Goal: Task Accomplishment & Management: Use online tool/utility

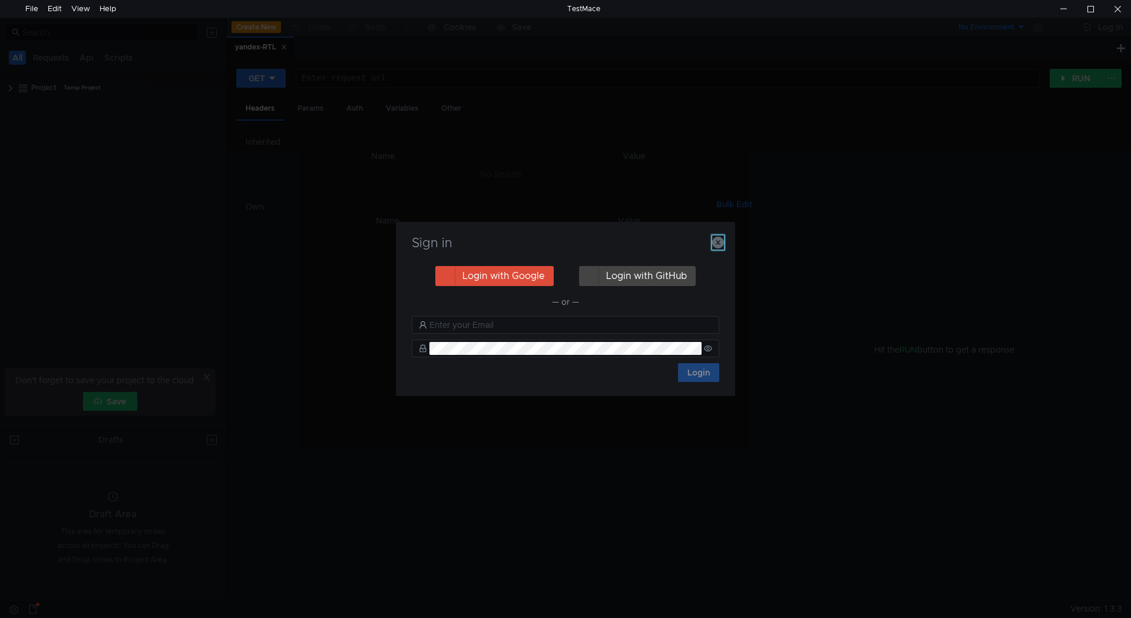
click at [715, 240] on icon "button" at bounding box center [718, 243] width 12 height 12
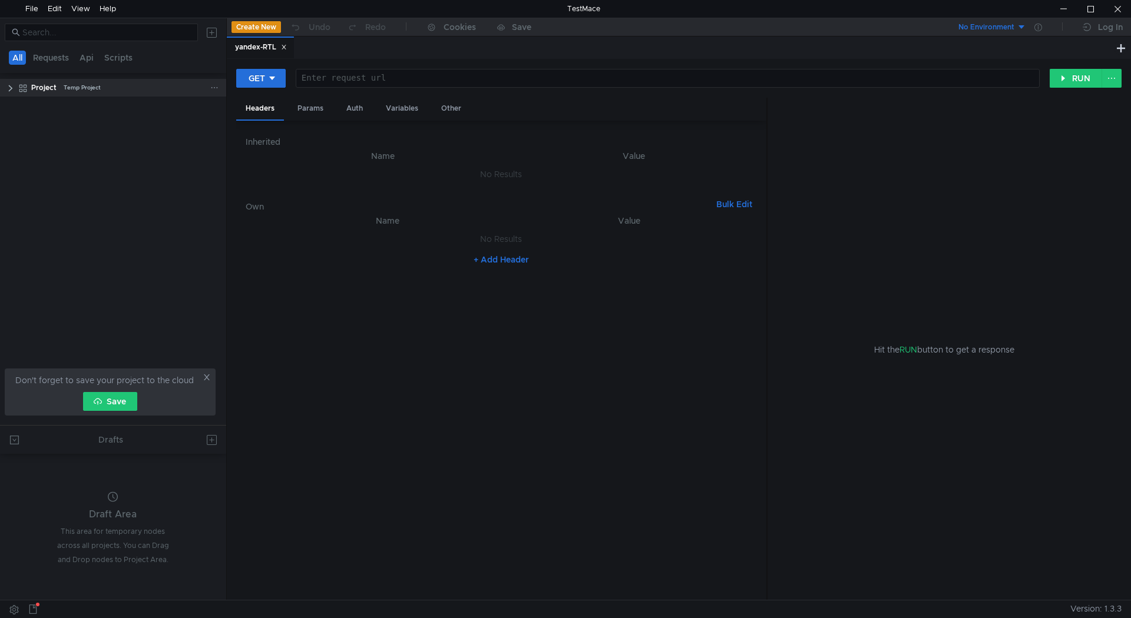
click at [18, 85] on div "Project Temp Project" at bounding box center [120, 88] width 211 height 18
click at [58, 85] on div "Project Temp Project" at bounding box center [120, 88] width 179 height 18
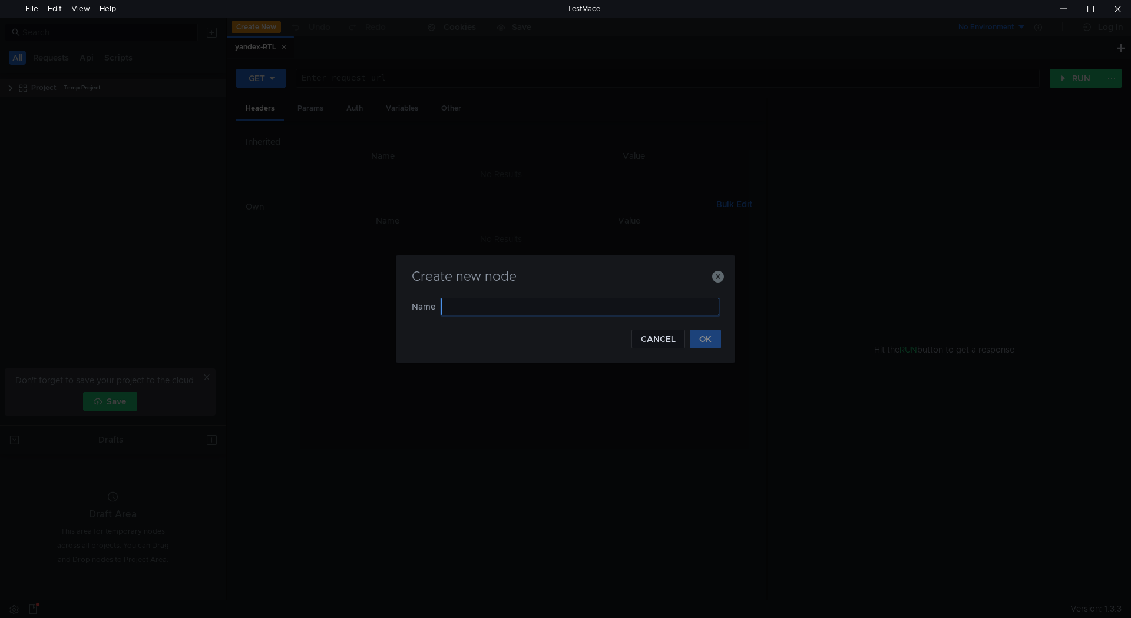
paste input "обычного диспатча:"
type input "обычный диспатч"
click at [711, 340] on button "OK" at bounding box center [705, 339] width 31 height 19
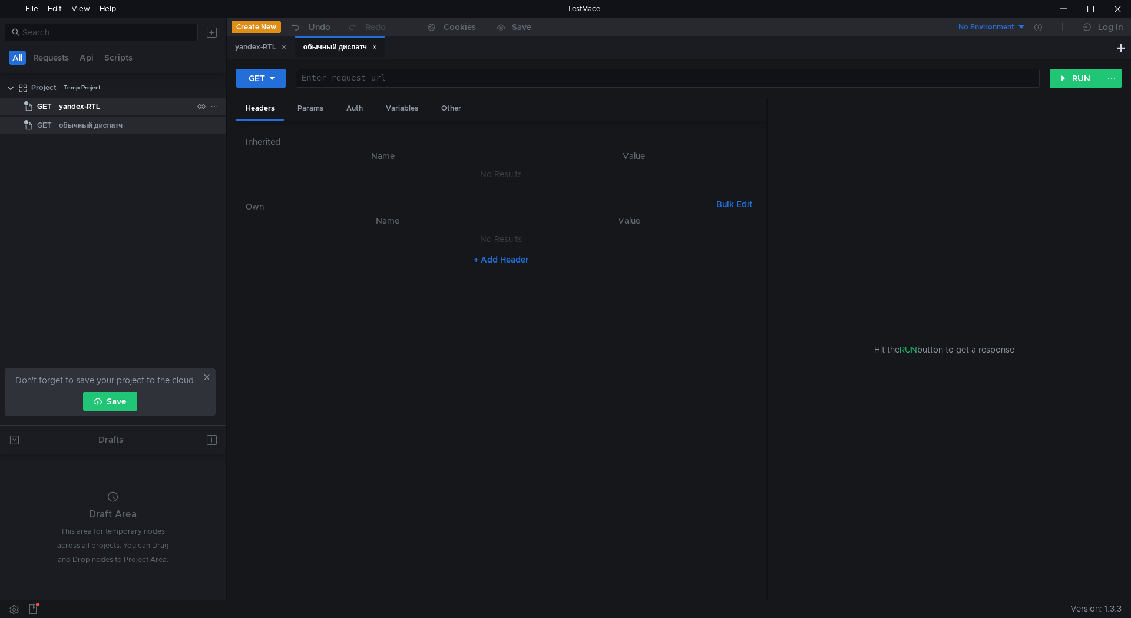
click at [90, 108] on div "yandex-RTL" at bounding box center [79, 107] width 41 height 18
click at [105, 121] on div "обычный диспатч" at bounding box center [91, 126] width 64 height 18
click at [107, 108] on div "yandex-RTL" at bounding box center [126, 107] width 134 height 18
click at [108, 118] on div "обычный диспатч" at bounding box center [91, 126] width 64 height 18
click at [203, 124] on icon at bounding box center [201, 125] width 8 height 7
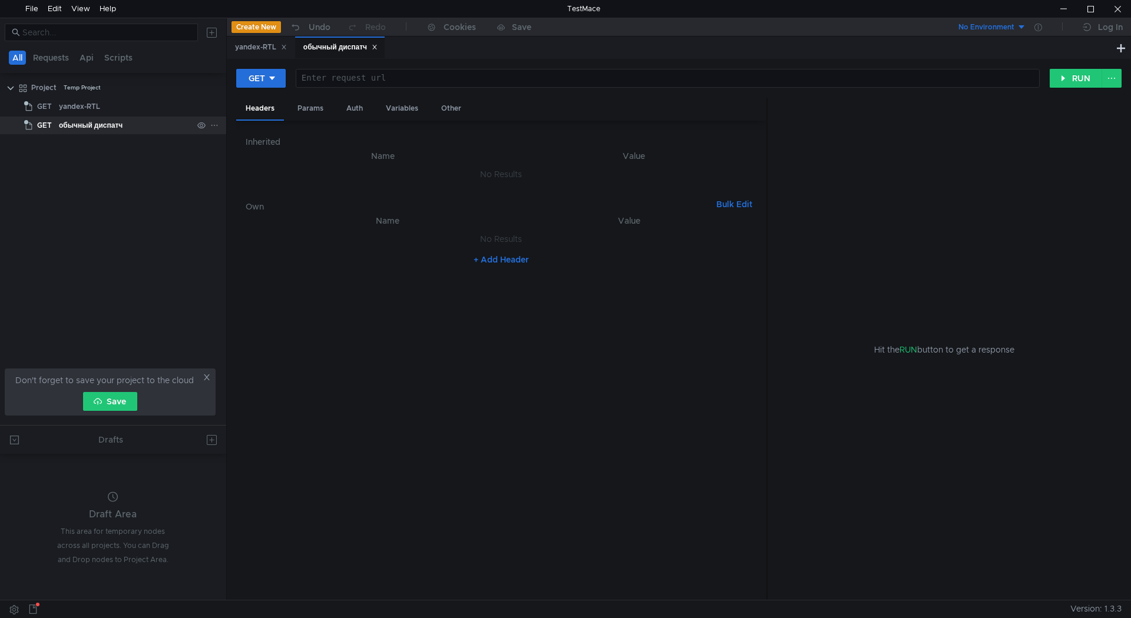
click at [213, 127] on icon at bounding box center [214, 125] width 8 height 8
click at [24, 108] on div at bounding box center [565, 309] width 1131 height 618
drag, startPoint x: 21, startPoint y: 107, endPoint x: 9, endPoint y: 89, distance: 21.4
click at [9, 89] on clr-icon at bounding box center [10, 88] width 9 height 9
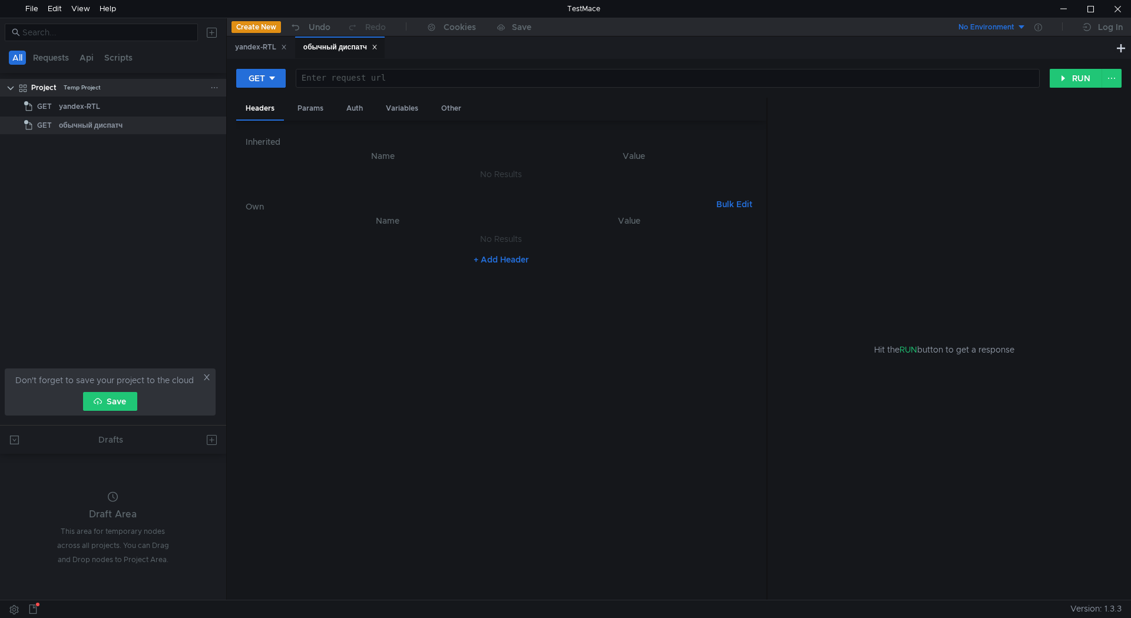
click at [212, 86] on icon at bounding box center [214, 88] width 8 height 8
click at [119, 116] on div at bounding box center [565, 309] width 1131 height 618
click at [216, 107] on icon at bounding box center [214, 106] width 8 height 8
click at [257, 177] on app-tour-anchor "Remove node" at bounding box center [257, 175] width 55 height 14
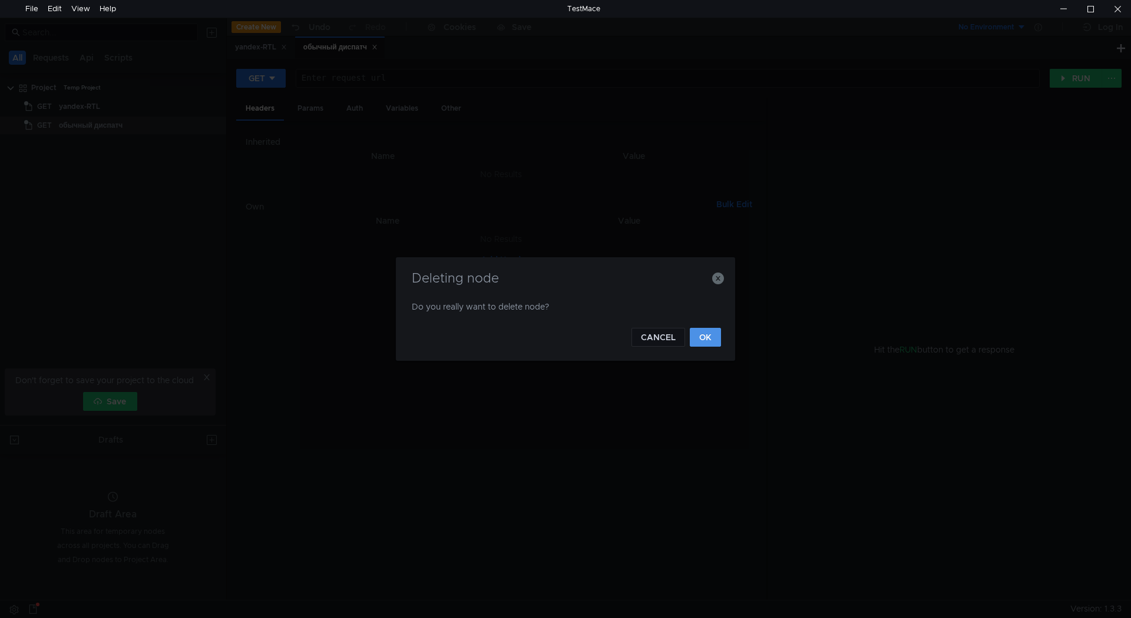
click at [695, 335] on button "OK" at bounding box center [705, 337] width 31 height 19
click at [709, 342] on button "OK" at bounding box center [705, 337] width 31 height 19
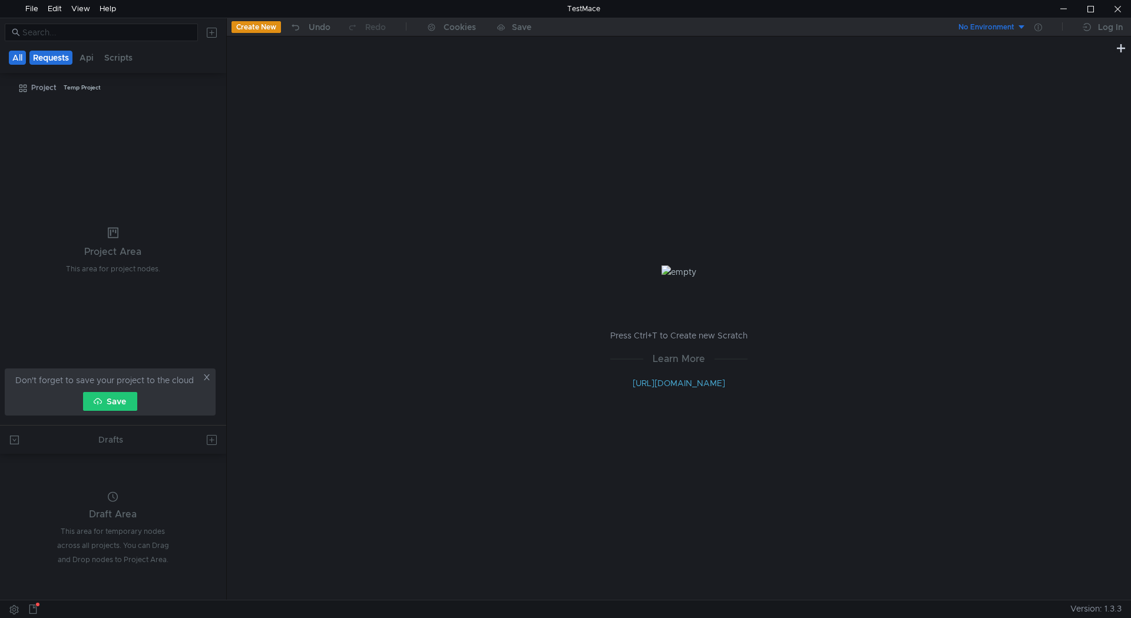
click at [53, 59] on button "Requests" at bounding box center [50, 58] width 43 height 14
click at [215, 90] on icon at bounding box center [214, 88] width 8 height 8
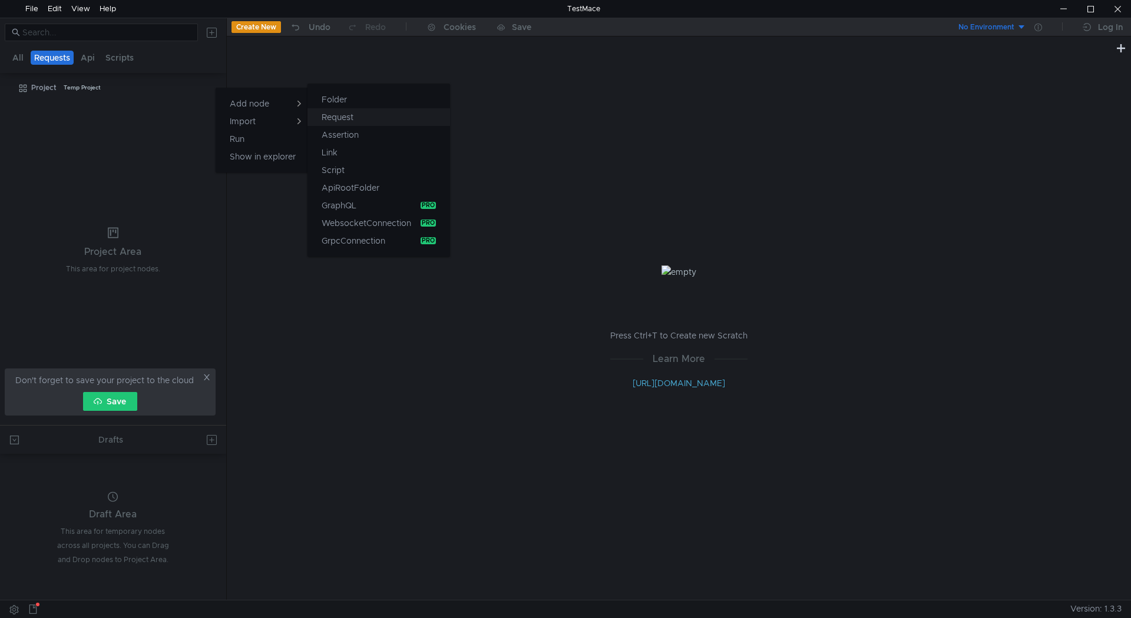
click at [346, 113] on app-tour-anchor "Request" at bounding box center [338, 117] width 32 height 14
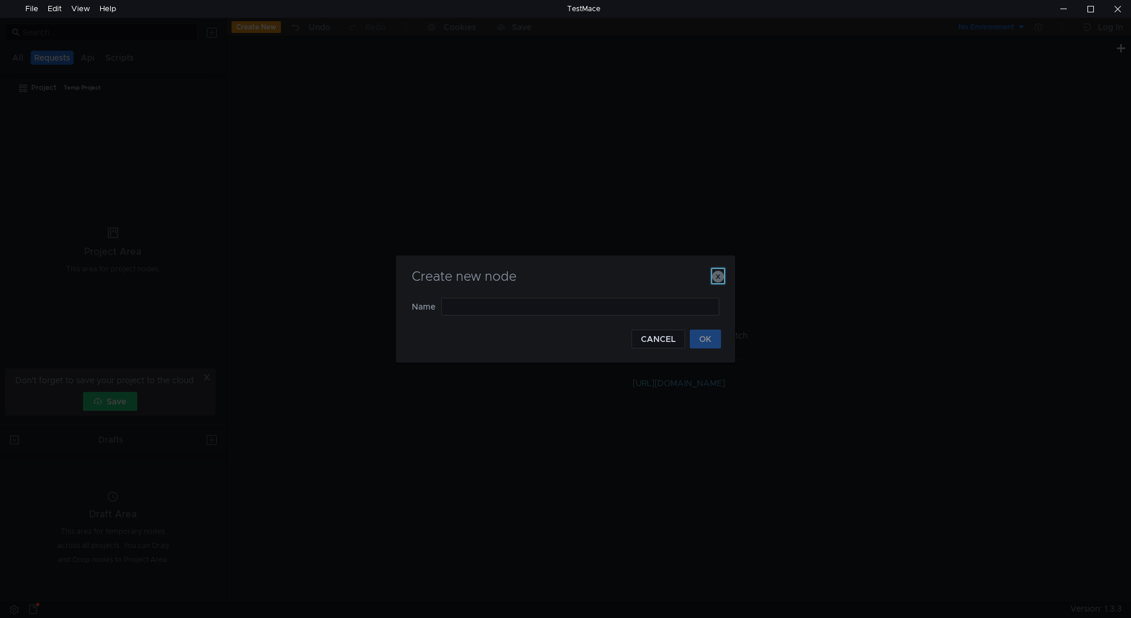
click at [716, 279] on icon "button" at bounding box center [718, 277] width 12 height 12
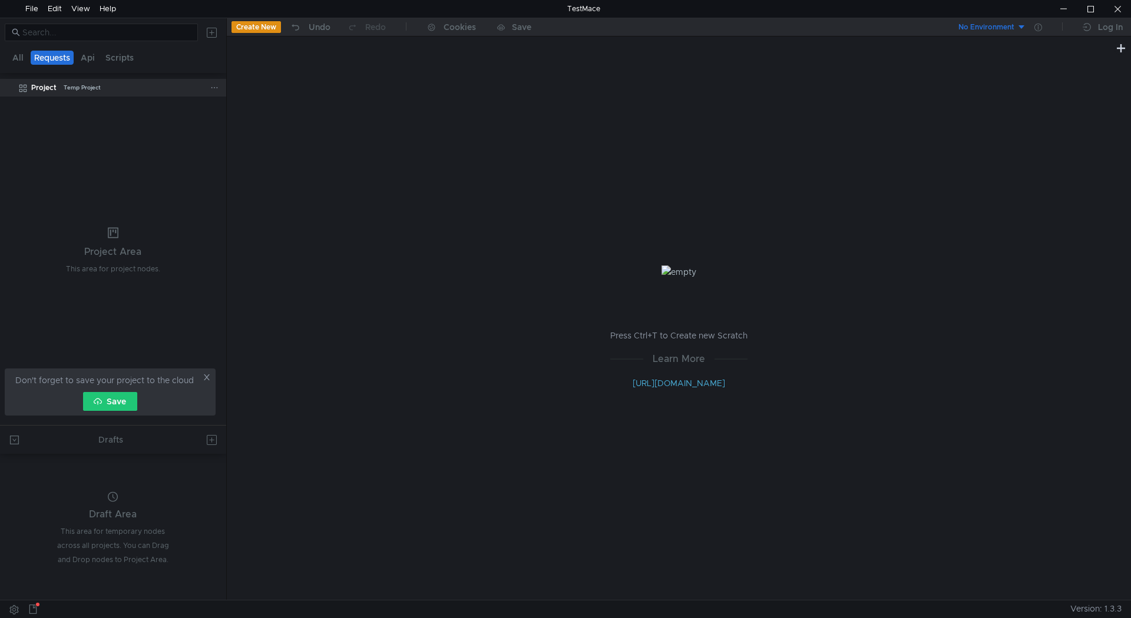
drag, startPoint x: 108, startPoint y: 90, endPoint x: 37, endPoint y: 95, distance: 70.8
click at [37, 95] on div "Project" at bounding box center [43, 88] width 25 height 18
click at [23, 86] on clr-icon at bounding box center [22, 88] width 9 height 9
click at [80, 87] on div "Temp Project" at bounding box center [82, 88] width 37 height 18
click at [216, 87] on icon at bounding box center [214, 88] width 8 height 8
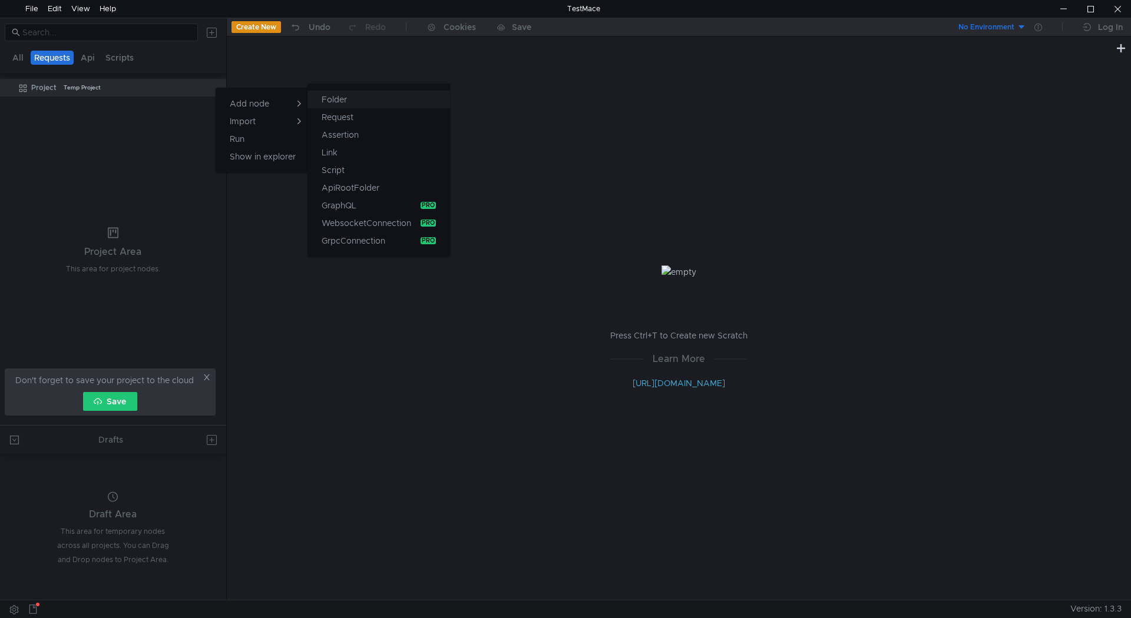
click at [353, 100] on button "Folder" at bounding box center [378, 100] width 143 height 18
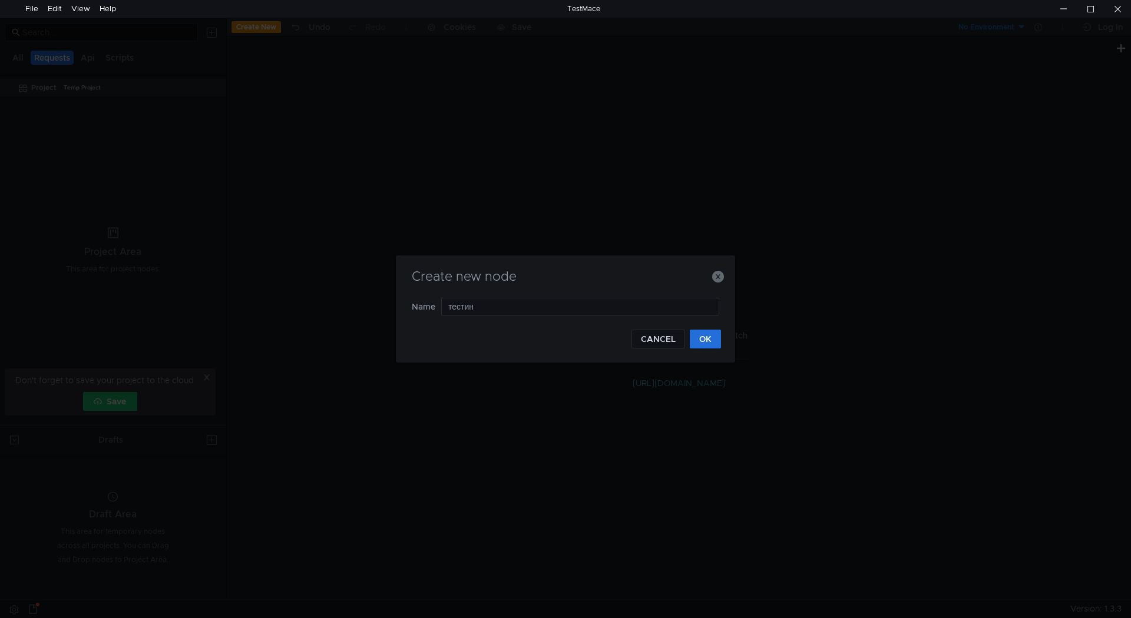
type input "тестинг"
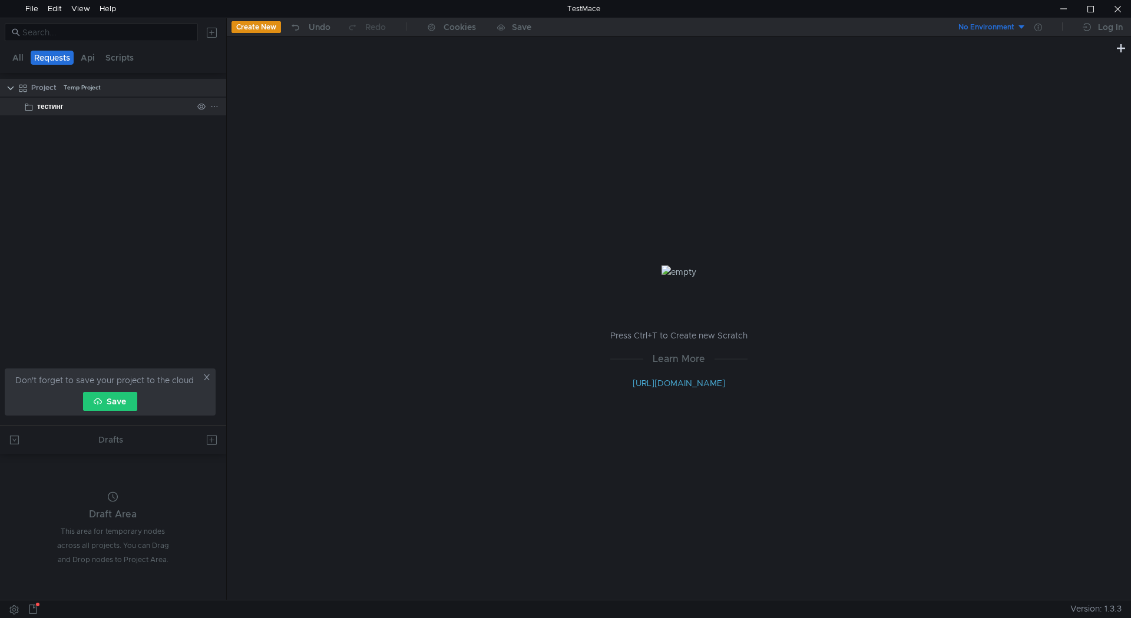
click at [59, 104] on div "тестинг" at bounding box center [50, 107] width 27 height 18
drag, startPoint x: 94, startPoint y: 105, endPoint x: 66, endPoint y: 102, distance: 27.8
click at [66, 102] on div "тестинг" at bounding box center [114, 107] width 155 height 18
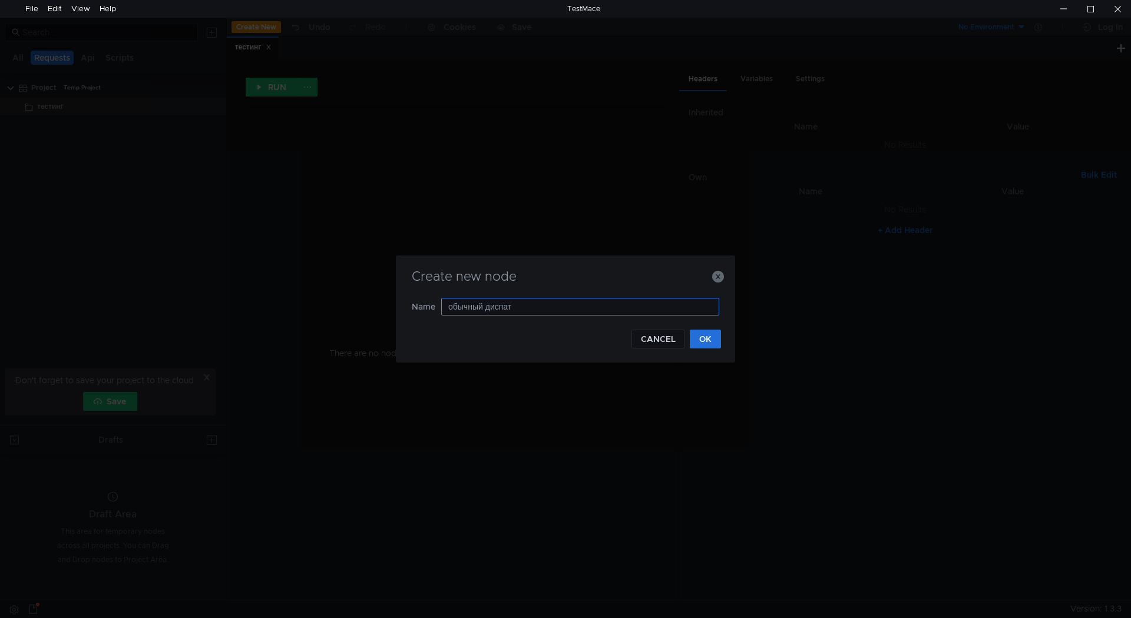
type input "обычный диспатч"
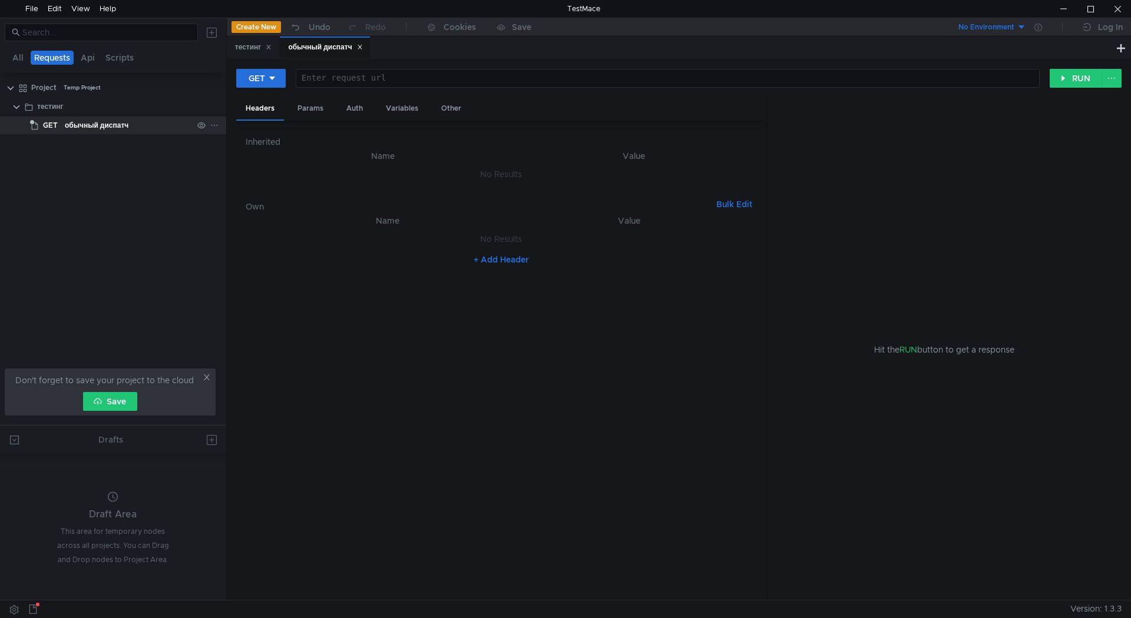
click at [46, 126] on span "GET" at bounding box center [50, 126] width 15 height 18
click at [265, 79] on button "GET" at bounding box center [260, 78] width 49 height 19
click at [266, 118] on li "POST" at bounding box center [261, 121] width 51 height 19
click at [122, 145] on tree-viewport "Project Temp Project тестинг POST обычный диспатч" at bounding box center [113, 252] width 226 height 348
click at [340, 80] on div at bounding box center [669, 88] width 737 height 28
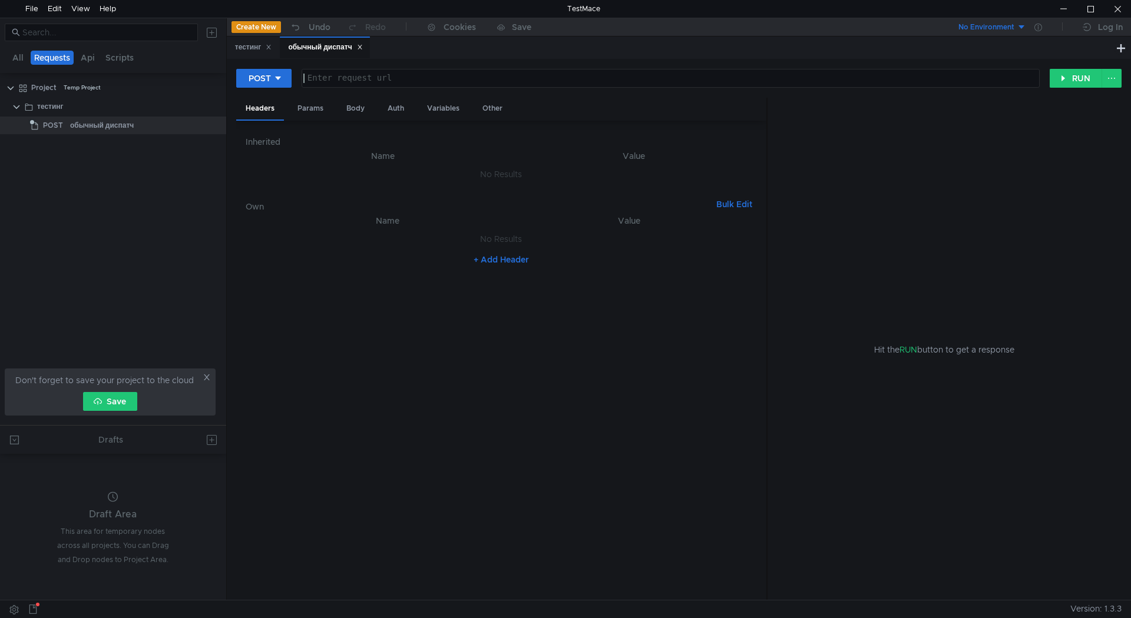
click at [358, 75] on div at bounding box center [669, 88] width 737 height 28
paste textarea "[URL][DOMAIN_NAME]"
type textarea "[URL][DOMAIN_NAME]"
click at [348, 112] on div "Body" at bounding box center [355, 109] width 37 height 22
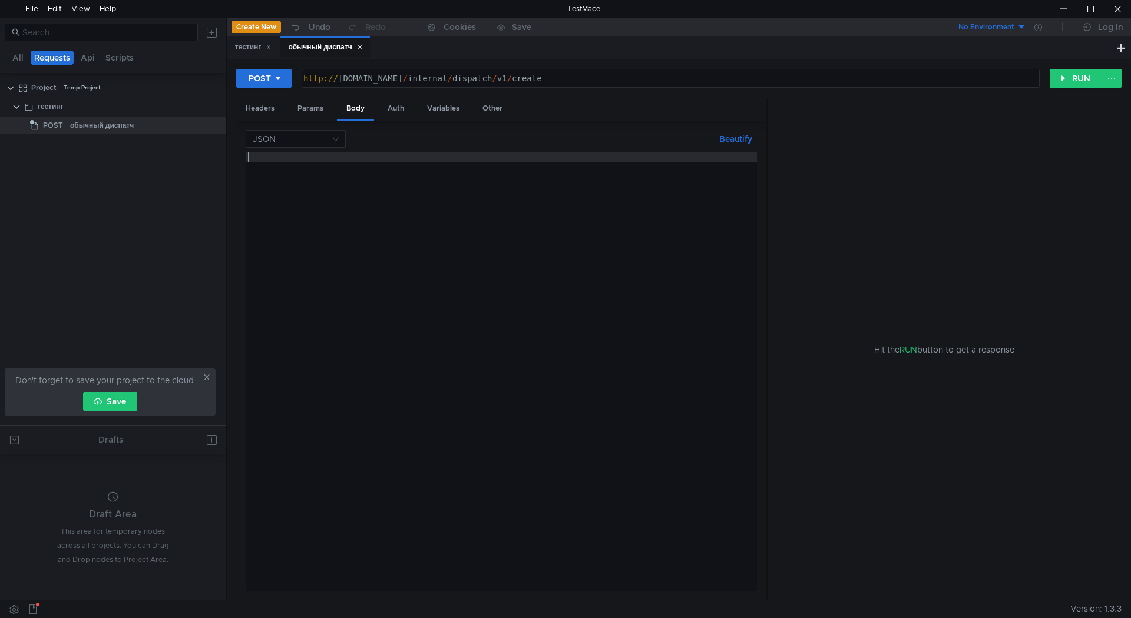
click at [362, 160] on div at bounding box center [501, 382] width 511 height 458
paste textarea "}"
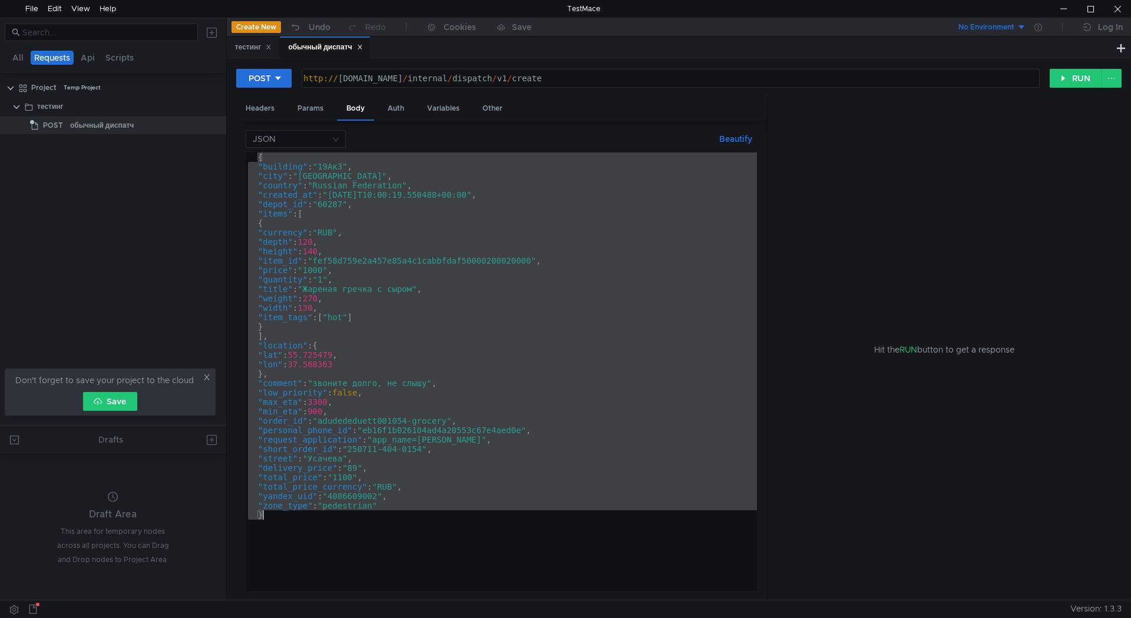
click at [359, 173] on div "{ "building" : "19Ак3" , "city" : "[GEOGRAPHIC_DATA]" , "country" : "Russian Fe…" at bounding box center [501, 372] width 511 height 439
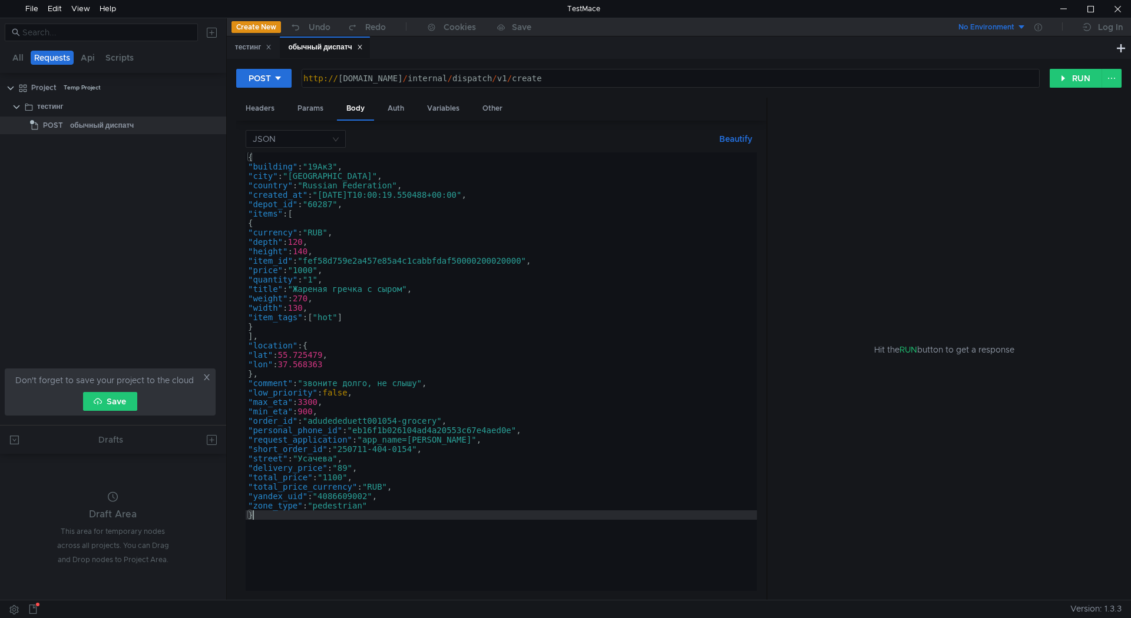
click at [511, 259] on div "{ "building" : "19Ак3" , "city" : "[GEOGRAPHIC_DATA]" , "country" : "Russian Fe…" at bounding box center [501, 382] width 511 height 458
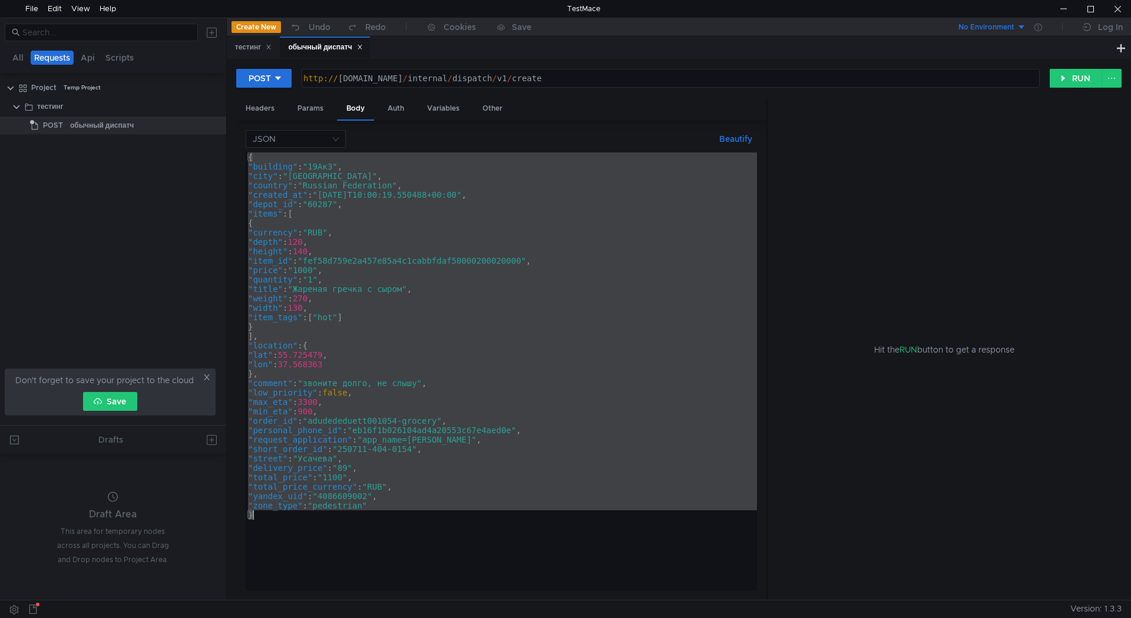
paste textarea
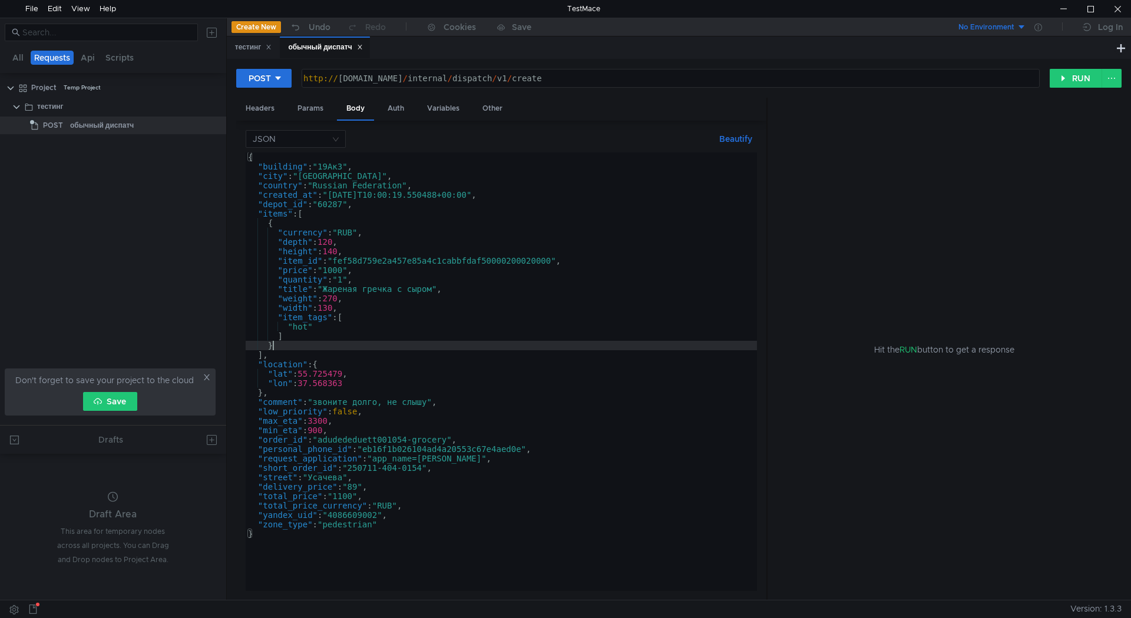
click at [345, 349] on div "{ "building" : "19Ак3" , "city" : "[GEOGRAPHIC_DATA]" , "country" : "Russian Fe…" at bounding box center [501, 382] width 511 height 458
paste textarea "55.592769, 37.661329"
drag, startPoint x: 316, startPoint y: 345, endPoint x: 273, endPoint y: 346, distance: 42.4
click at [273, 346] on div "{ "building" : "19Ак3" , "city" : "[GEOGRAPHIC_DATA]" , "country" : "Russian Fe…" at bounding box center [501, 382] width 511 height 458
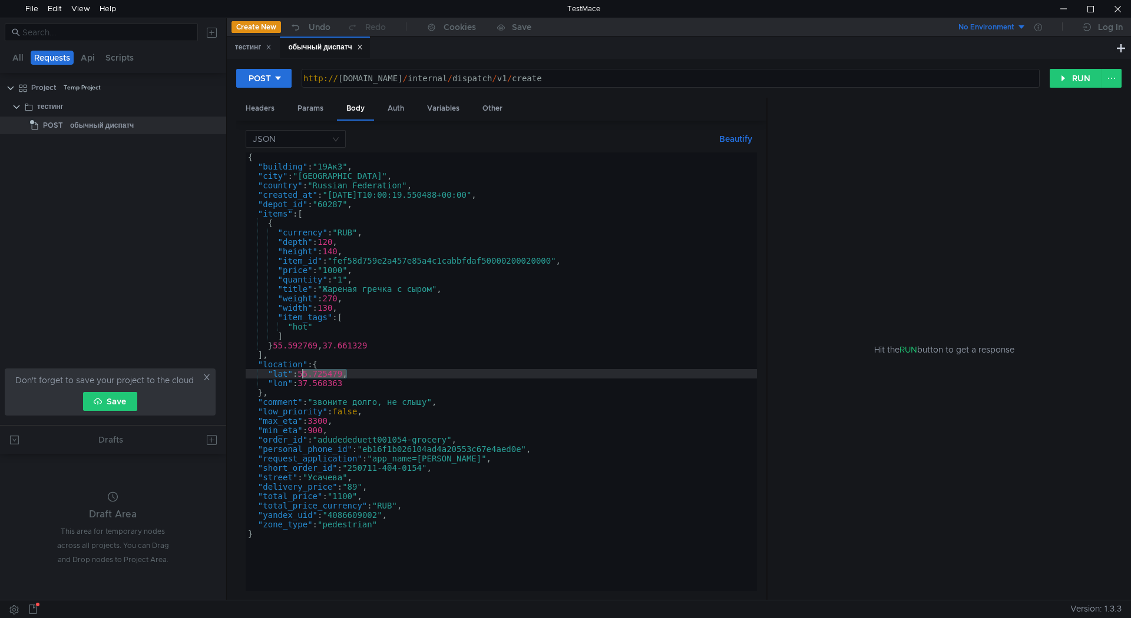
drag, startPoint x: 346, startPoint y: 370, endPoint x: 302, endPoint y: 371, distance: 44.8
click at [302, 371] on div "{ "building" : "19Ак3" , "city" : "[GEOGRAPHIC_DATA]" , "country" : "Russian Fe…" at bounding box center [501, 382] width 511 height 458
paste textarea "59276"
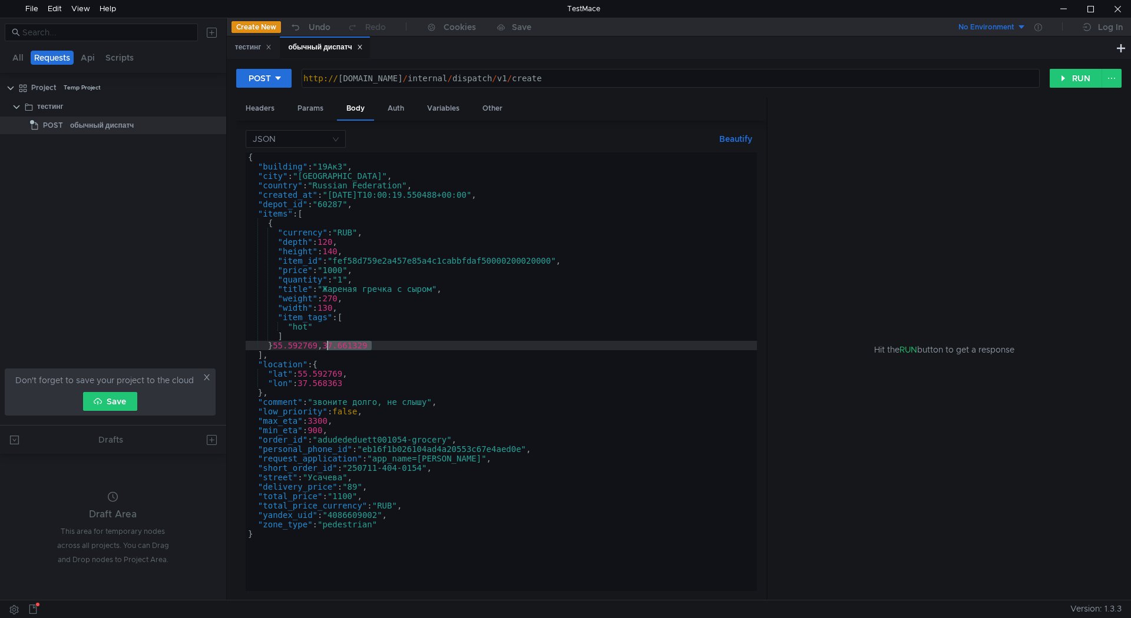
drag, startPoint x: 370, startPoint y: 346, endPoint x: 329, endPoint y: 348, distance: 41.3
click at [329, 348] on div "{ "building" : "19Ак3" , "city" : "[GEOGRAPHIC_DATA]" , "country" : "Russian Fe…" at bounding box center [501, 382] width 511 height 458
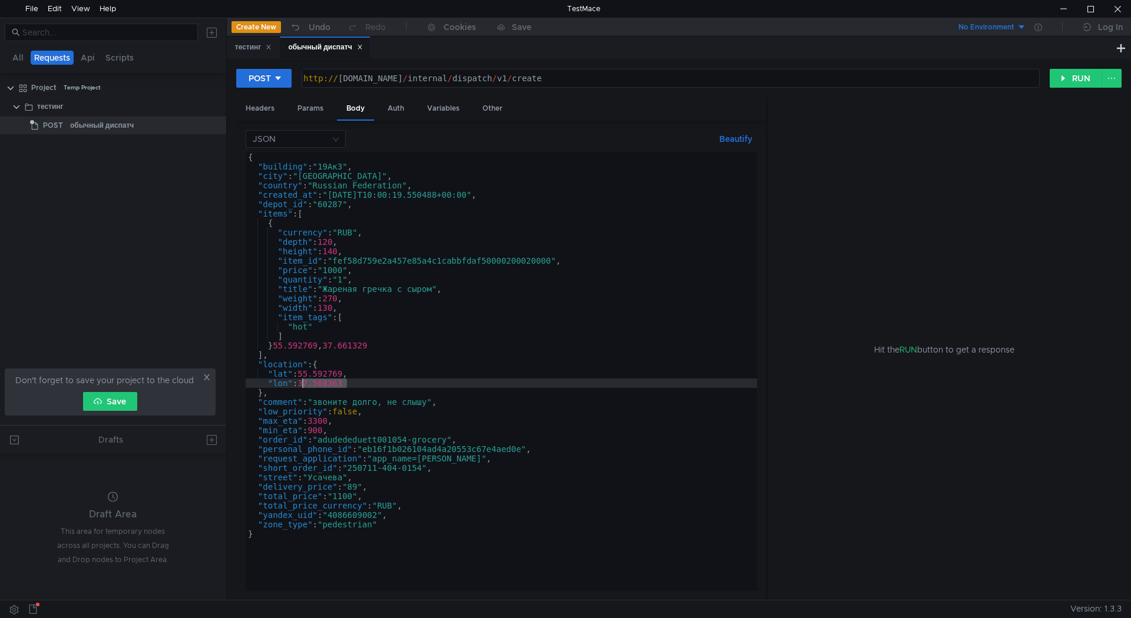
drag, startPoint x: 345, startPoint y: 385, endPoint x: 303, endPoint y: 384, distance: 41.8
click at [303, 384] on div "{ "building" : "19Ак3" , "city" : "[GEOGRAPHIC_DATA]" , "country" : "Russian Fe…" at bounding box center [501, 382] width 511 height 458
paste textarea "661329"
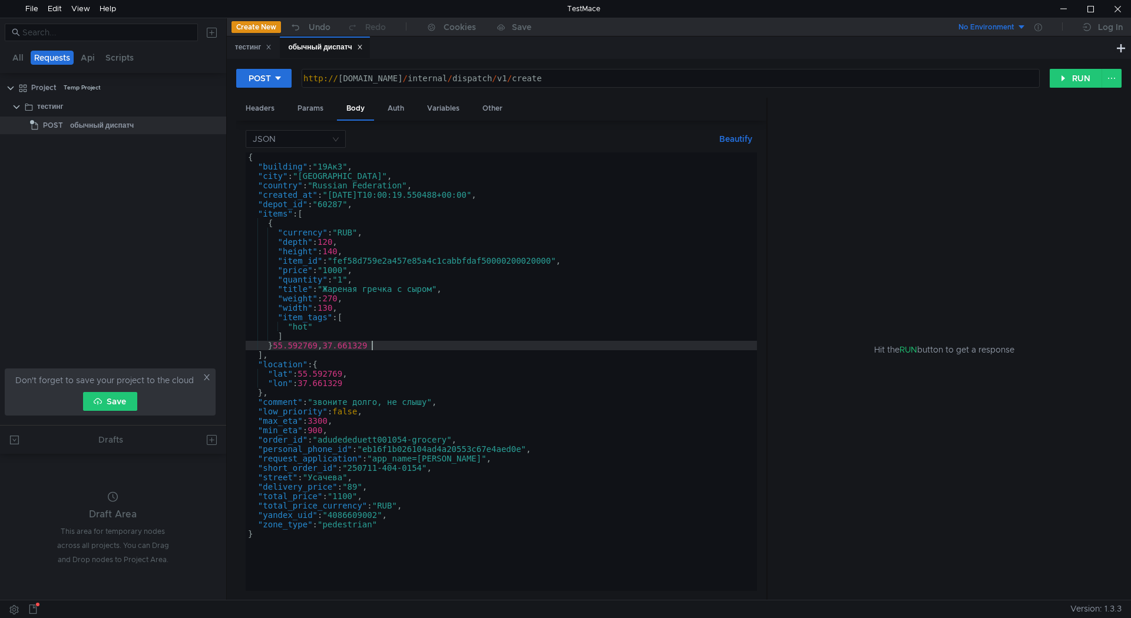
drag, startPoint x: 362, startPoint y: 346, endPoint x: 336, endPoint y: 346, distance: 25.9
click at [336, 346] on div "{ "building" : "19Ак3" , "city" : "[GEOGRAPHIC_DATA]" , "country" : "Russian Fe…" at bounding box center [501, 382] width 511 height 458
click at [366, 346] on div "{ "building" : "19Ак3" , "city" : "[GEOGRAPHIC_DATA]" , "country" : "Russian Fe…" at bounding box center [501, 372] width 511 height 439
drag, startPoint x: 375, startPoint y: 346, endPoint x: 274, endPoint y: 346, distance: 100.1
click at [274, 346] on div "{ "building" : "19Ак3" , "city" : "[GEOGRAPHIC_DATA]" , "country" : "Russian Fe…" at bounding box center [501, 382] width 511 height 458
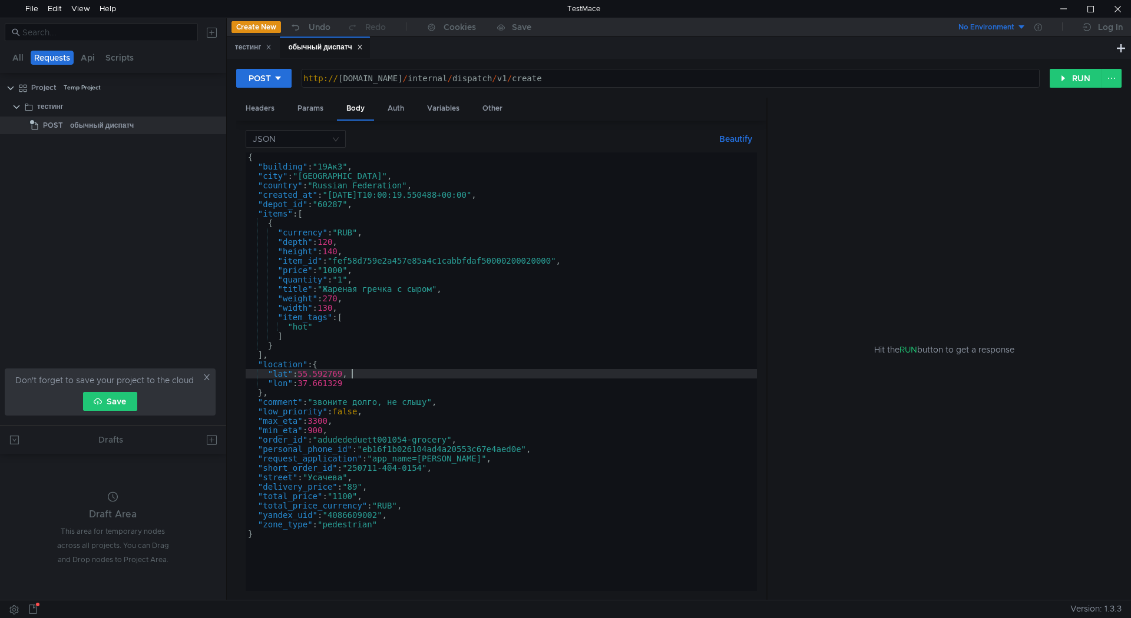
click at [350, 372] on div "{ "building" : "19Ак3" , "city" : "[GEOGRAPHIC_DATA]" , "country" : "Russian Fe…" at bounding box center [501, 382] width 511 height 458
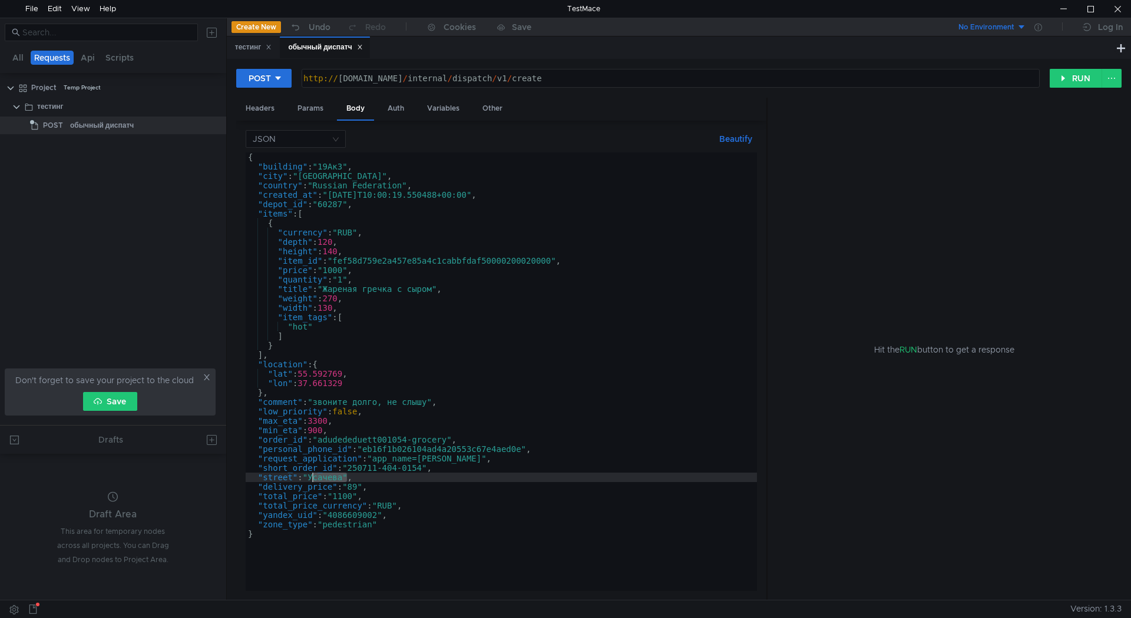
drag, startPoint x: 347, startPoint y: 476, endPoint x: 313, endPoint y: 477, distance: 33.6
click at [313, 477] on div "{ "building" : "19Ак3" , "city" : "[GEOGRAPHIC_DATA]" , "country" : "Russian Fe…" at bounding box center [501, 382] width 511 height 458
paste textarea "ирюлёвская"
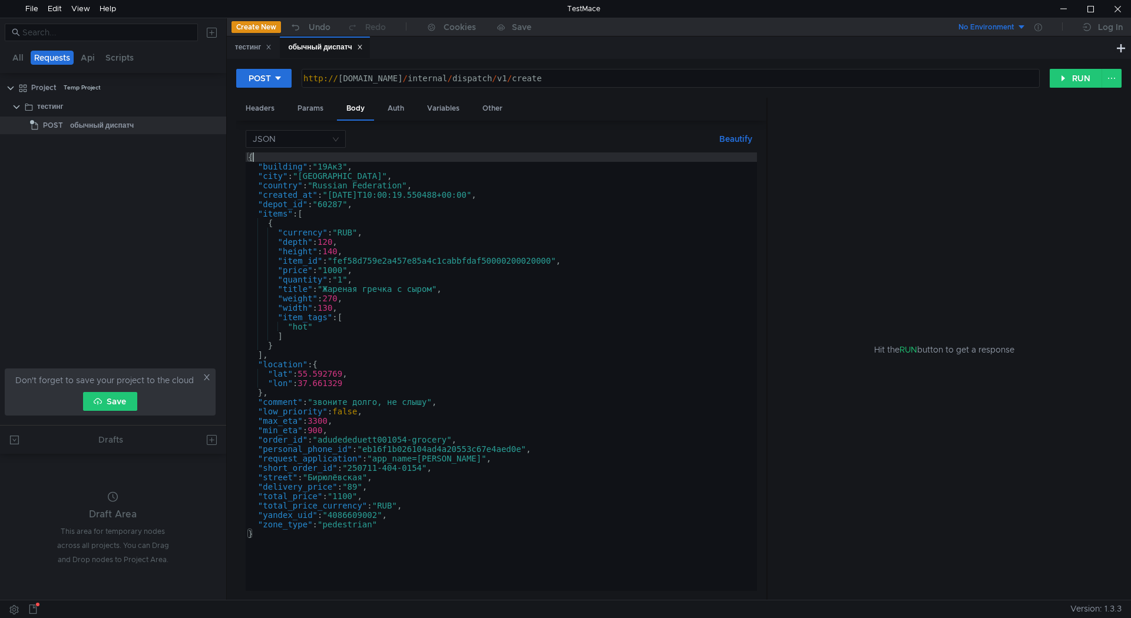
drag, startPoint x: 349, startPoint y: 161, endPoint x: 337, endPoint y: 162, distance: 11.2
click at [337, 162] on div "{ "building" : "19Ак3" , "city" : "[GEOGRAPHIC_DATA]" , "country" : "Russian Fe…" at bounding box center [501, 382] width 511 height 458
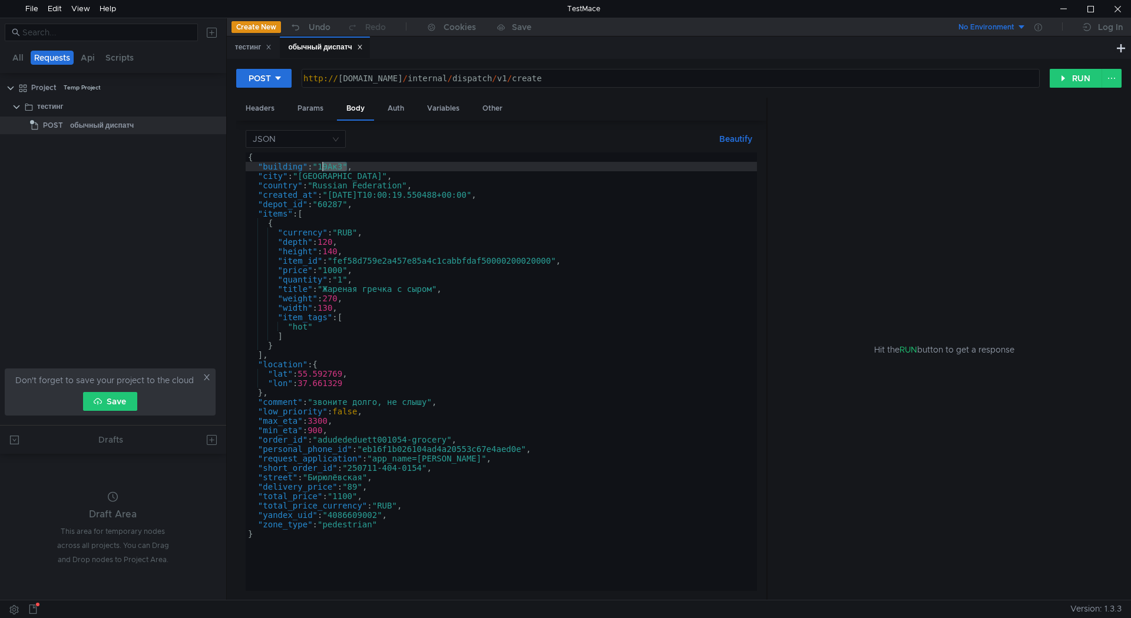
drag, startPoint x: 348, startPoint y: 166, endPoint x: 321, endPoint y: 166, distance: 26.5
click at [321, 166] on div "{ "building" : "19Ак3" , "city" : "[GEOGRAPHIC_DATA]" , "country" : "Russian Fe…" at bounding box center [501, 382] width 511 height 458
paste textarea "30к2"
click at [327, 204] on div "{ "building" : "30к2" , "city" : "[GEOGRAPHIC_DATA]" , "country" : "Russian Fed…" at bounding box center [501, 382] width 511 height 458
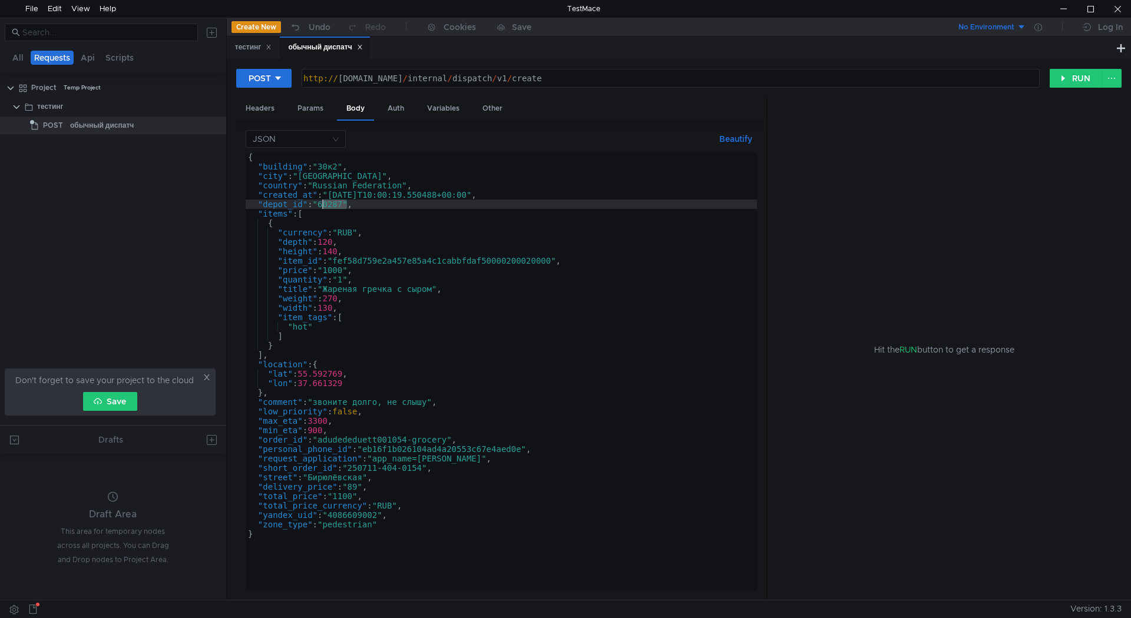
click at [327, 204] on div "{ "building" : "30к2" , "city" : "[GEOGRAPHIC_DATA]" , "country" : "Russian Fed…" at bounding box center [501, 382] width 511 height 458
paste textarea "475648"
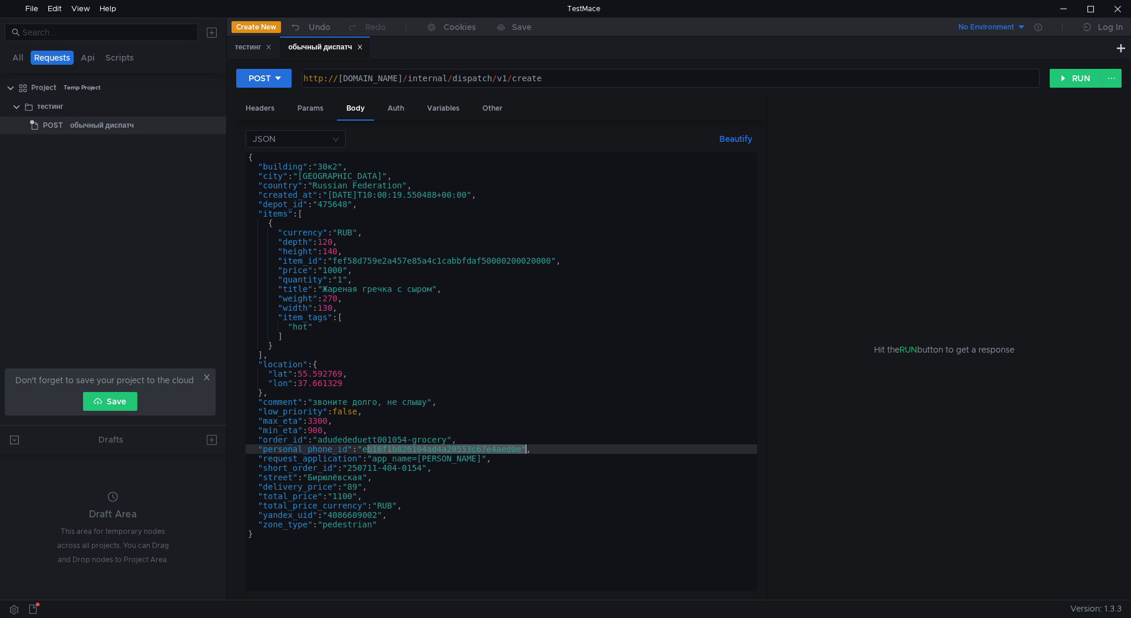
drag, startPoint x: 368, startPoint y: 451, endPoint x: 524, endPoint y: 452, distance: 156.1
click at [524, 452] on div "{ "building" : "30к2" , "city" : "[GEOGRAPHIC_DATA]" , "country" : "Russian Fed…" at bounding box center [501, 382] width 511 height 458
paste textarea "149925650f884436bd786e075b16efe6"
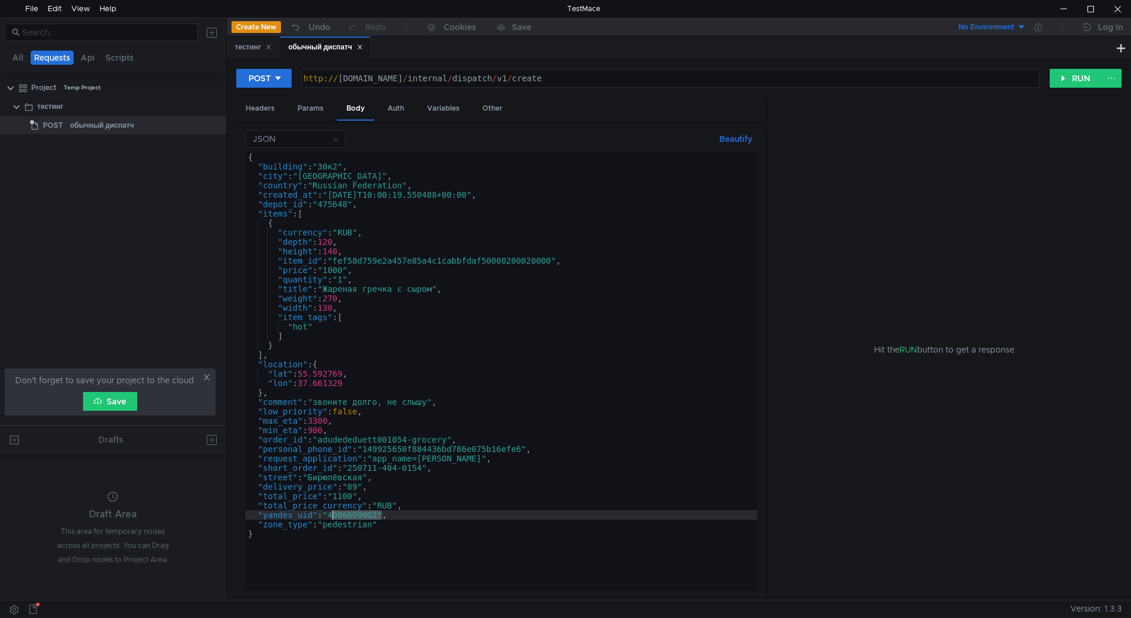
drag, startPoint x: 383, startPoint y: 515, endPoint x: 333, endPoint y: 514, distance: 49.5
click at [333, 514] on div "{ "building" : "30к2" , "city" : "[GEOGRAPHIC_DATA]" , "country" : "Russian Fed…" at bounding box center [501, 382] width 511 height 458
paste textarea "138367048"
type textarea ""yandex_uid": "4138367048","
click at [1061, 7] on div at bounding box center [1063, 9] width 27 height 18
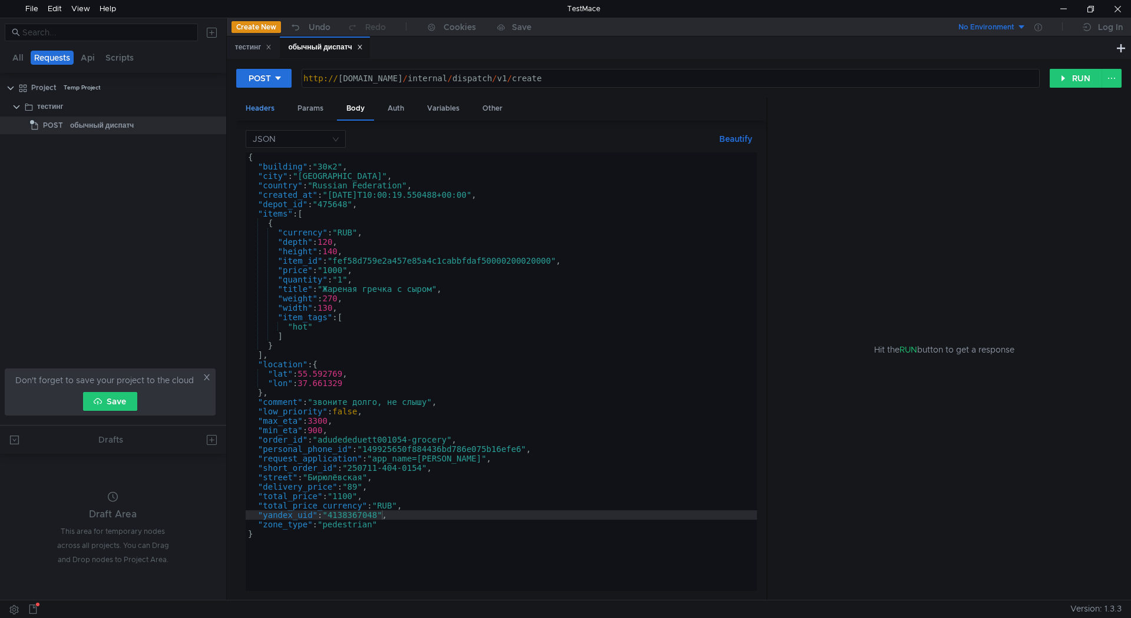
click at [272, 114] on div "Headers" at bounding box center [260, 109] width 48 height 22
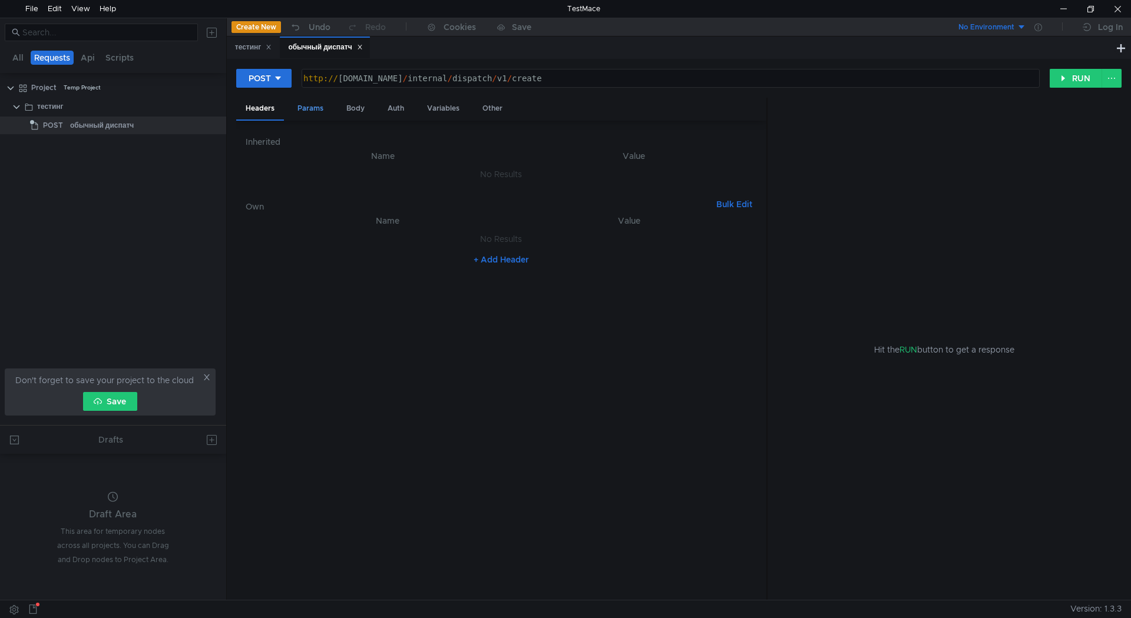
click at [312, 114] on div "Params" at bounding box center [310, 109] width 45 height 22
click at [360, 107] on div "Body" at bounding box center [355, 109] width 37 height 22
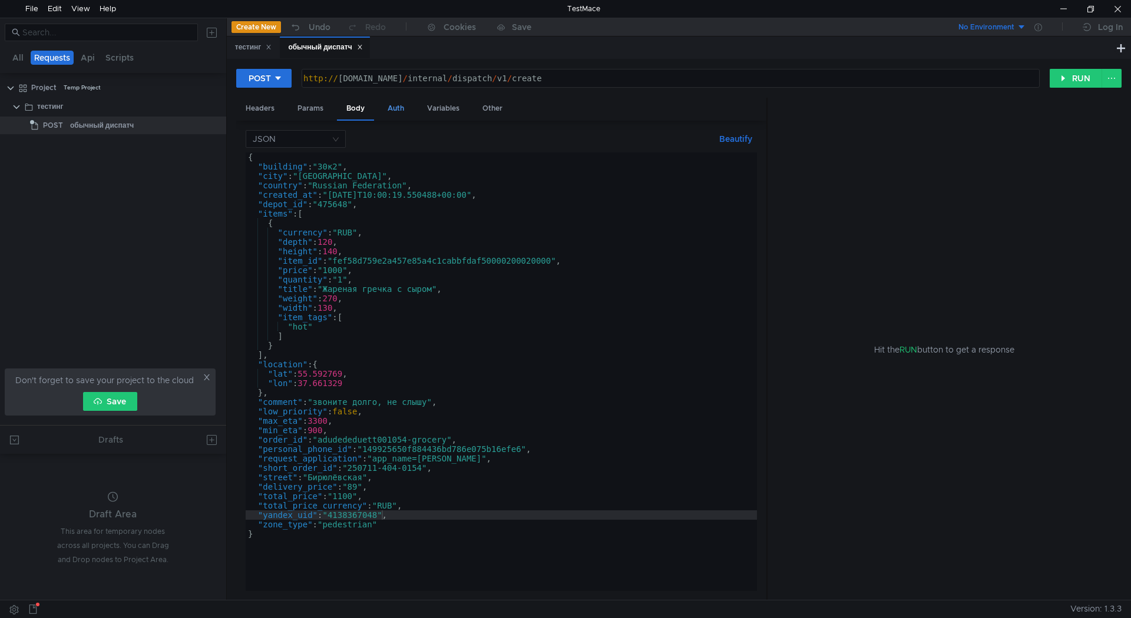
click at [412, 105] on div "Auth" at bounding box center [395, 109] width 35 height 22
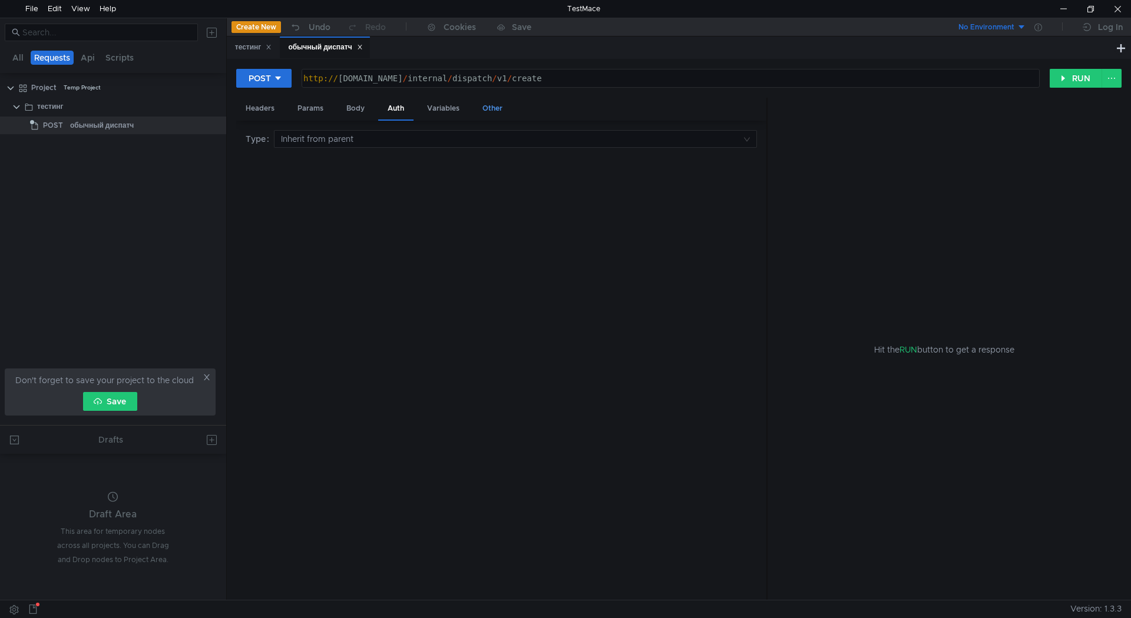
drag, startPoint x: 451, startPoint y: 108, endPoint x: 479, endPoint y: 108, distance: 28.3
click at [452, 108] on div "Variables" at bounding box center [443, 109] width 51 height 22
click at [486, 108] on div "Other" at bounding box center [492, 109] width 39 height 22
click at [274, 111] on div "Headers" at bounding box center [260, 109] width 48 height 22
click at [482, 253] on button "+ Add Header" at bounding box center [501, 260] width 65 height 14
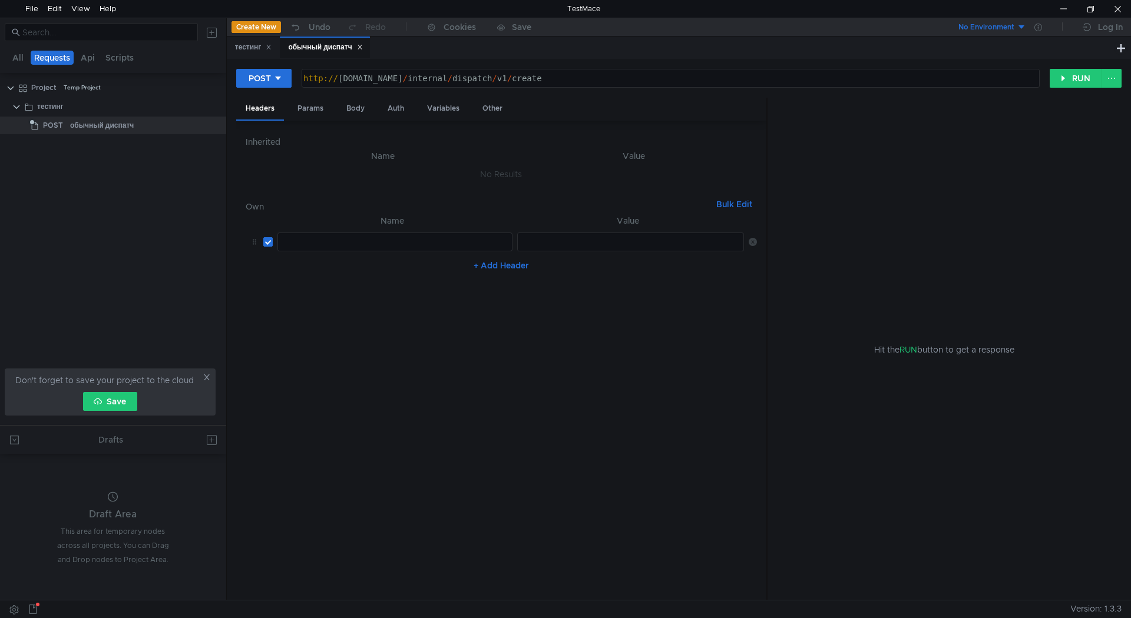
click at [485, 258] on div "+ Add Header" at bounding box center [501, 265] width 511 height 19
click at [437, 239] on div at bounding box center [394, 251] width 234 height 28
paste textarea "X-Ya-Service-Ticket"
type textarea "X-Ya-Service-Ticket"
click at [579, 244] on div at bounding box center [631, 251] width 228 height 28
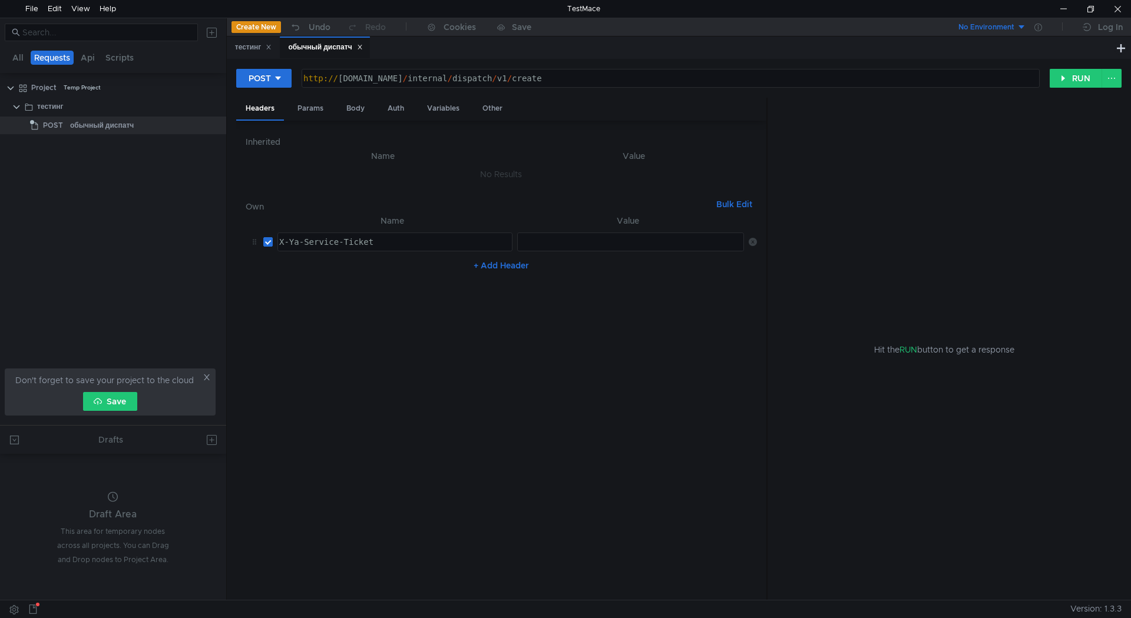
click at [316, 164] on td "No Results" at bounding box center [501, 174] width 511 height 22
click at [466, 161] on th "Name" at bounding box center [383, 156] width 256 height 14
click at [491, 174] on nz-embed-empty "No Results" at bounding box center [501, 174] width 42 height 11
click at [614, 240] on div at bounding box center [631, 251] width 228 height 28
paste textarea "3:serv:CPf_ARDIlYzGBiIRCMTzehCq33sgg43MkaXU_gE:CqEwcIHxblDxS7RFvISpSARrKeyvQdSI…"
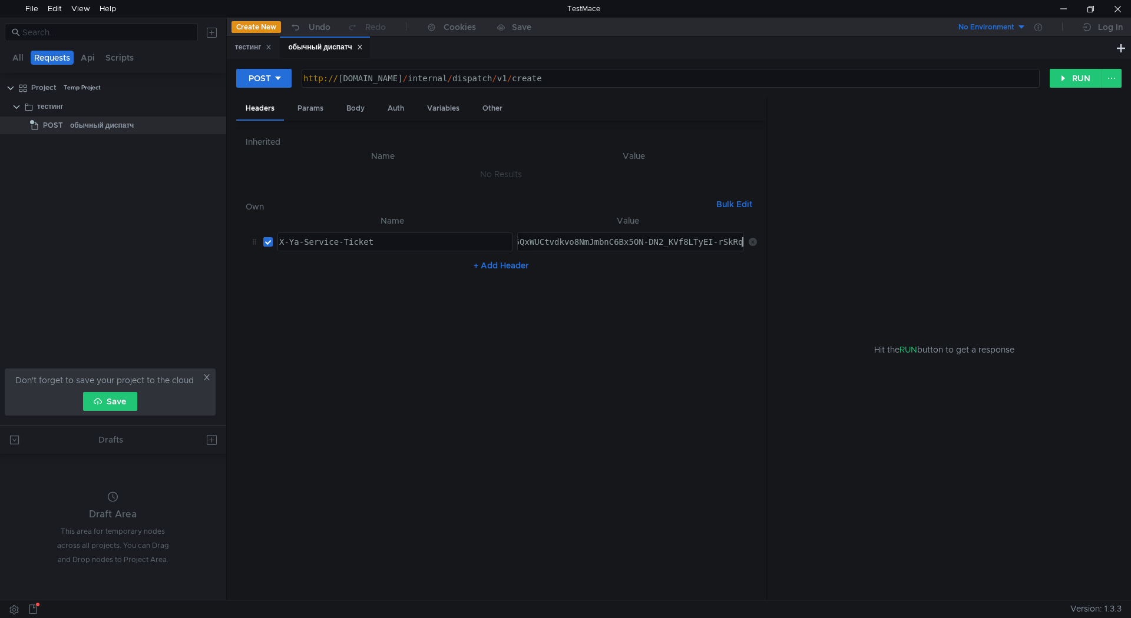
type textarea "3:serv:CPf_ARDIlYzGBiIRCMTzehCq33sgg43MkaXU_gE:CqEwcIHxblDxS7RFvISpSARrKeyvQdSI…"
click at [641, 275] on div "+ Add Header" at bounding box center [501, 265] width 511 height 19
click at [320, 112] on div "Params" at bounding box center [310, 109] width 45 height 22
click at [360, 112] on div "Body" at bounding box center [355, 109] width 37 height 22
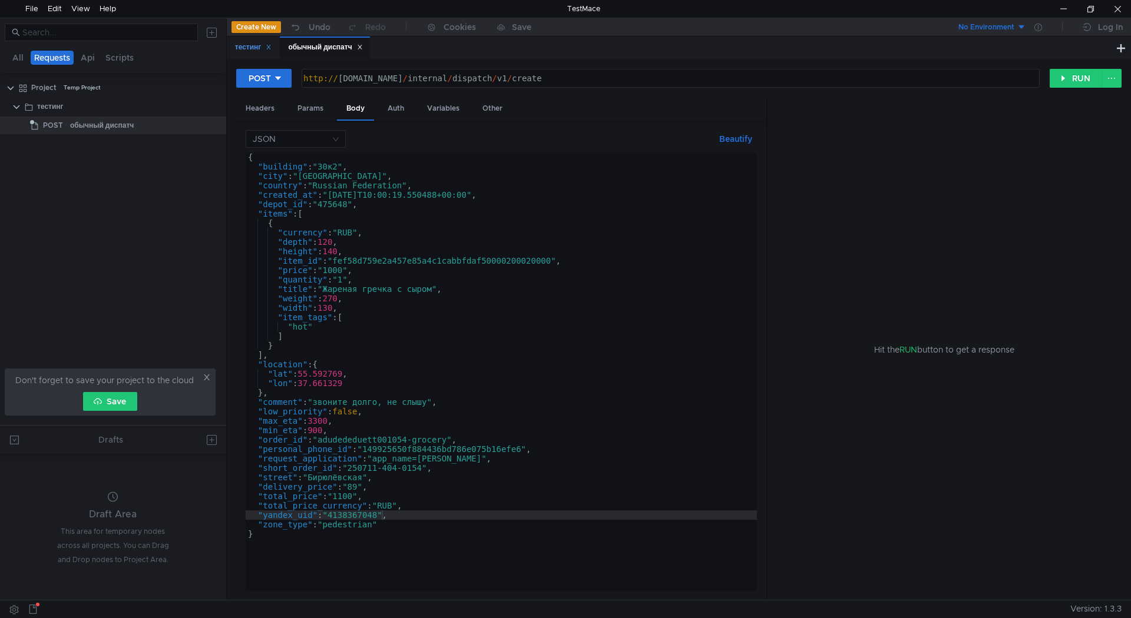
click at [253, 51] on div "тестинг" at bounding box center [253, 47] width 37 height 12
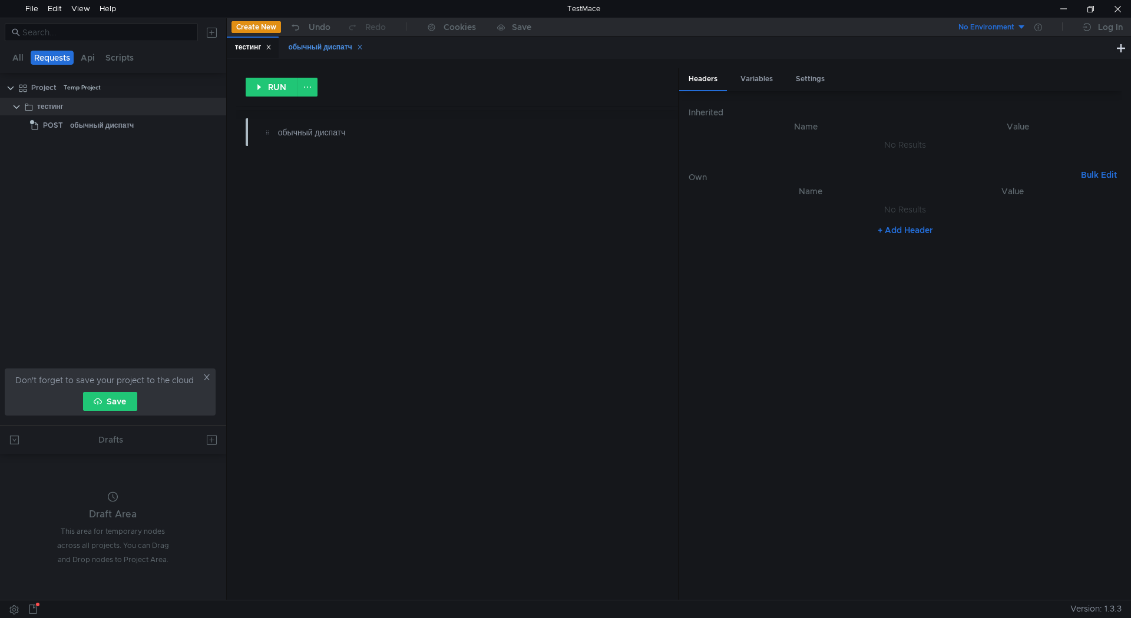
click at [323, 48] on div "обычный диспатч" at bounding box center [325, 47] width 74 height 12
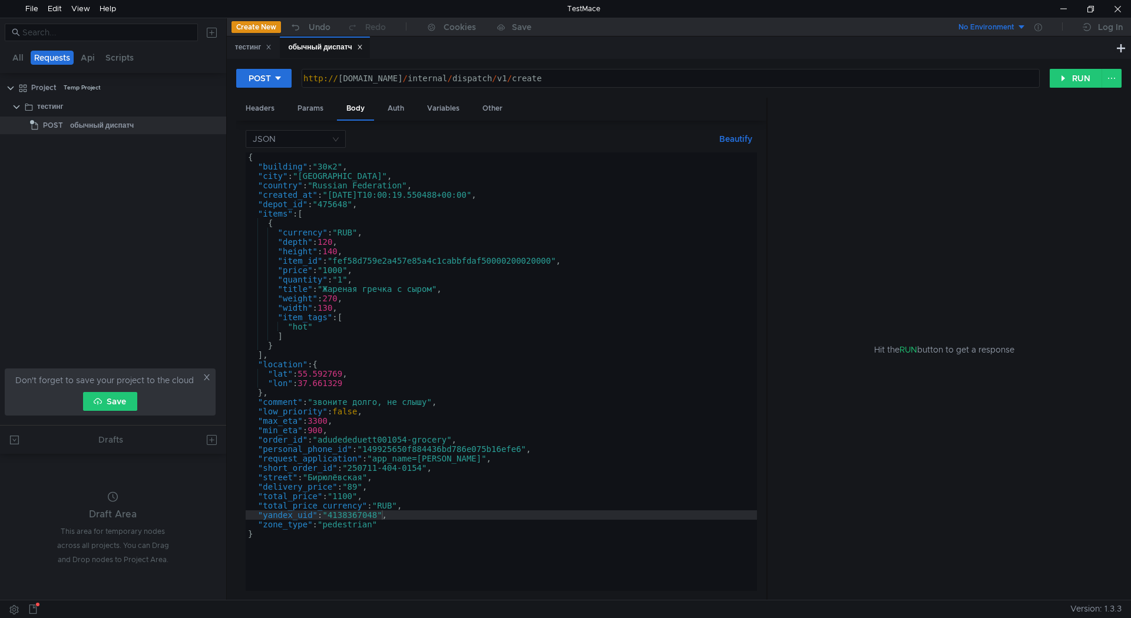
click at [344, 252] on div "{ "building" : "30к2" , "city" : "[GEOGRAPHIC_DATA]" , "country" : "Russian Fed…" at bounding box center [501, 382] width 511 height 458
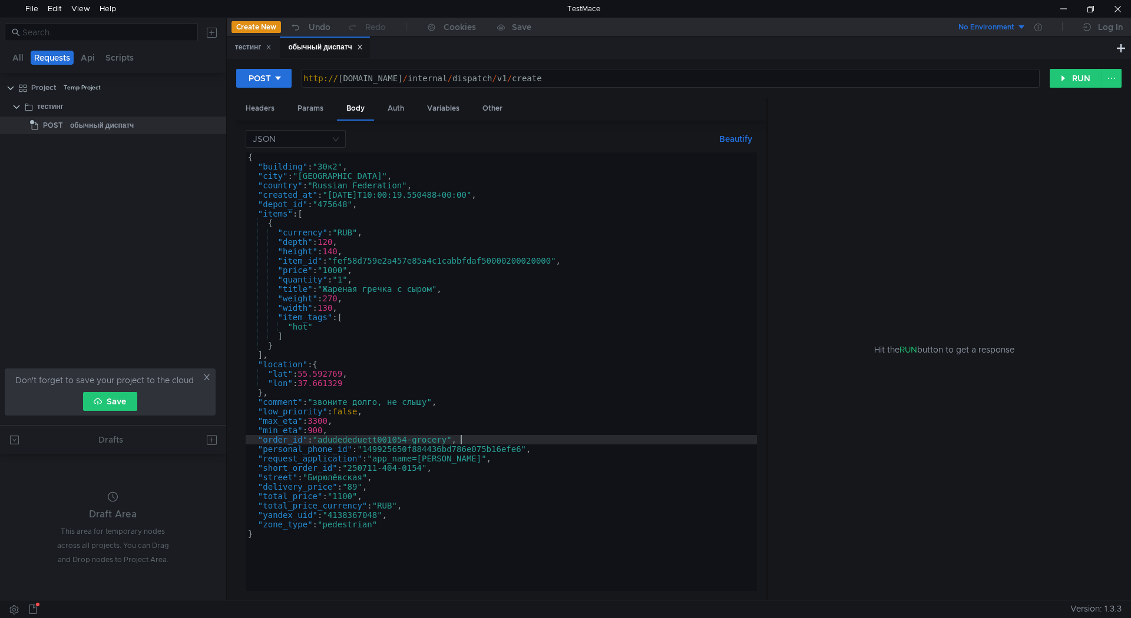
click at [467, 439] on div "{ "building" : "30к2" , "city" : "[GEOGRAPHIC_DATA]" , "country" : "Russian Fed…" at bounding box center [501, 382] width 511 height 458
click at [482, 427] on div "{ "building" : "30к2" , "city" : "[GEOGRAPHIC_DATA]" , "country" : "Russian Fed…" at bounding box center [501, 382] width 511 height 458
type textarea ""min_eta": 900,"
type textarea ""payment_method_type": "online""
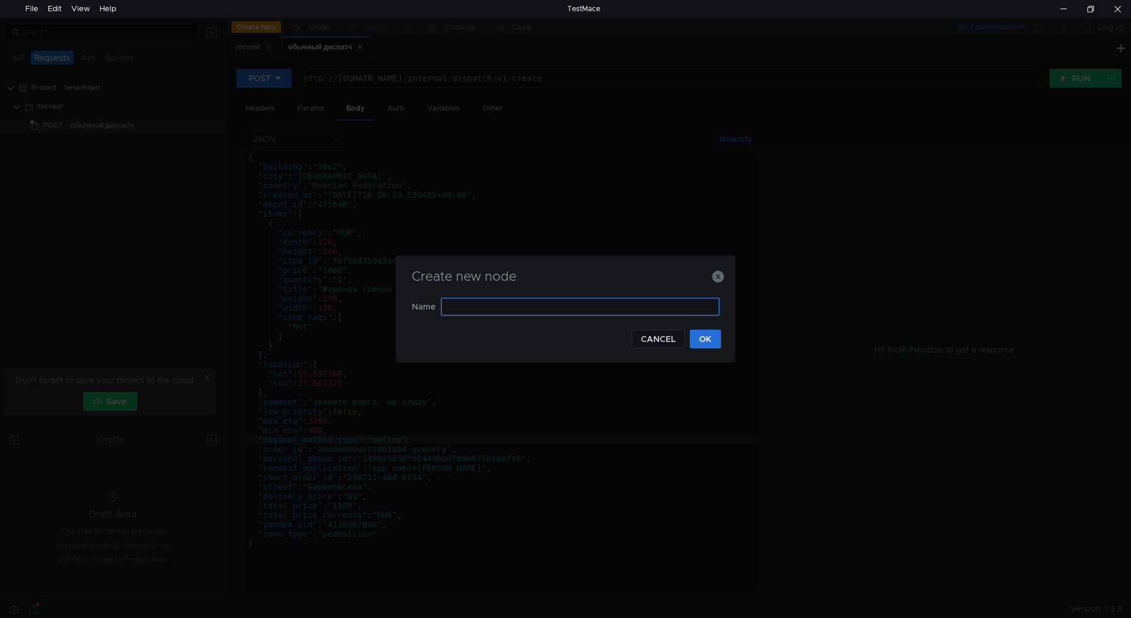
type input "p"
type input "з"
type input "щ"
type input "order_ready"
type input "c"
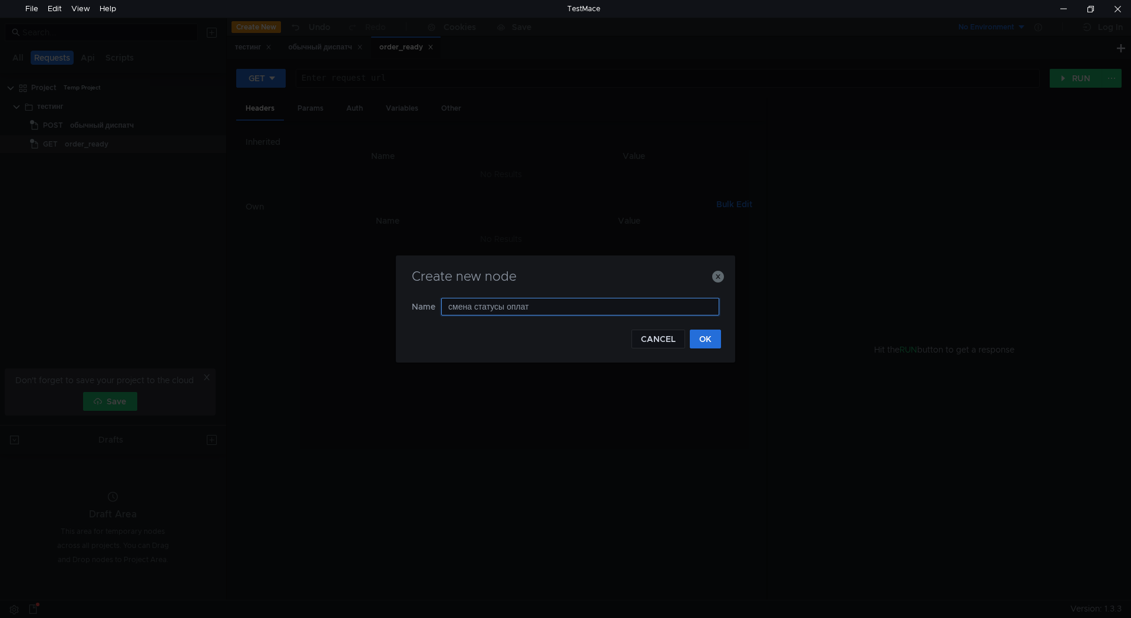
type input "смена статусы оплаты"
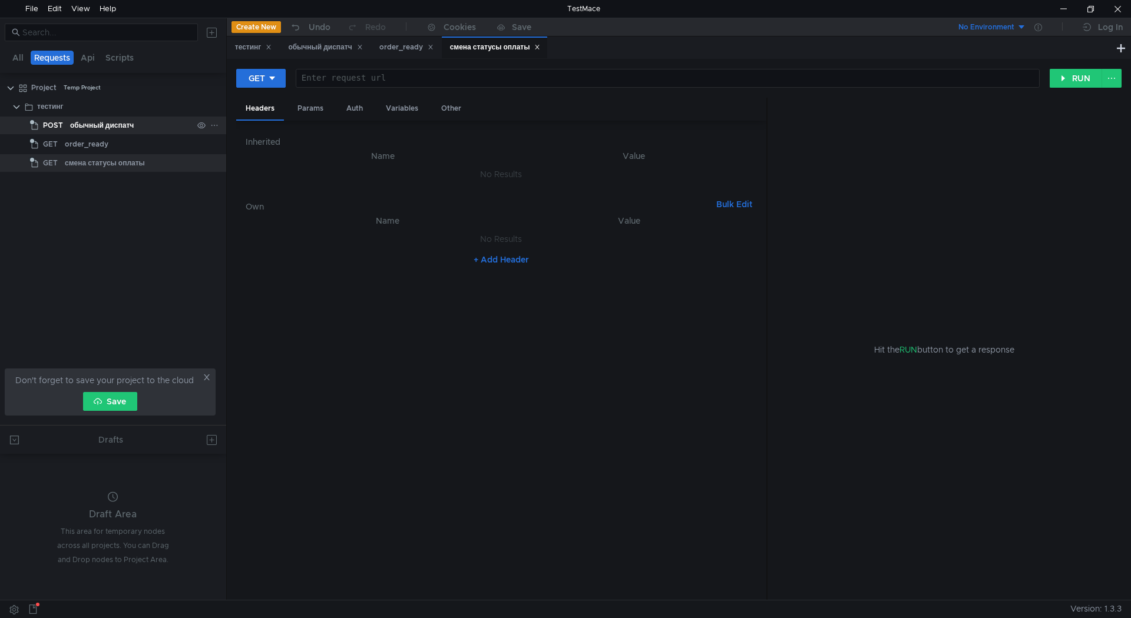
click at [118, 131] on div "обычный диспатч" at bounding box center [102, 126] width 64 height 18
click at [338, 47] on div "обычный диспатч" at bounding box center [325, 47] width 74 height 12
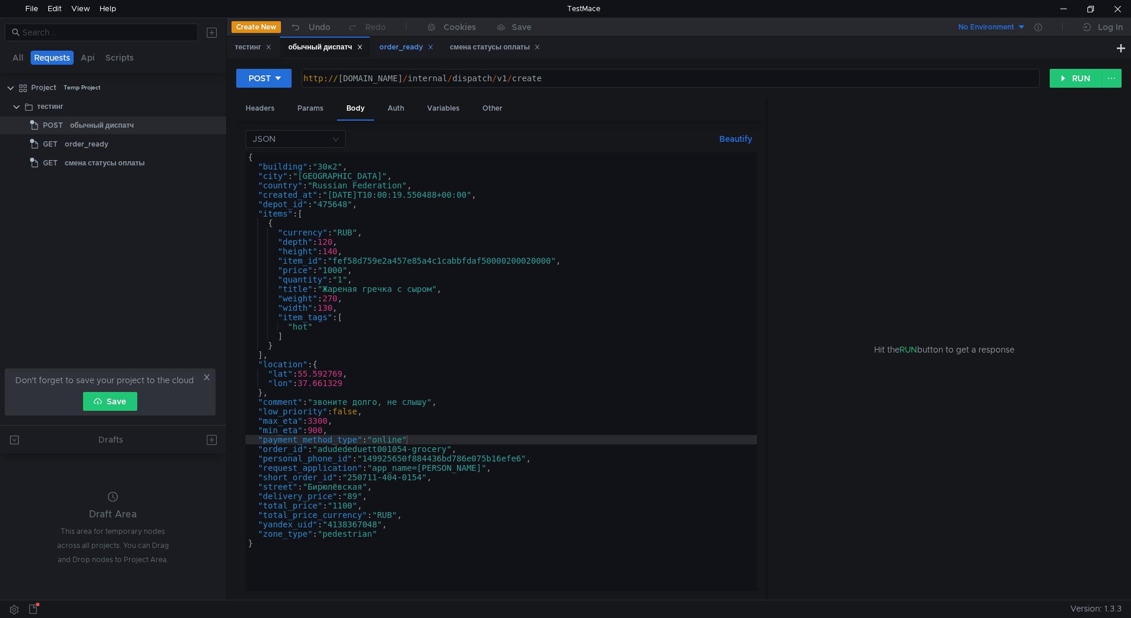
click at [412, 50] on div "order_ready" at bounding box center [406, 47] width 54 height 12
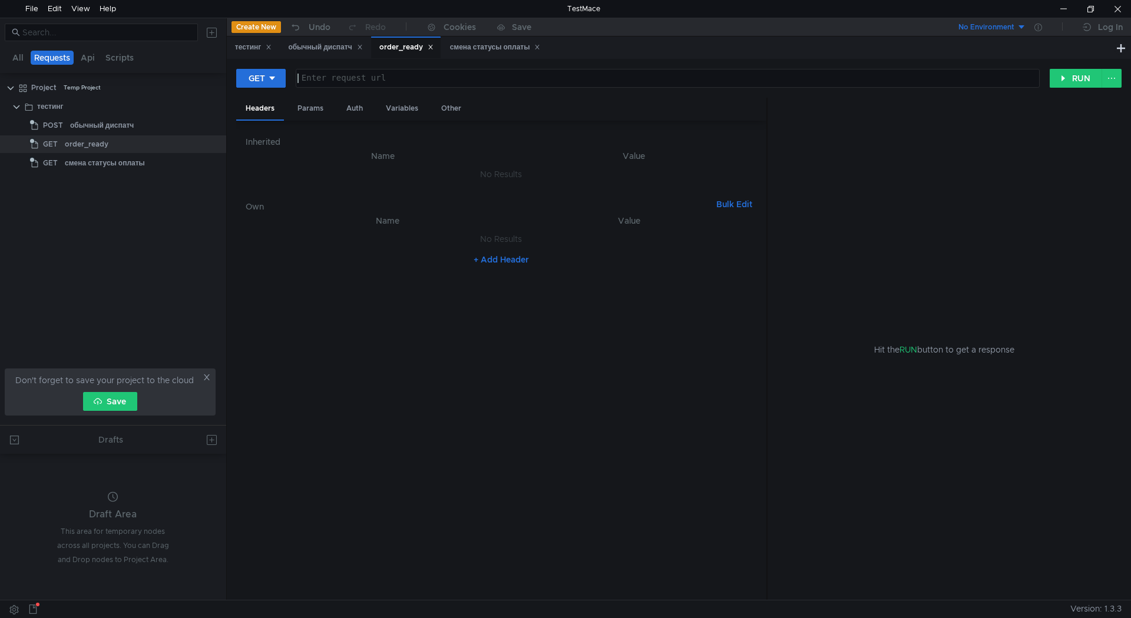
click at [401, 80] on div at bounding box center [666, 88] width 743 height 28
paste textarea "[URL][DOMAIN_NAME]"
type textarea "[URL][DOMAIN_NAME]"
click at [275, 80] on icon at bounding box center [272, 78] width 8 height 8
click at [263, 125] on li "POST" at bounding box center [261, 121] width 51 height 19
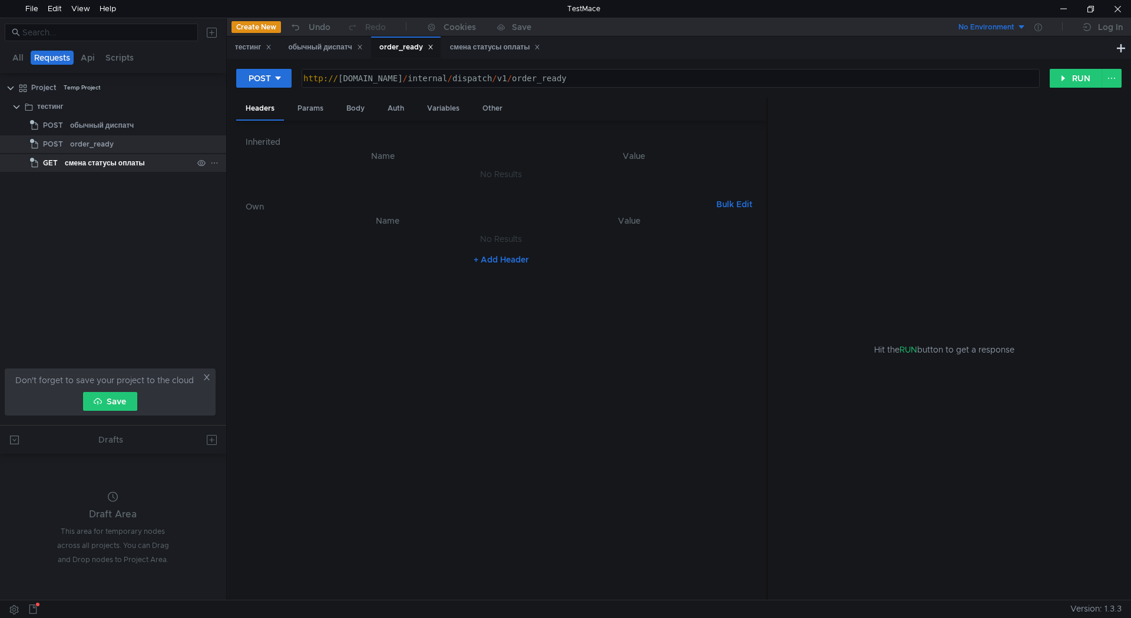
click at [128, 166] on div "смена статусы оплаты" at bounding box center [105, 163] width 80 height 18
click at [131, 143] on div "order_ready" at bounding box center [131, 144] width 123 height 18
click at [130, 163] on div "смена статусы оплаты" at bounding box center [105, 163] width 80 height 18
click at [139, 125] on div "обычный диспатч" at bounding box center [131, 126] width 123 height 18
click at [141, 126] on div "обычный диспатч" at bounding box center [131, 126] width 123 height 18
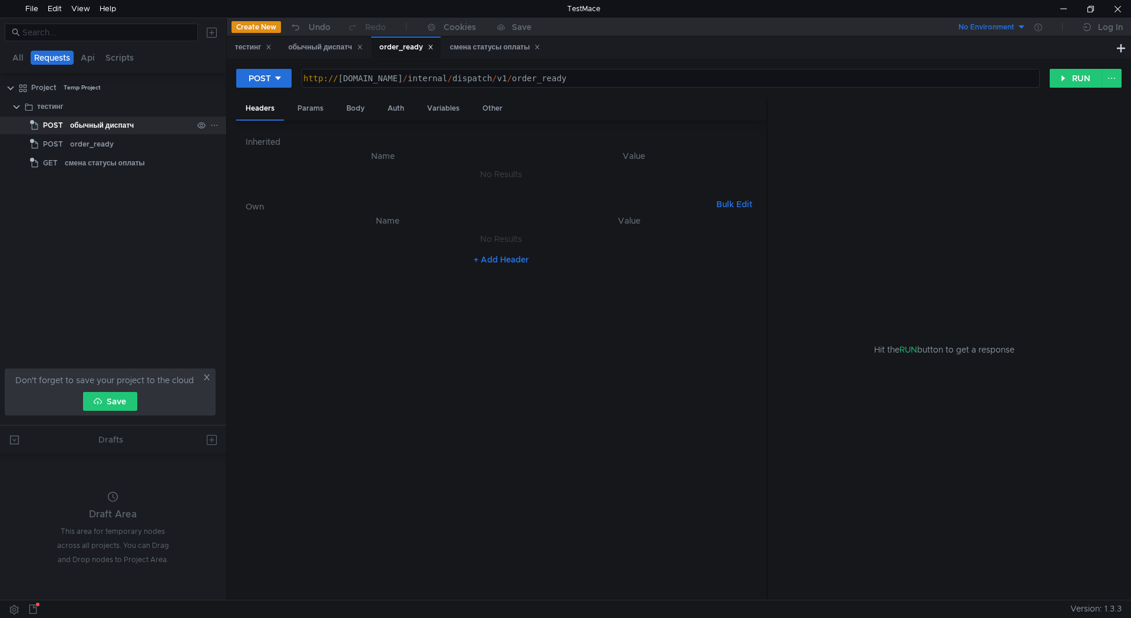
click at [141, 126] on div "обычный диспатч" at bounding box center [131, 126] width 123 height 18
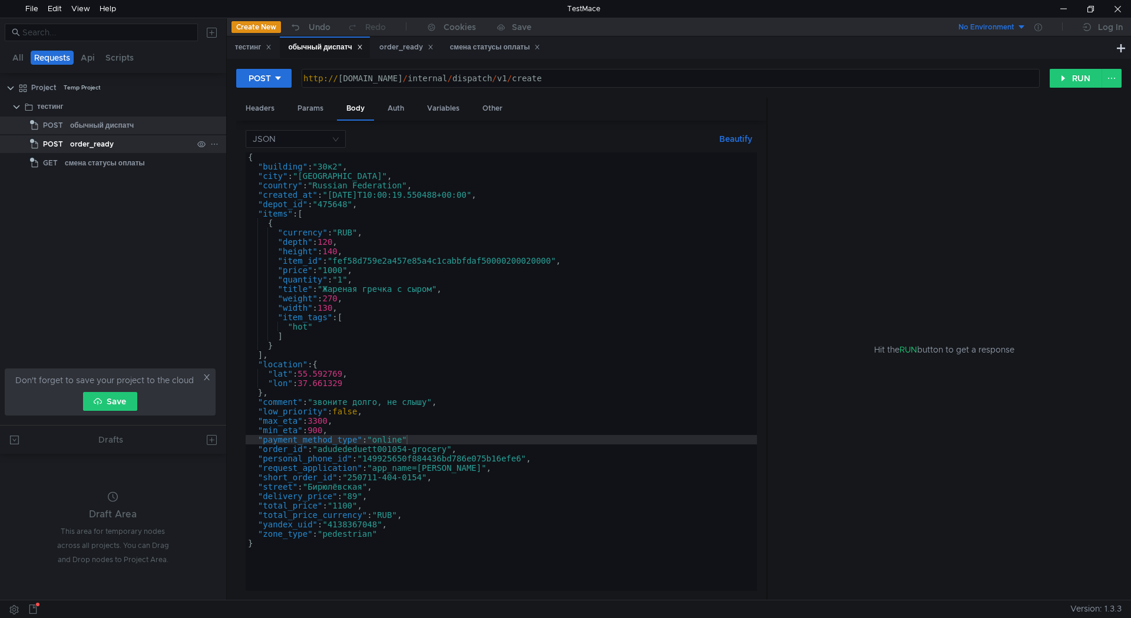
click at [142, 145] on div "order_ready" at bounding box center [131, 144] width 123 height 18
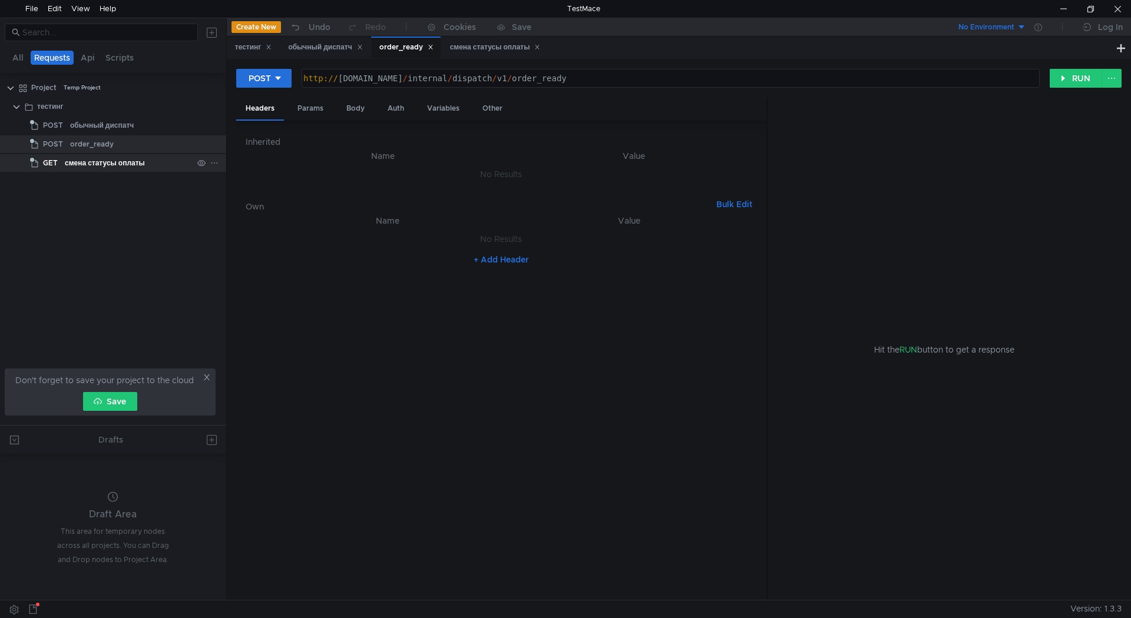
click at [140, 161] on div "смена статусы оплаты" at bounding box center [105, 163] width 80 height 18
click at [147, 146] on div "order_ready" at bounding box center [131, 144] width 123 height 18
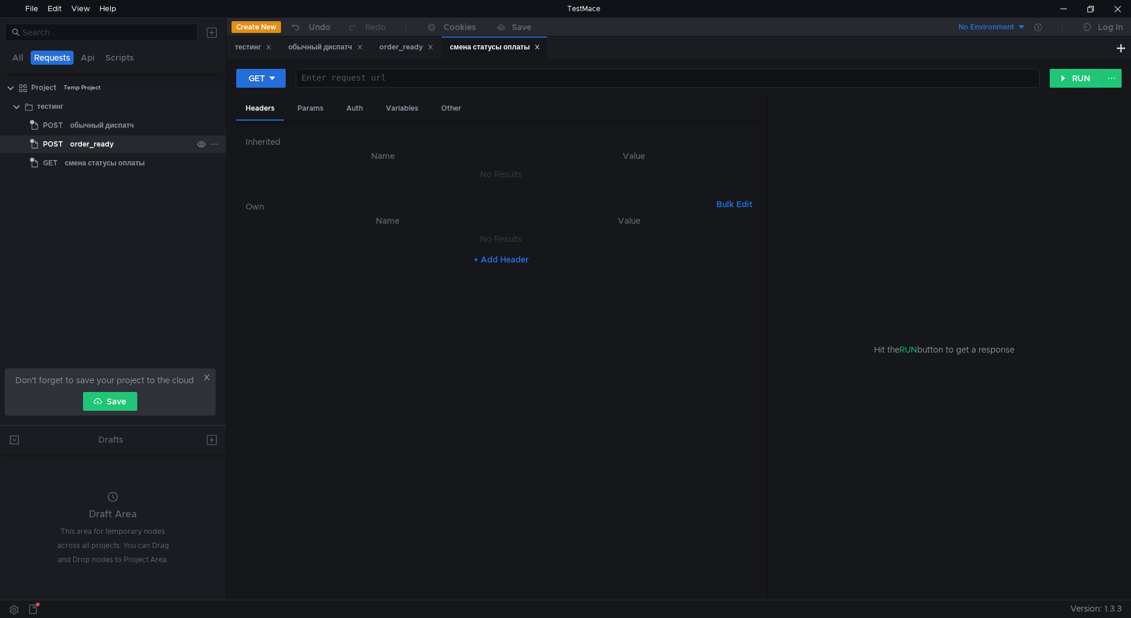
click at [147, 146] on div "order_ready" at bounding box center [131, 144] width 123 height 18
click at [429, 75] on div "http:// [DOMAIN_NAME] / internal / dispatch / v1 / order_ready" at bounding box center [669, 88] width 737 height 28
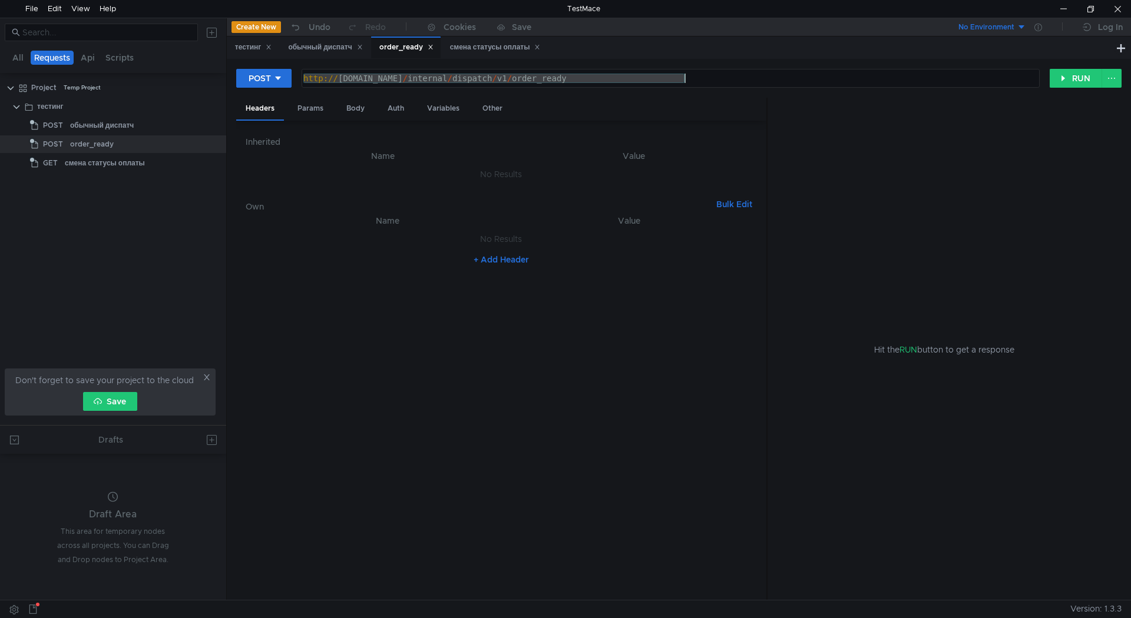
click at [623, 77] on div "http:// [DOMAIN_NAME] / internal / dispatch / v1 / order_ready" at bounding box center [670, 79] width 737 height 18
drag, startPoint x: 629, startPoint y: 77, endPoint x: 264, endPoint y: 85, distance: 365.3
click at [264, 85] on div "POST [URL][DOMAIN_NAME] http:// [DOMAIN_NAME] / internal / dispatch / v1 / orde…" at bounding box center [642, 78] width 813 height 20
click at [494, 53] on div "смена статусы оплаты" at bounding box center [495, 47] width 91 height 12
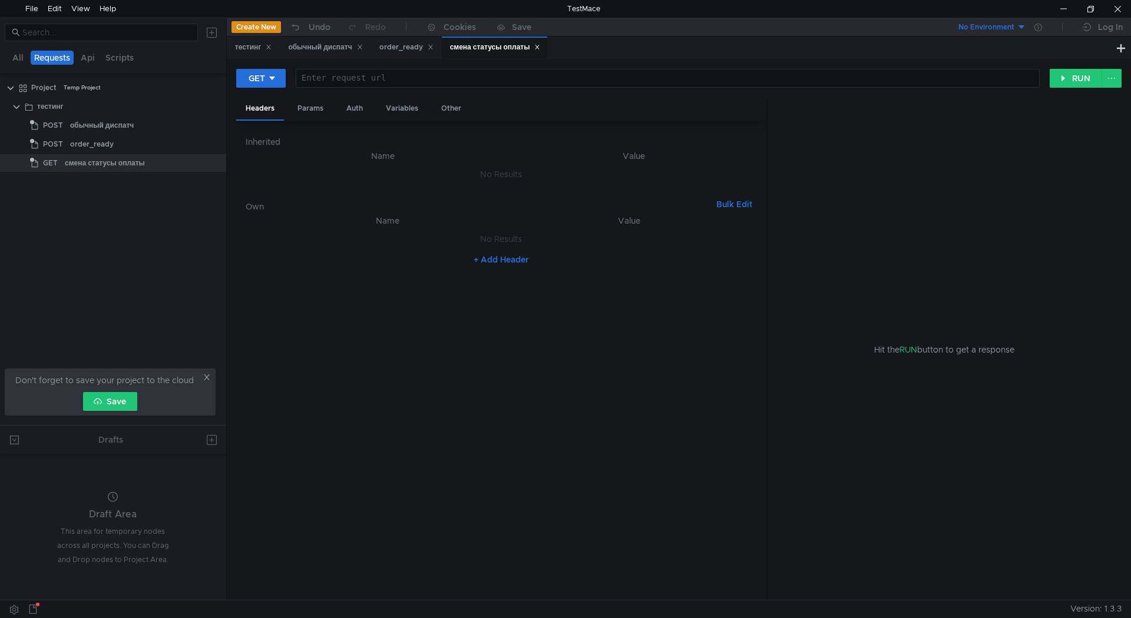
click at [467, 75] on div at bounding box center [666, 88] width 743 height 28
paste textarea "[URL][DOMAIN_NAME]"
type textarea "[URL][DOMAIN_NAME]"
click at [317, 107] on div "Params" at bounding box center [310, 109] width 45 height 22
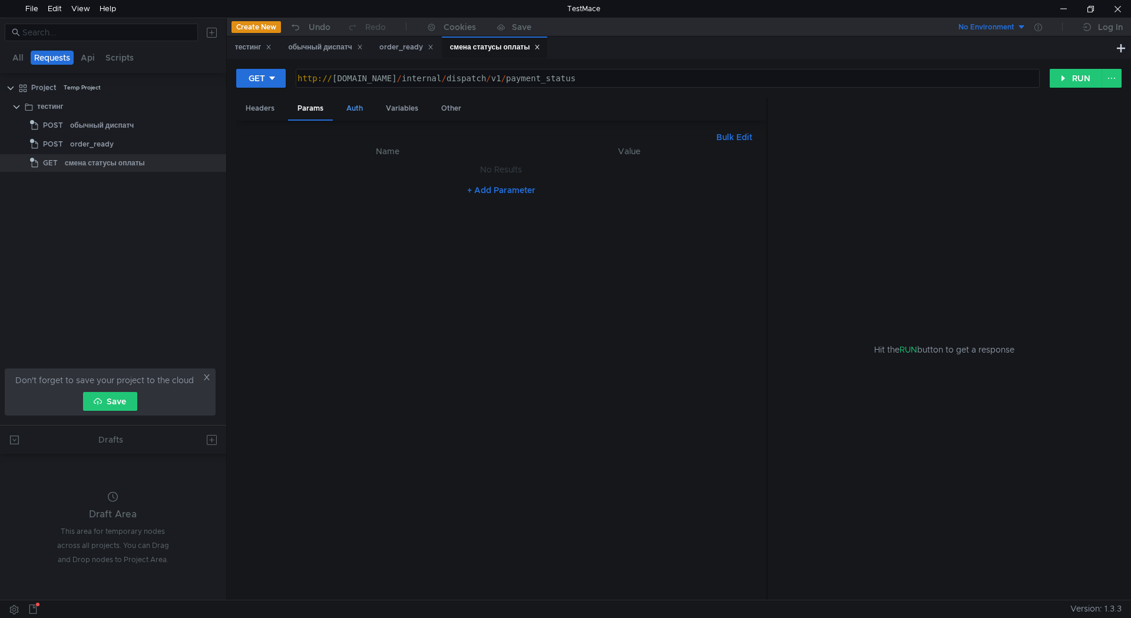
click at [360, 106] on div "Auth" at bounding box center [354, 109] width 35 height 22
click at [395, 109] on div "Variables" at bounding box center [401, 109] width 51 height 22
click at [256, 74] on div "GET" at bounding box center [257, 78] width 16 height 13
click at [266, 123] on li "POST" at bounding box center [261, 121] width 51 height 19
click at [353, 112] on div "Body" at bounding box center [355, 109] width 37 height 22
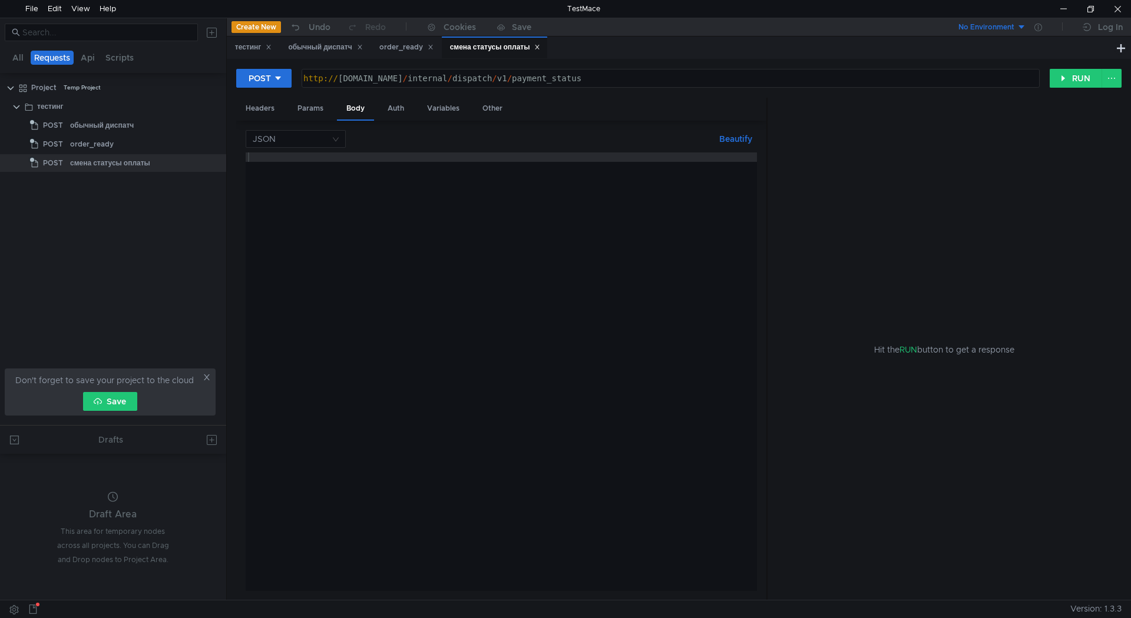
click at [352, 168] on div at bounding box center [501, 382] width 511 height 458
type textarea "@"
type textarea """
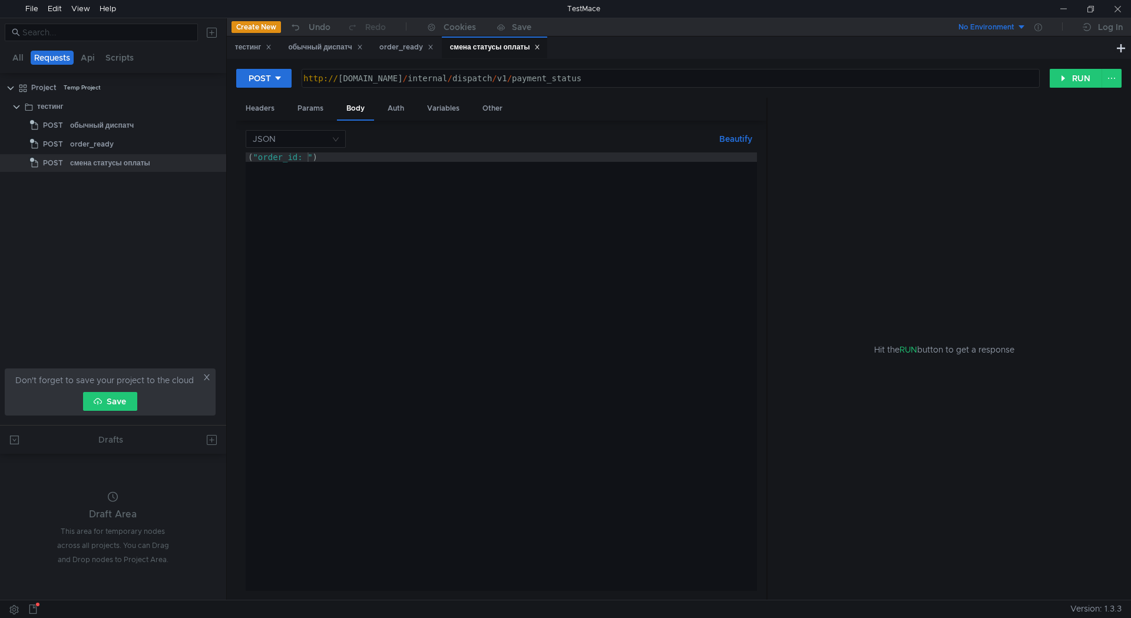
click at [310, 153] on div "( "order_id: " )" at bounding box center [501, 382] width 511 height 458
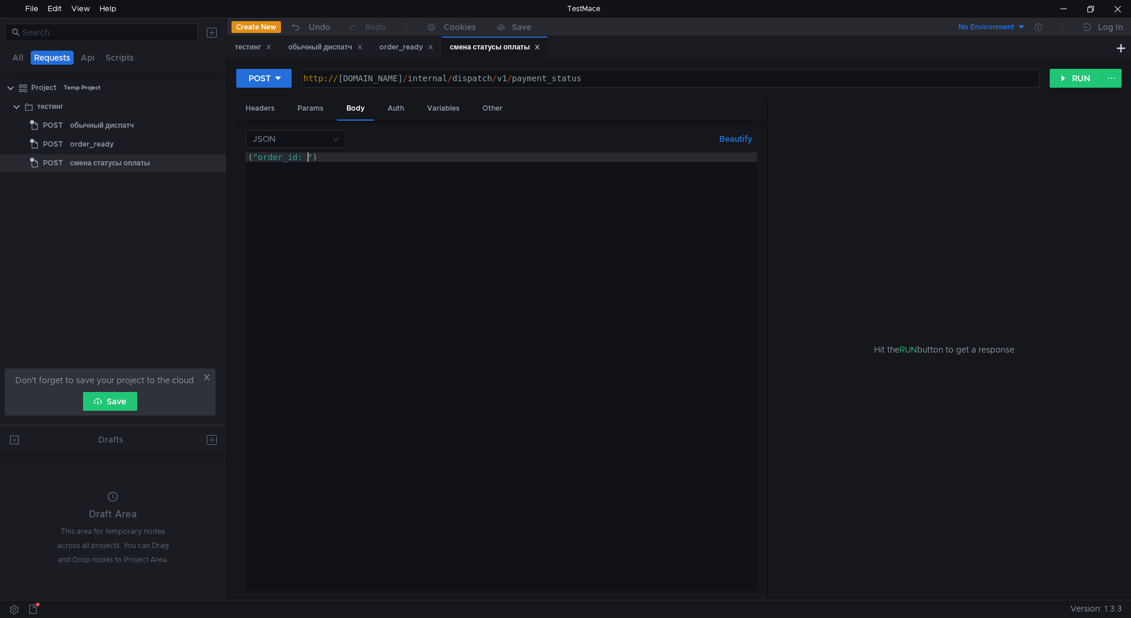
click at [306, 158] on div "( "order_id: " )" at bounding box center [501, 382] width 511 height 458
click at [307, 157] on div "( "order_id: " )" at bounding box center [501, 382] width 511 height 458
type textarea "("order_id: ")"
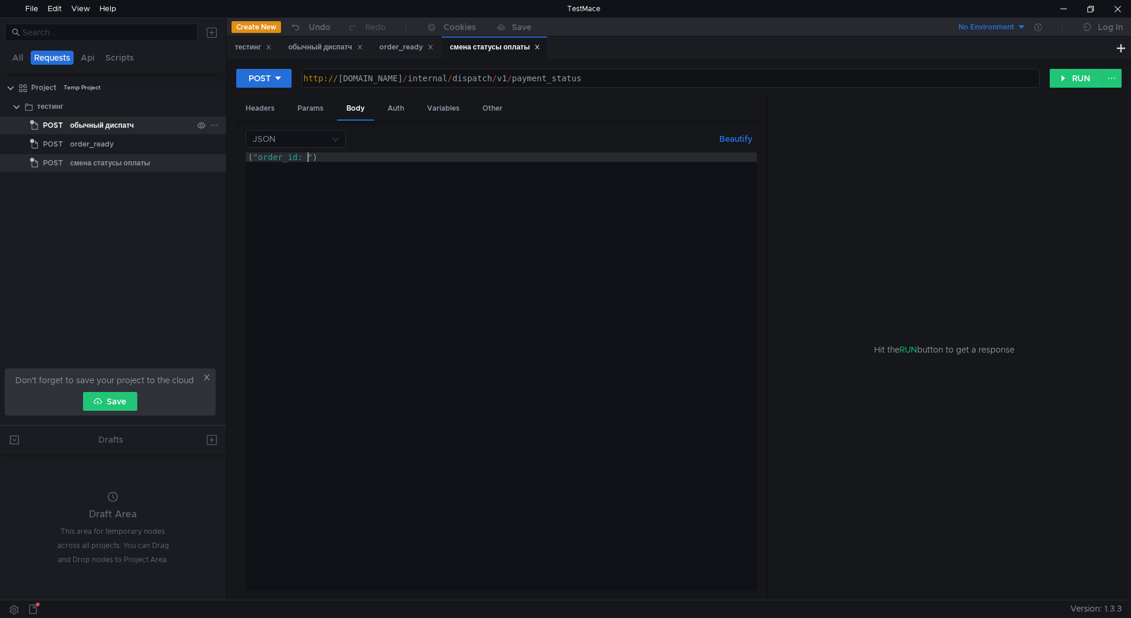
click at [150, 125] on div "обычный диспатч" at bounding box center [131, 126] width 123 height 18
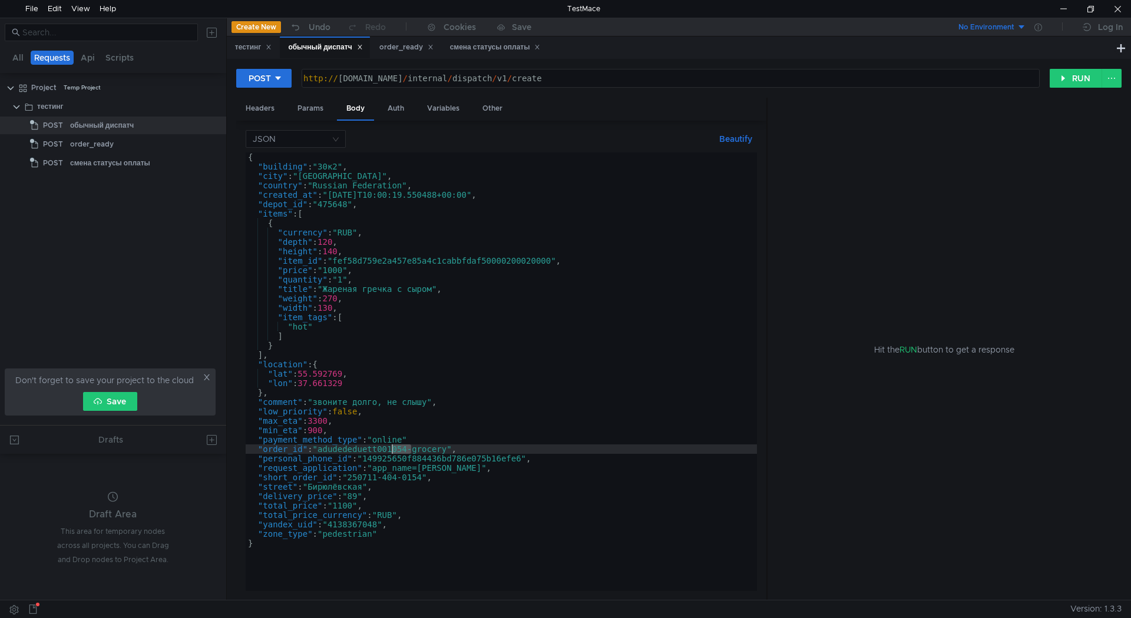
drag, startPoint x: 411, startPoint y: 449, endPoint x: 392, endPoint y: 454, distance: 19.9
click at [392, 453] on div "{ "building" : "30к2" , "city" : "[GEOGRAPHIC_DATA]" , "country" : "Russian Fed…" at bounding box center [501, 382] width 511 height 458
drag, startPoint x: 325, startPoint y: 449, endPoint x: 380, endPoint y: 449, distance: 55.4
click at [380, 449] on div "{ "building" : "30к2" , "city" : "[GEOGRAPHIC_DATA]" , "country" : "Russian Fed…" at bounding box center [501, 382] width 511 height 458
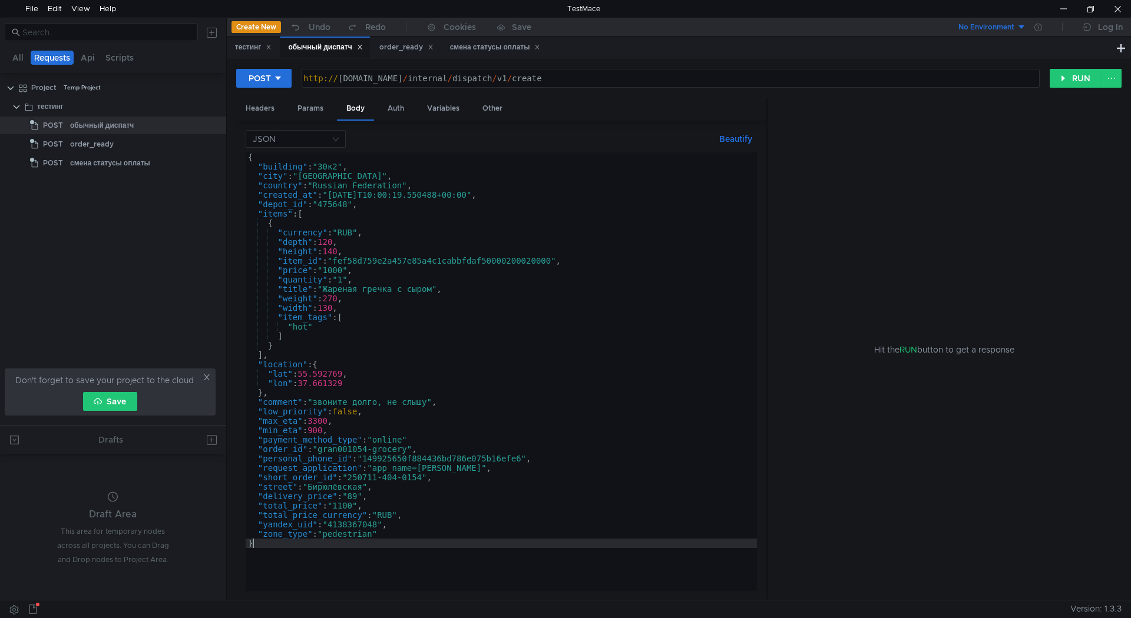
scroll to position [0, 0]
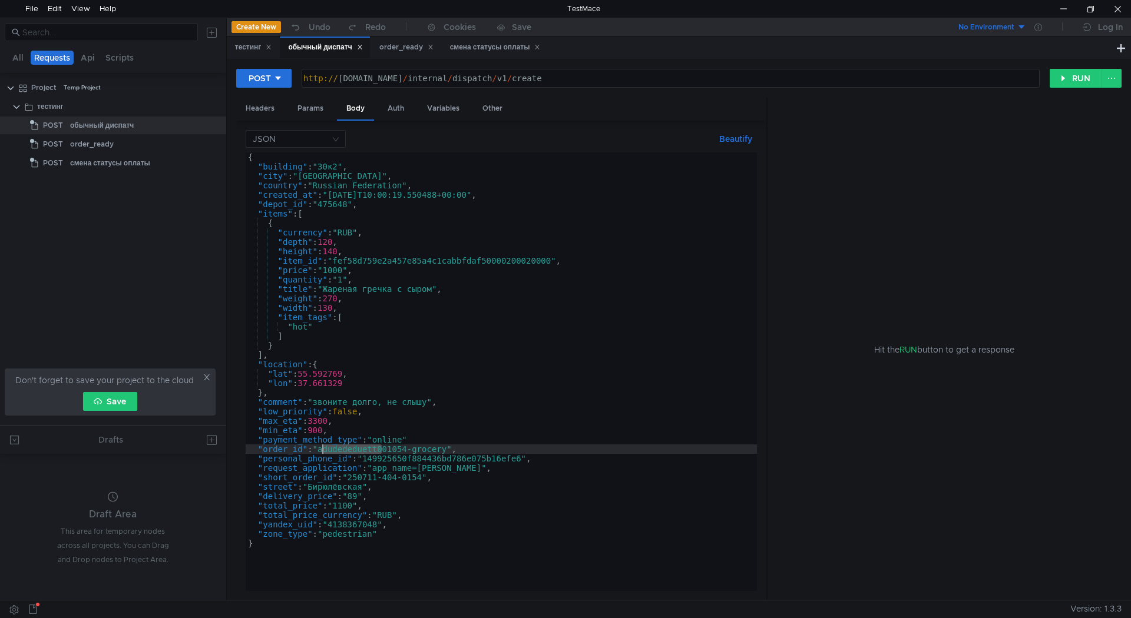
drag, startPoint x: 379, startPoint y: 449, endPoint x: 322, endPoint y: 450, distance: 57.1
click at [322, 450] on div "{ "building" : "30к2" , "city" : "[GEOGRAPHIC_DATA]" , "country" : "Russian Fed…" at bounding box center [501, 382] width 511 height 458
click at [392, 448] on div "{ "building" : "30к2" , "city" : "[GEOGRAPHIC_DATA]" , "country" : "Russian Fed…" at bounding box center [501, 382] width 511 height 458
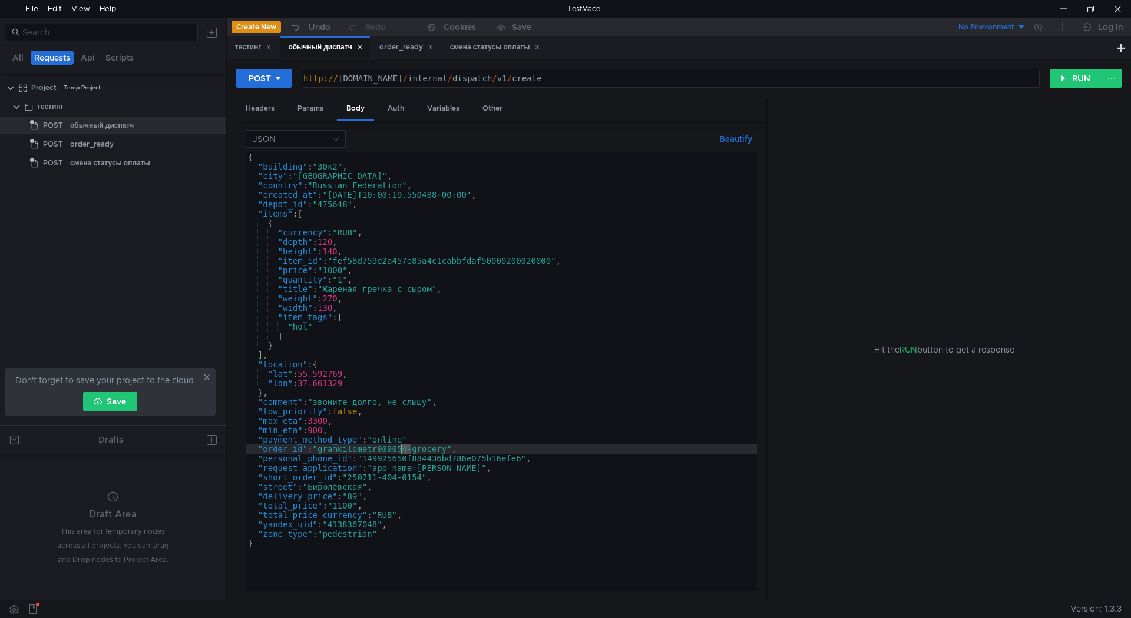
drag, startPoint x: 410, startPoint y: 447, endPoint x: 402, endPoint y: 447, distance: 7.7
click at [402, 447] on div "{ "building" : "30к2" , "city" : "[GEOGRAPHIC_DATA]" , "country" : "Russian Fed…" at bounding box center [501, 382] width 511 height 458
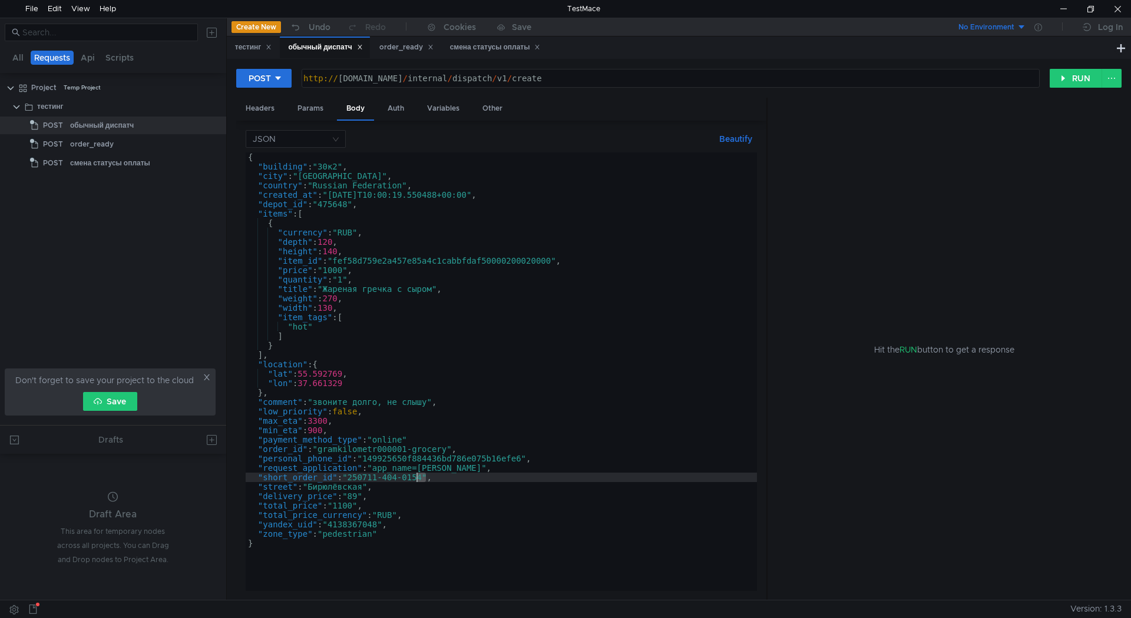
drag, startPoint x: 425, startPoint y: 475, endPoint x: 417, endPoint y: 475, distance: 7.7
click at [417, 475] on div "{ "building" : "30к2" , "city" : "[GEOGRAPHIC_DATA]" , "country" : "Russian Fed…" at bounding box center [501, 382] width 511 height 458
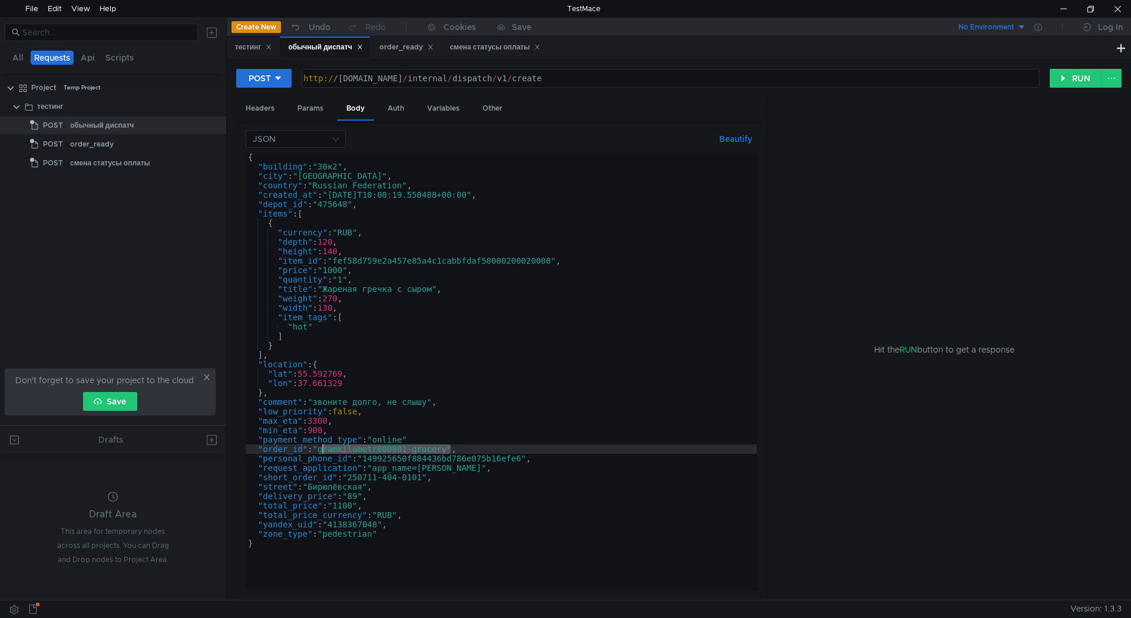
drag, startPoint x: 451, startPoint y: 448, endPoint x: 323, endPoint y: 448, distance: 128.4
click at [323, 448] on div "{ "building" : "30к2" , "city" : "[GEOGRAPHIC_DATA]" , "country" : "Russian Fed…" at bounding box center [501, 382] width 511 height 458
type textarea ""order_id": "gramkilometr000001-grocery","
click at [468, 47] on div "смена статусы оплаты" at bounding box center [495, 47] width 91 height 12
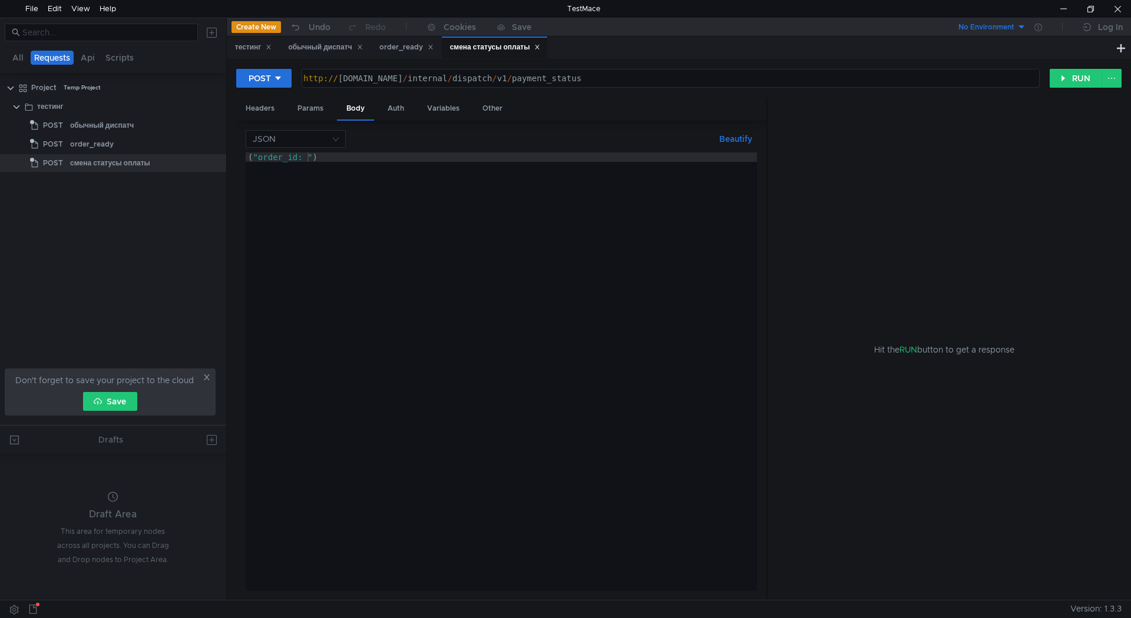
click at [306, 156] on div "( "order_id: " )" at bounding box center [501, 382] width 511 height 458
paste textarea "gramkilometr000001-grocery"
click at [307, 157] on div "( "order_id: gramkilometr000001-grocerygramkilometr000001-grocery" )" at bounding box center [501, 382] width 511 height 458
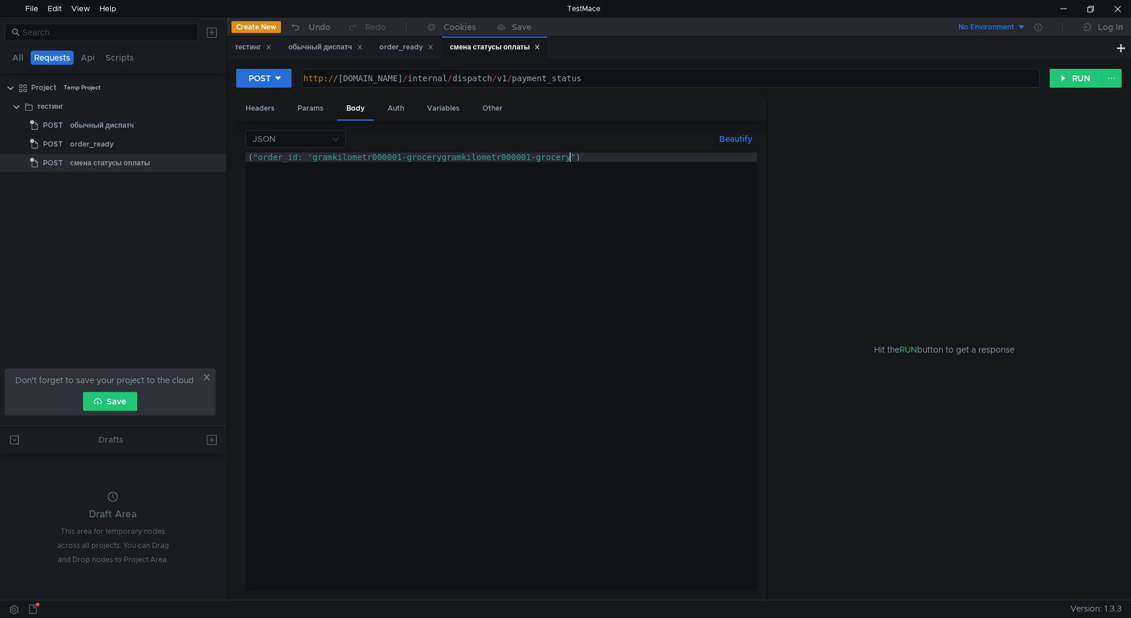
click at [569, 154] on div "( "order_id: 'gramkilometr000001-grocerygramkilometr000001-grocery" )" at bounding box center [501, 382] width 511 height 458
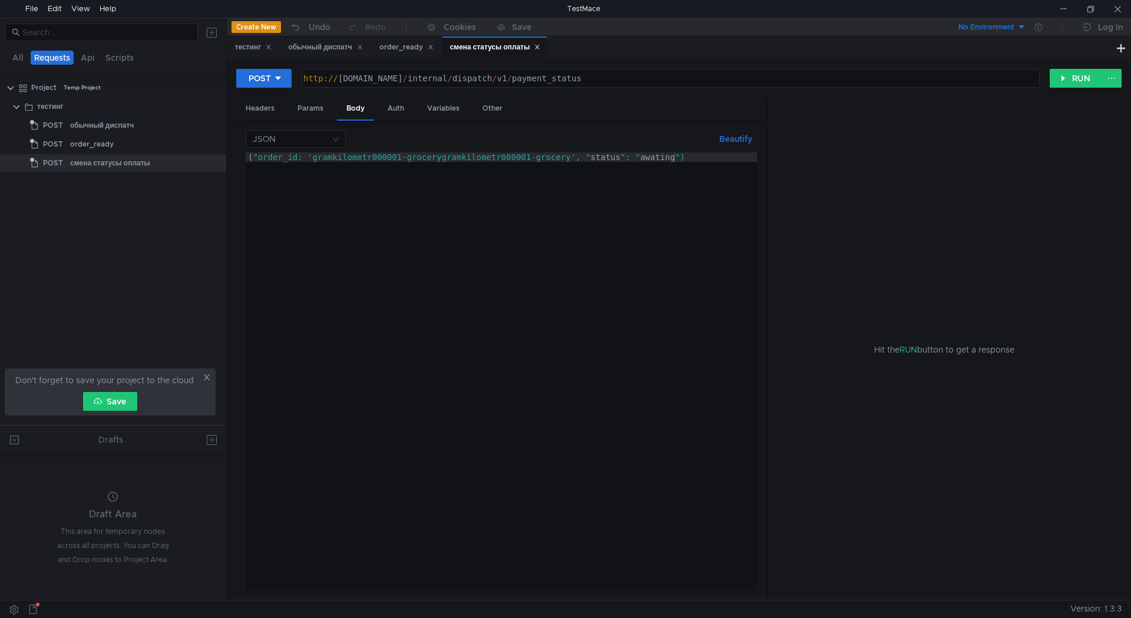
click at [482, 405] on div "( "order_id: 'gramkilometr000001-grocerygramkilometr000001-grocery', " status "…" at bounding box center [501, 382] width 511 height 458
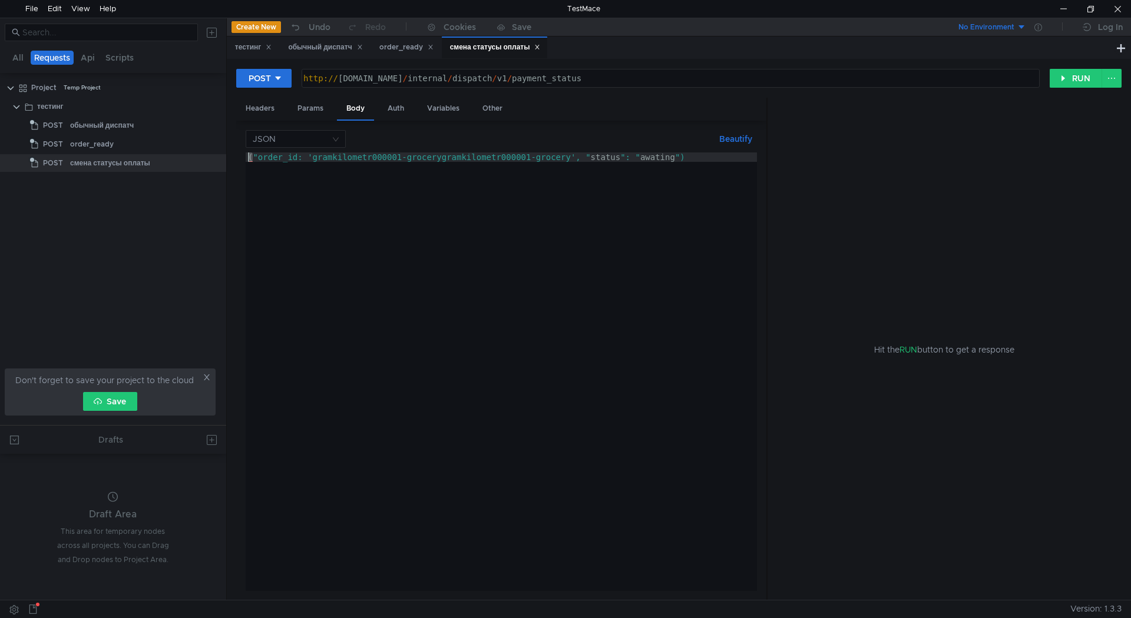
click at [247, 156] on div "( "order_id: 'gramkilometr000001-grocerygramkilometr000001-grocery', " status "…" at bounding box center [501, 382] width 511 height 458
click at [680, 157] on div "{ "order_id: 'gramkilometr000001-grocerygramkilometr000001-grocery', " status "…" at bounding box center [501, 382] width 511 height 458
click at [309, 154] on div "{ "order_id: 'gramkilometr000001-grocerygramkilometr000001-grocery', " status "…" at bounding box center [501, 382] width 511 height 458
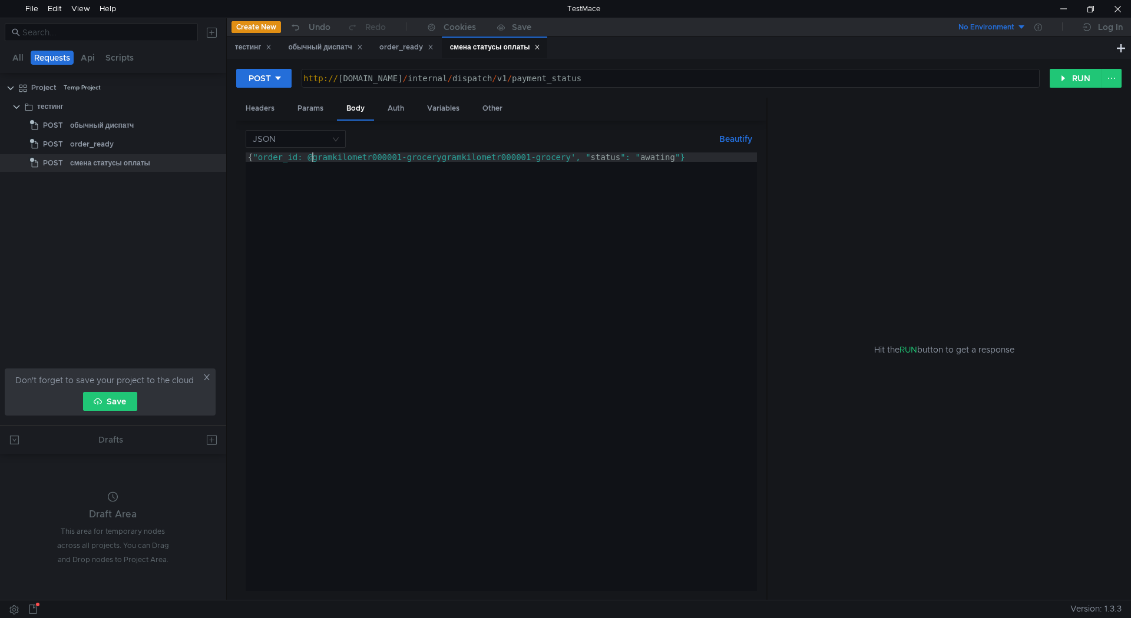
scroll to position [0, 5]
click at [308, 154] on div "{ "order_id: @gramkilometr000001-grocerygramkilometr000001-grocery', " status "…" at bounding box center [501, 382] width 511 height 458
click at [573, 158] on div "{ "order_id: " gramkilometr 000001 -grocerygramkilometr 000001 -grocery', "stat…" at bounding box center [501, 382] width 511 height 458
drag, startPoint x: 569, startPoint y: 156, endPoint x: 467, endPoint y: 158, distance: 101.9
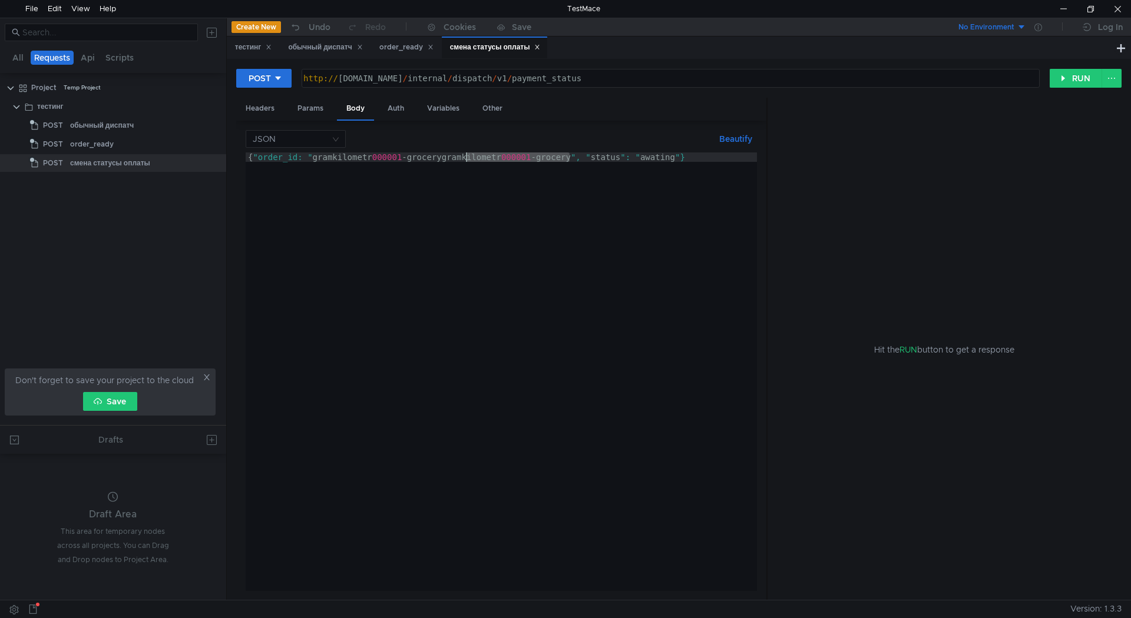
click at [467, 158] on div "{ "order_id: " gramkilometr 000001 -grocerygramkilometr 000001 -grocery ", " st…" at bounding box center [501, 382] width 511 height 458
click at [468, 157] on div "{ "order_id: " gramkilometr 000001 -grocerygramkilometr 000001 -grocery ", " st…" at bounding box center [501, 372] width 511 height 439
drag, startPoint x: 441, startPoint y: 158, endPoint x: 312, endPoint y: 157, distance: 129.0
click at [312, 157] on div "{ "order_id: " gramkilometr 000001 -grocerygramkilometr 000001 -grocery ", " st…" at bounding box center [501, 382] width 511 height 458
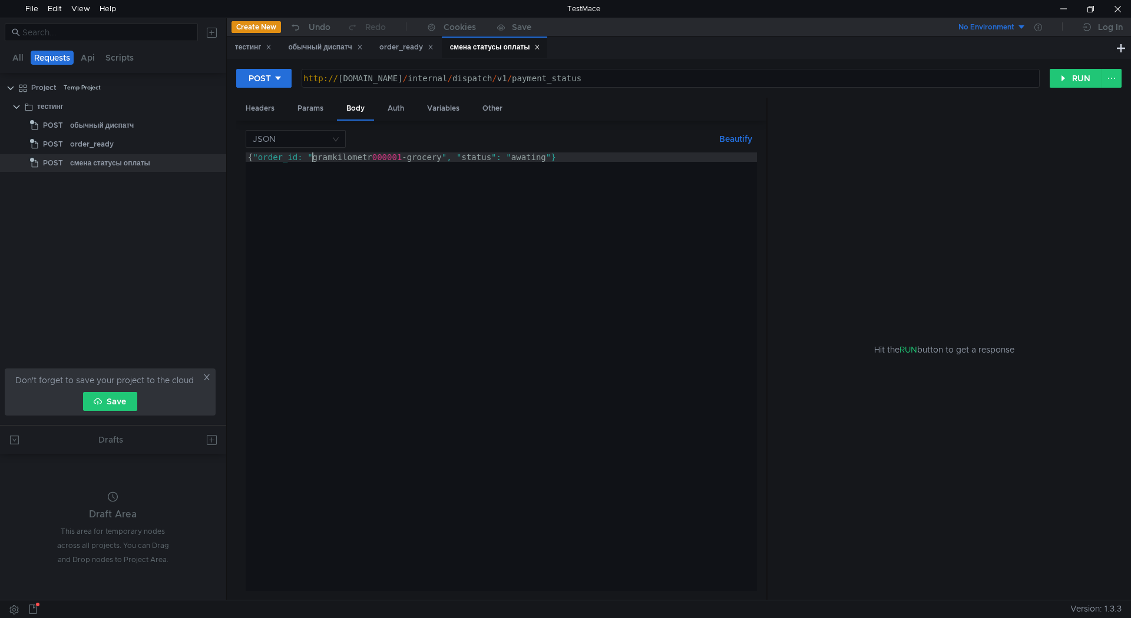
click at [472, 158] on div "{ "order_id: " gramkilometr 000001 -grocery ", " status ": " awating "}" at bounding box center [501, 382] width 511 height 458
click at [542, 163] on div "{ "order_id: " gramkilometr 000001 -grocery ", " status ": " awating "}" at bounding box center [501, 382] width 511 height 458
click at [452, 158] on div "{ "order_id: " gramkilometr 000001 -grocery ", " status ": " awating "}" at bounding box center [501, 382] width 511 height 458
click at [451, 160] on div "{ "order_id: " gramkilometr 000001 -grocery ", " status ": " awating "}" at bounding box center [501, 372] width 511 height 439
click at [504, 187] on div "{ "order_id: " gramkilometr 000001 -grocery ", " status ": " awating "}" at bounding box center [501, 382] width 511 height 458
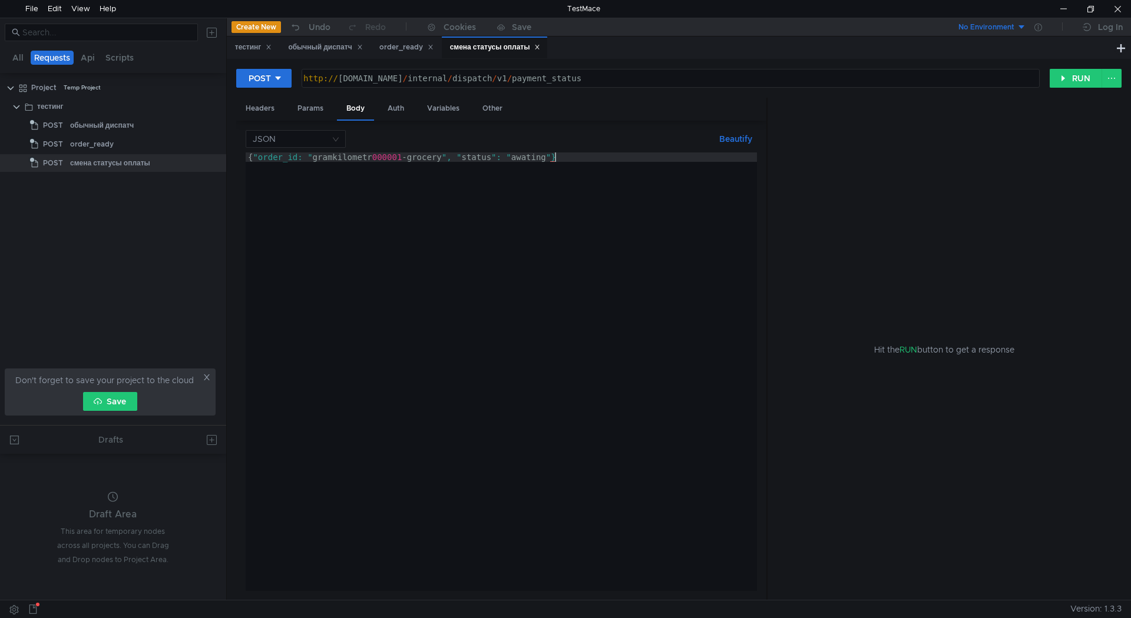
click at [561, 213] on div "{ "order_id: " gramkilometr 000001 -grocery ", " status ": " awating "}" at bounding box center [501, 382] width 511 height 458
click at [554, 141] on div "JSON Beautify" at bounding box center [501, 139] width 511 height 18
click at [727, 140] on button "Beautify" at bounding box center [735, 139] width 42 height 14
drag, startPoint x: 664, startPoint y: 157, endPoint x: 240, endPoint y: 158, distance: 424.1
click at [240, 158] on div "JSON Beautify {"order_id: "gramkilometr000001-grocery", "status": "awating"} { …" at bounding box center [501, 361] width 530 height 480
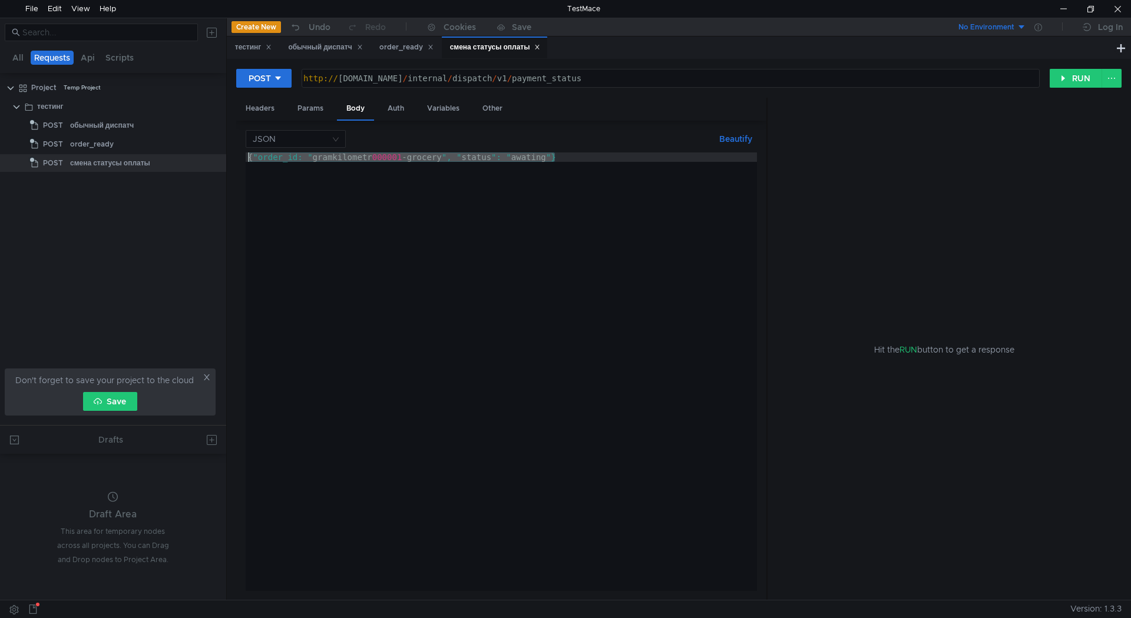
click at [393, 163] on div "{ "order_id: " gramkilometr 000001 -grocery ", " status ": " awating "}" at bounding box center [501, 372] width 511 height 439
drag, startPoint x: 402, startPoint y: 158, endPoint x: 406, endPoint y: 168, distance: 10.3
click at [373, 158] on div "{ "order_id: " gramkilometr 000001 -grocery ", " status ": " awating "}" at bounding box center [501, 382] width 511 height 458
click at [551, 202] on div "{ "order_id: " gramkilometr 000001 -grocery ", " status ": " awating "}" at bounding box center [501, 382] width 511 height 458
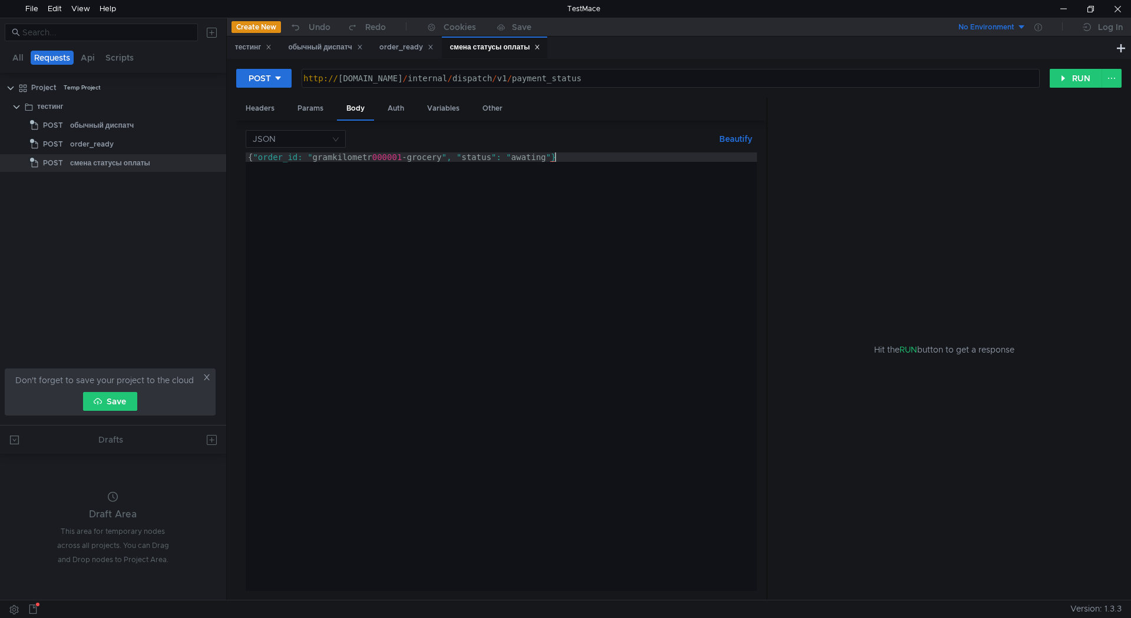
click at [535, 254] on div "{ "order_id: " gramkilometr 000001 -grocery ", " status ": " awating "}" at bounding box center [501, 382] width 511 height 458
click at [465, 158] on div "{ "order_id: " gramkilometr 000001 -grocery ", " status ": " awating "}" at bounding box center [501, 382] width 511 height 458
click at [380, 162] on div "{ "order_id: " gramkilometr 000001 -grocery ", " status ": " awating "}" at bounding box center [501, 382] width 511 height 458
click at [299, 157] on div "{ "order_id: " gramkilometr 000001 -grocery ", " status ": " awating "}" at bounding box center [501, 382] width 511 height 458
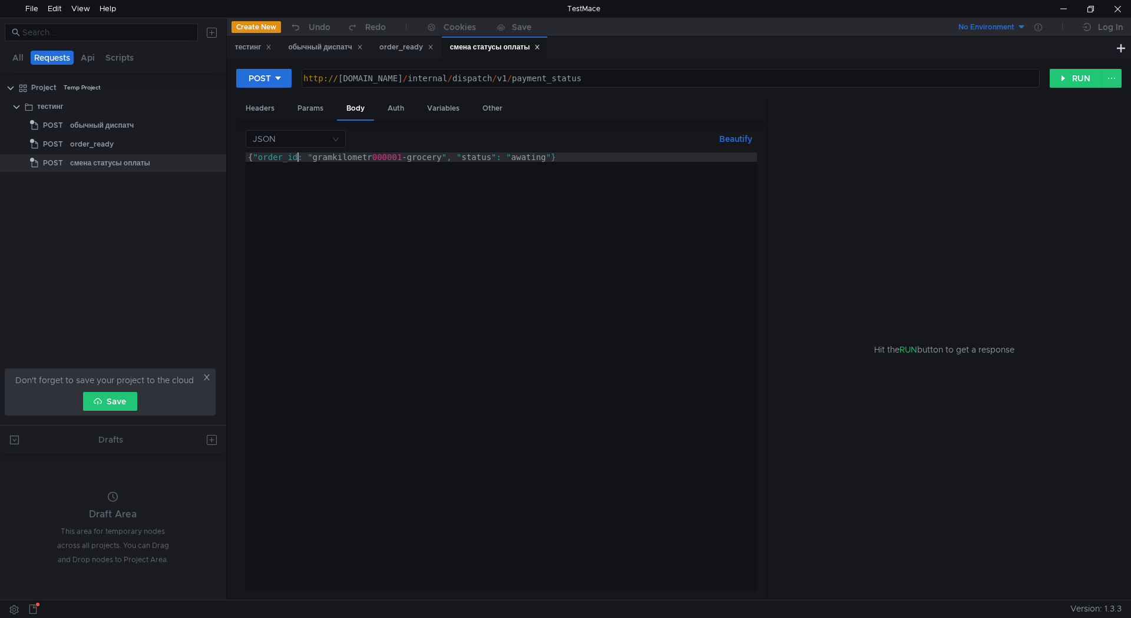
scroll to position [0, 4]
type textarea "{"order_id": "gramkilometr000001-grocery", "status": "awating"}"
click at [585, 163] on div "{ "order_id" : "gramkilometr000001-grocery" , "status" : "awating" }" at bounding box center [501, 382] width 511 height 458
click at [272, 108] on div "Headers" at bounding box center [260, 109] width 48 height 22
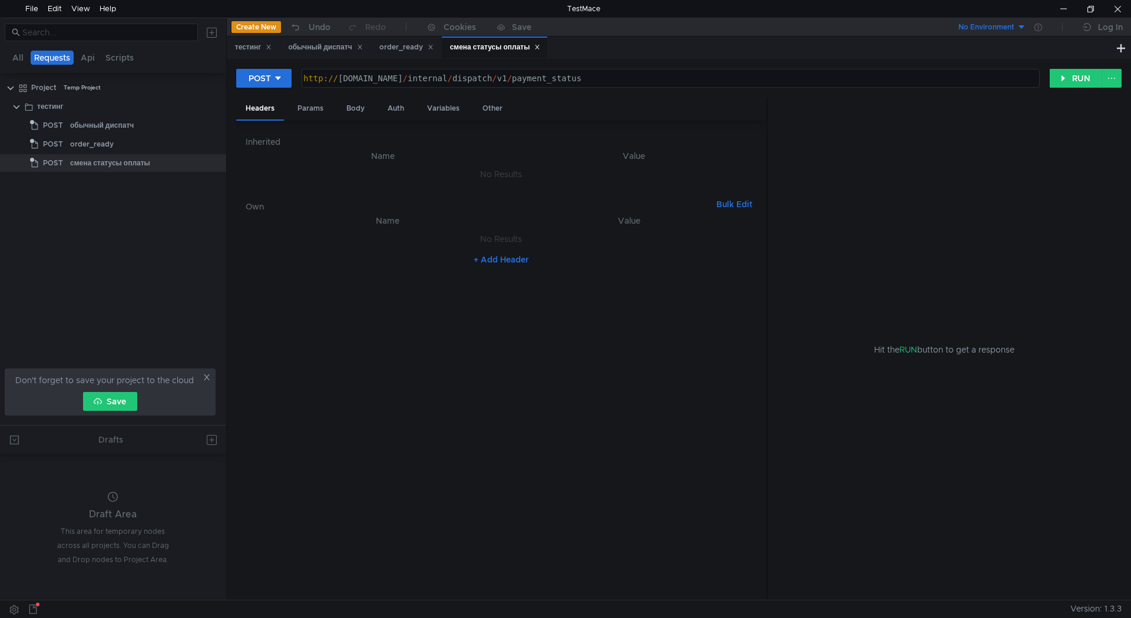
click at [503, 257] on button "+ Add Header" at bounding box center [501, 260] width 65 height 14
click at [455, 236] on div at bounding box center [395, 242] width 234 height 18
paste textarea "X-Ya-Service-Ticket"
type textarea "X-Ya-Service-Ticket"
click at [553, 241] on div at bounding box center [631, 251] width 228 height 28
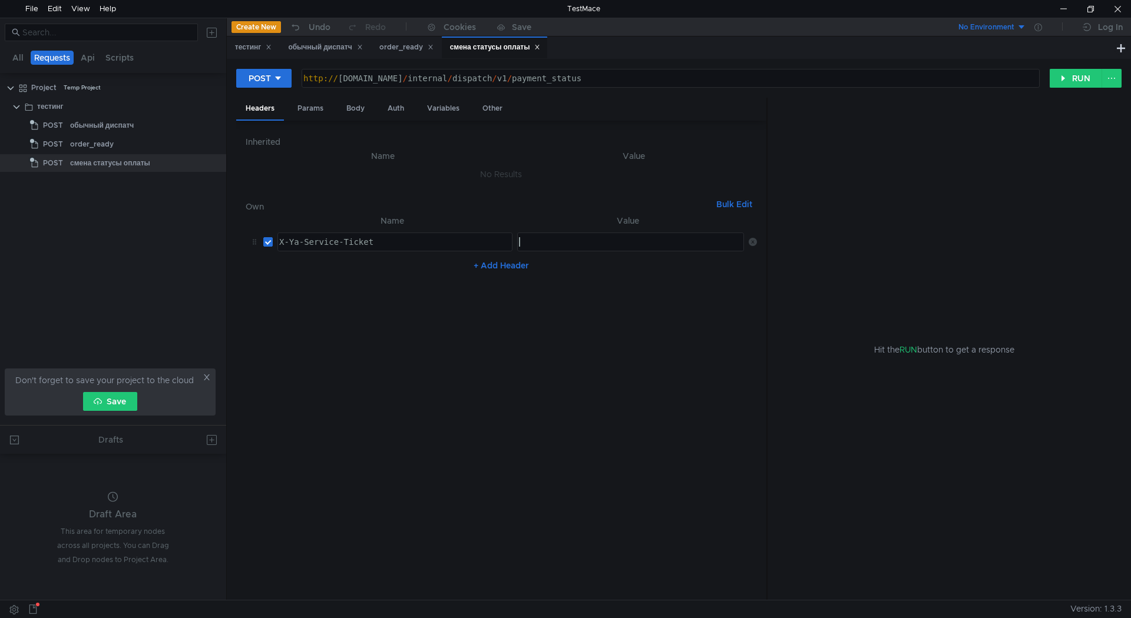
paste textarea "3:serv:CPf_ARDIlYzGBiIRCMTzehCq33sgg43MkaXU_gE:CqEwcIHxblDxS7RFvISpSARrKeyvQdSI…"
type textarea "3:serv:CPf_ARDIlYzGBiIRCMTzehCq33sgg43MkaXU_gE:CqEwcIHxblDxS7RFvISpSARrKeyvQdSI…"
click at [593, 279] on nz-table "Name Value X-Ya-Service-Ticket X-Ya-Service-Ticket הההההההההההההההההההההההההההה…" at bounding box center [501, 403] width 511 height 378
click at [510, 269] on button "+ Add Header" at bounding box center [501, 266] width 65 height 14
click at [751, 272] on icon at bounding box center [753, 270] width 8 height 8
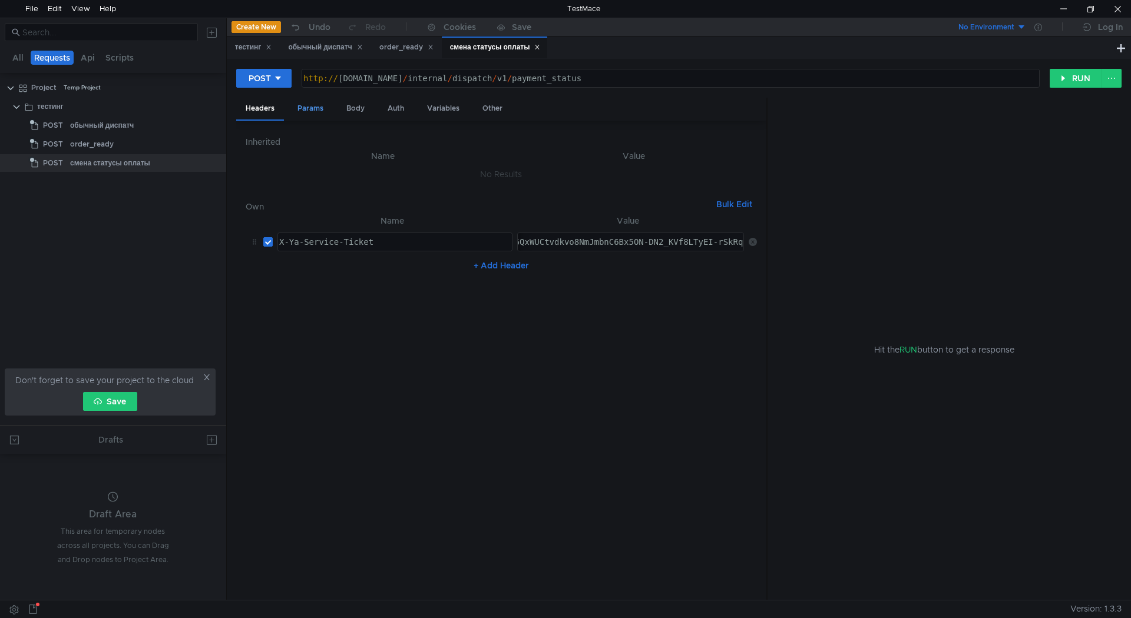
click at [329, 107] on div "Params" at bounding box center [310, 109] width 45 height 22
click at [350, 108] on div "Body" at bounding box center [355, 109] width 37 height 22
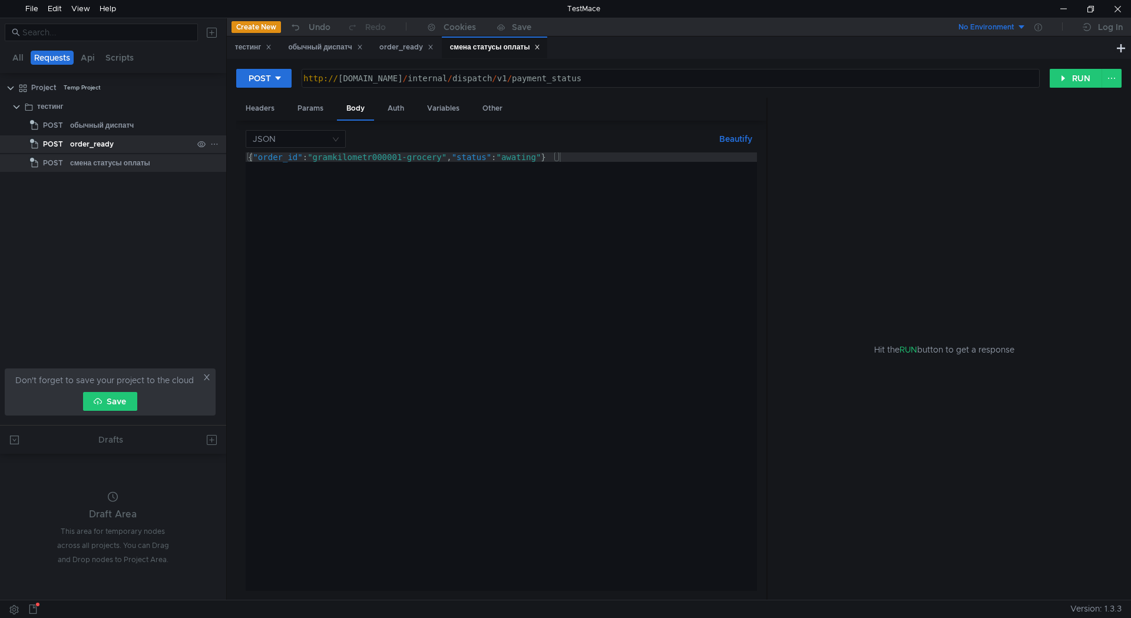
click at [155, 140] on div "order_ready" at bounding box center [131, 144] width 123 height 18
click at [138, 141] on div "order_ready" at bounding box center [131, 144] width 123 height 18
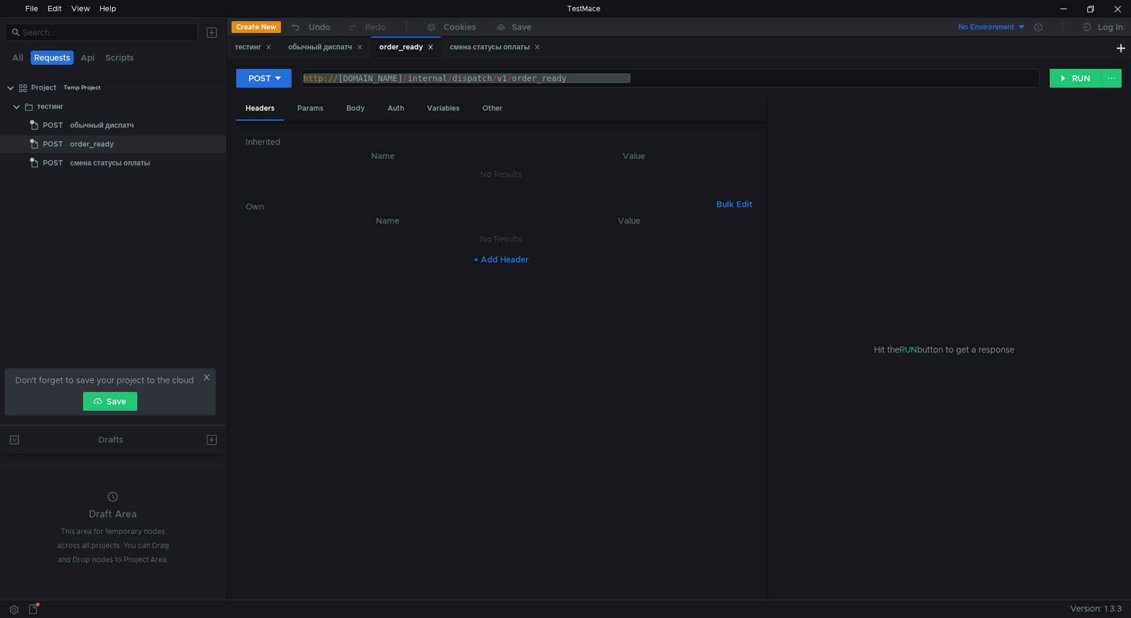
click at [502, 262] on button "+ Add Header" at bounding box center [501, 260] width 65 height 14
click at [538, 240] on div at bounding box center [631, 251] width 228 height 28
paste textarea "3:serv:CPf_ARDIlYzGBiIRCMTzehCq33sgg43MkaXU_gE:CqEwcIHxblDxS7RFvISpSARrKeyvQdSI…"
type textarea "3:serv:CPf_ARDIlYzGBiIRCMTzehCq33sgg43MkaXU_gE:CqEwcIHxblDxS7RFvISpSARrKeyvQdSI…"
click at [393, 236] on div at bounding box center [395, 242] width 234 height 18
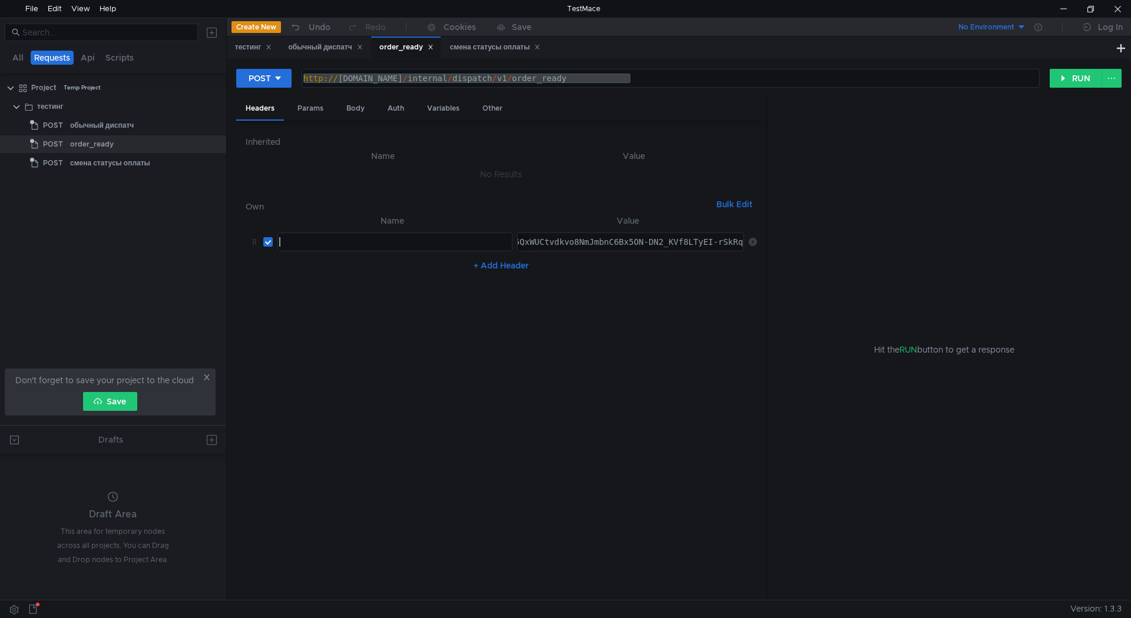
paste textarea "X-Ya-Service-Ticket"
type textarea "X-Ya-Service-Ticket"
click at [408, 277] on nz-table "Name Value X-Ya-Service-Ticket X-Ya-Service-Ticket הההההההההההההההההההההההההההה…" at bounding box center [501, 403] width 511 height 378
click at [356, 115] on div "Body" at bounding box center [355, 109] width 37 height 22
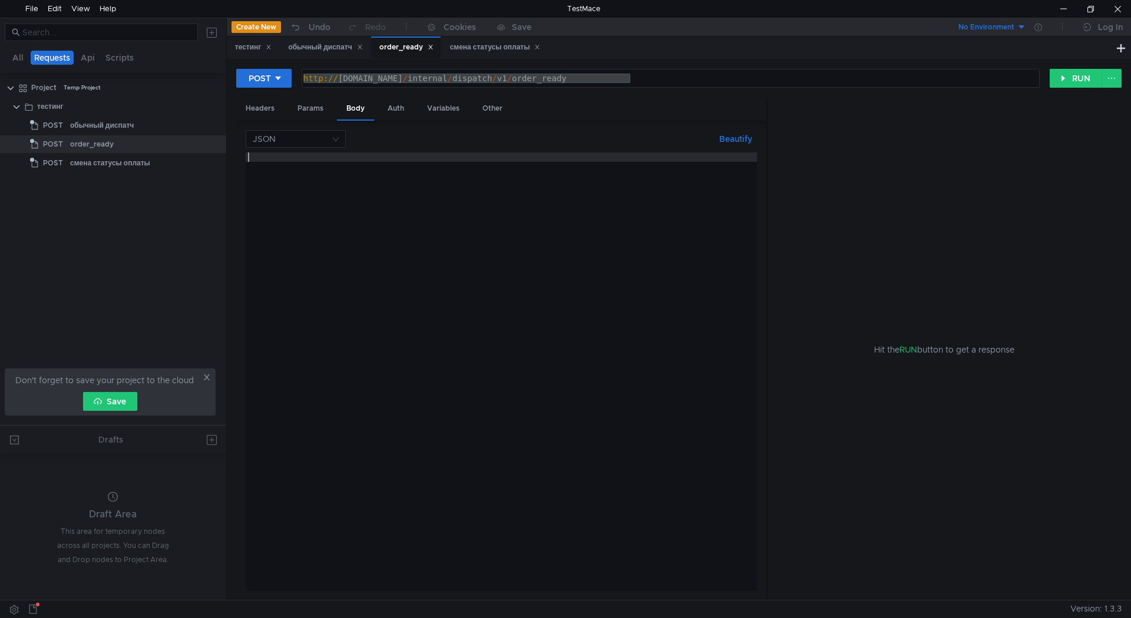
click at [323, 171] on div at bounding box center [501, 382] width 511 height 458
type textarea "Х"
type textarea "{"
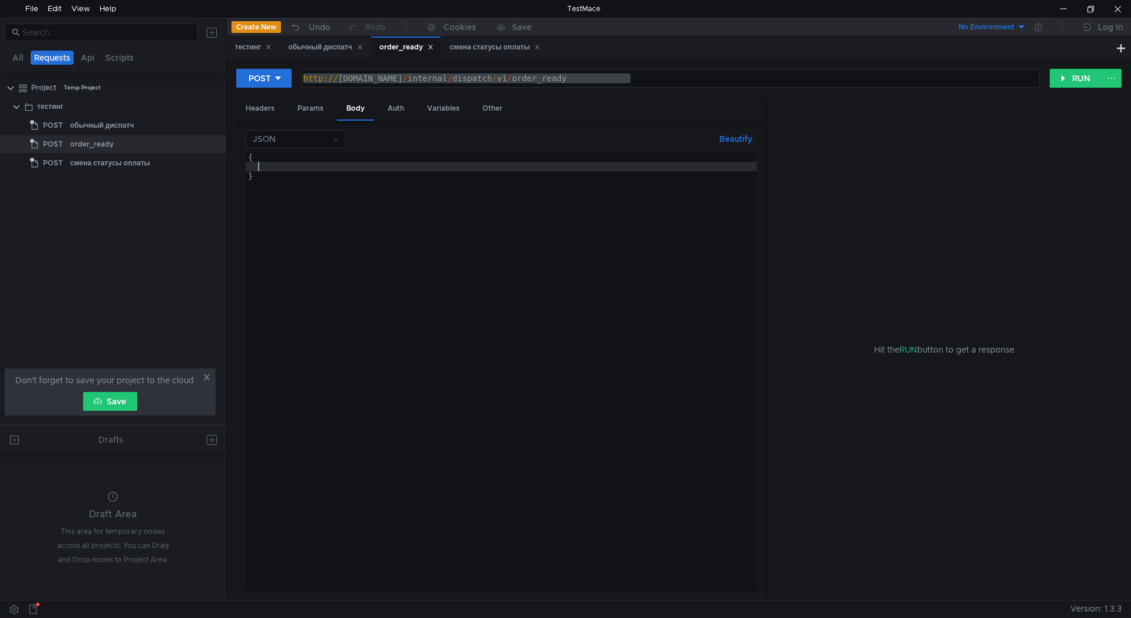
type textarea "@"
type textarea ""dispatch_id": ""
click at [337, 51] on div "обычный диспатч" at bounding box center [325, 47] width 74 height 12
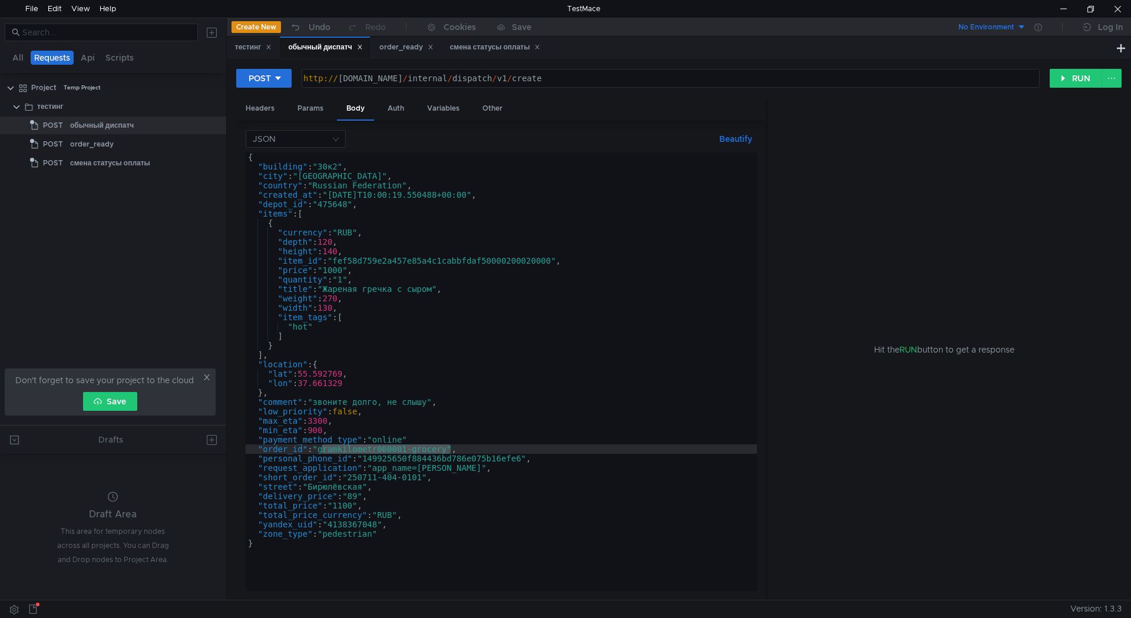
click at [654, 310] on div "{ "building" : "30к2" , "city" : "[GEOGRAPHIC_DATA]" , "country" : "Russian Fed…" at bounding box center [501, 382] width 511 height 458
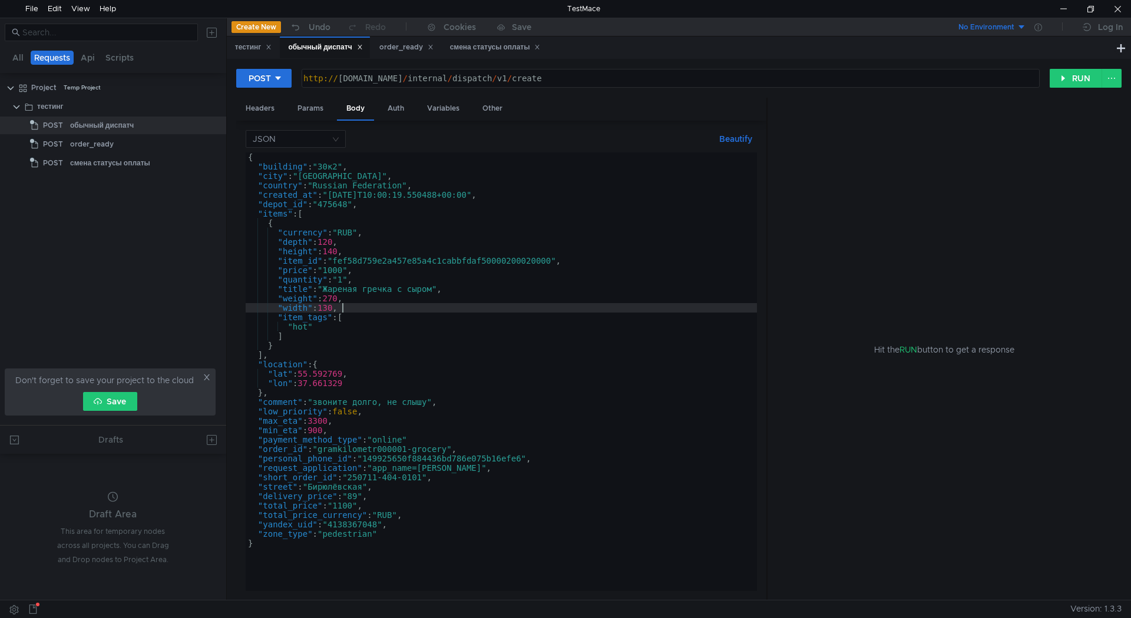
click at [302, 441] on div "{ "building" : "30к2" , "city" : "[GEOGRAPHIC_DATA]" , "country" : "Russian Fed…" at bounding box center [501, 382] width 511 height 458
type textarea ""payment_method_type": "online""
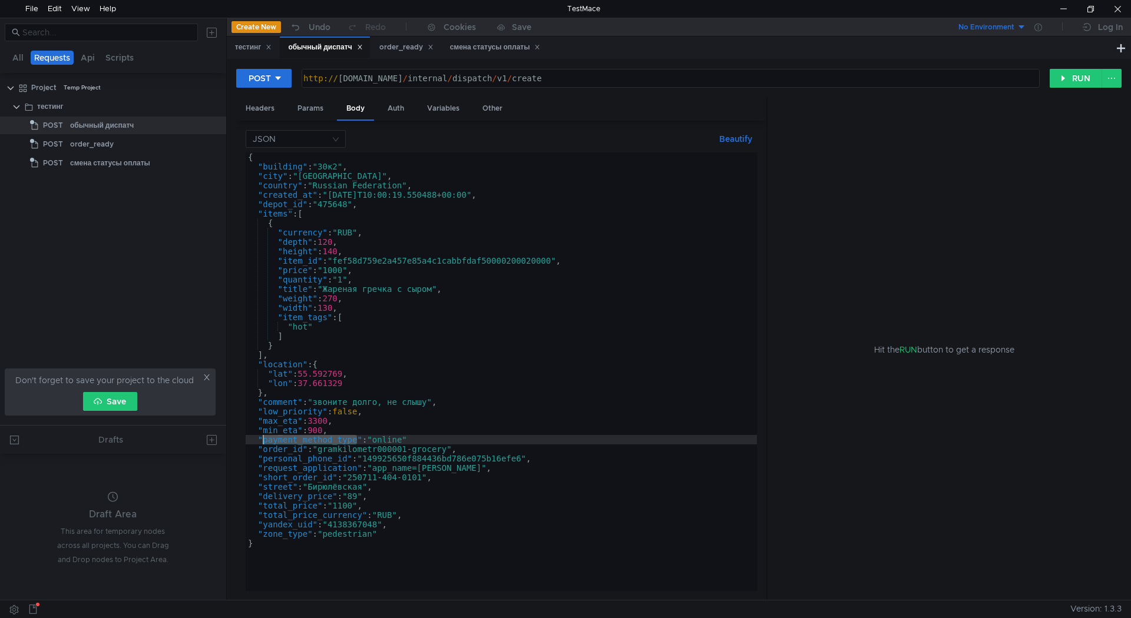
click at [302, 441] on div "{ "building" : "30к2" , "city" : "[GEOGRAPHIC_DATA]" , "country" : "Russian Fed…" at bounding box center [501, 382] width 511 height 458
click at [497, 51] on div "смена статусы оплаты" at bounding box center [495, 47] width 91 height 12
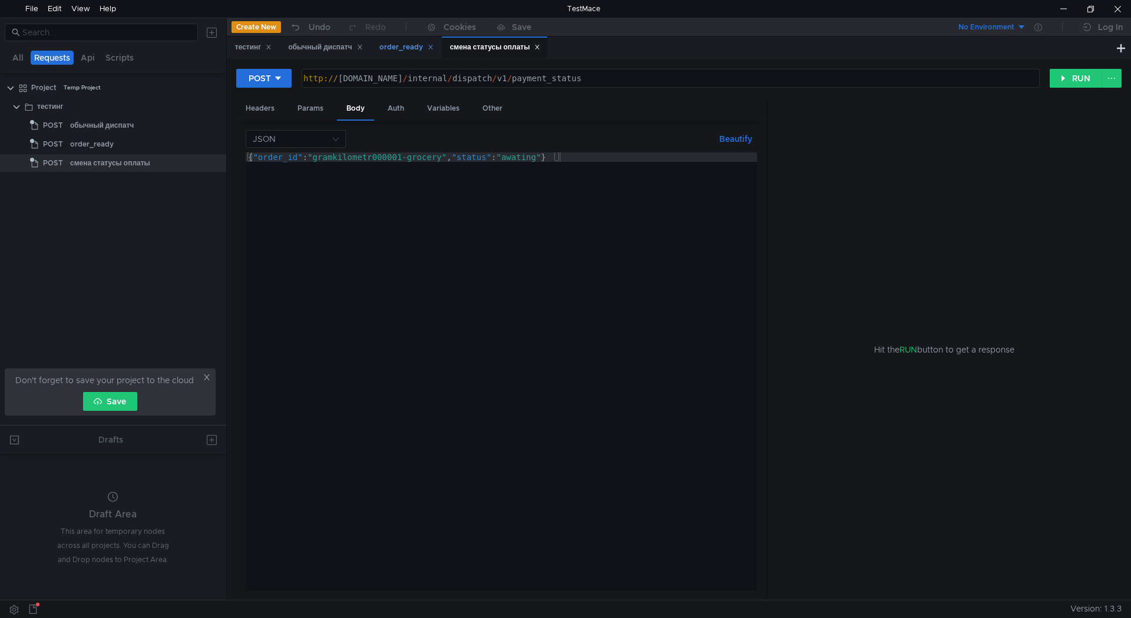
click at [406, 49] on div "order_ready" at bounding box center [406, 47] width 54 height 12
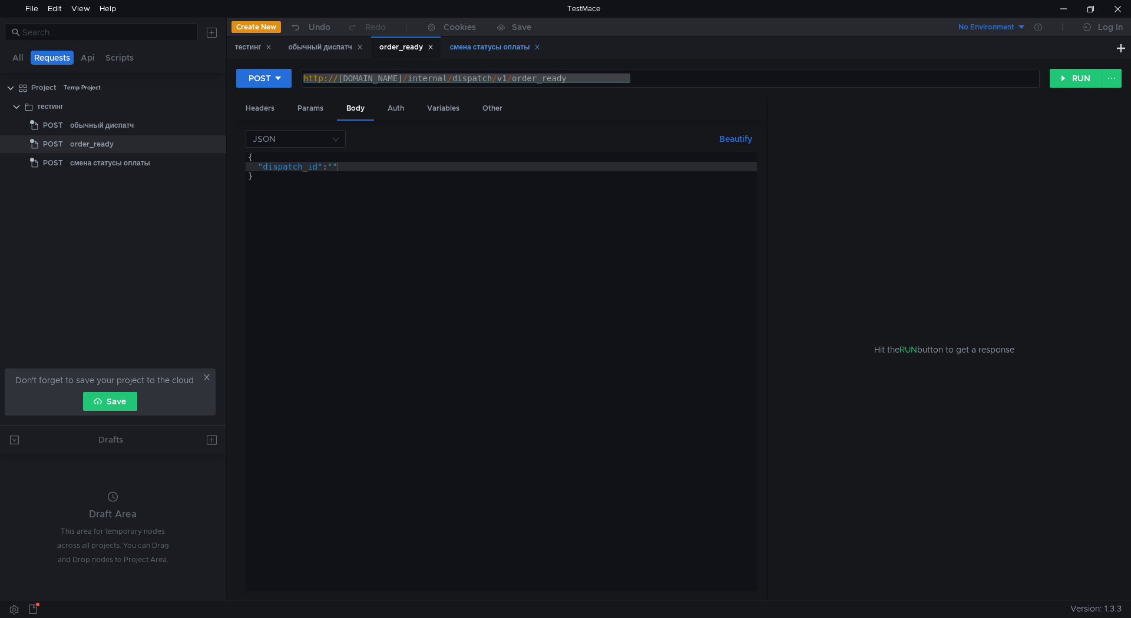
click at [482, 49] on div "смена статусы оплаты" at bounding box center [495, 47] width 91 height 12
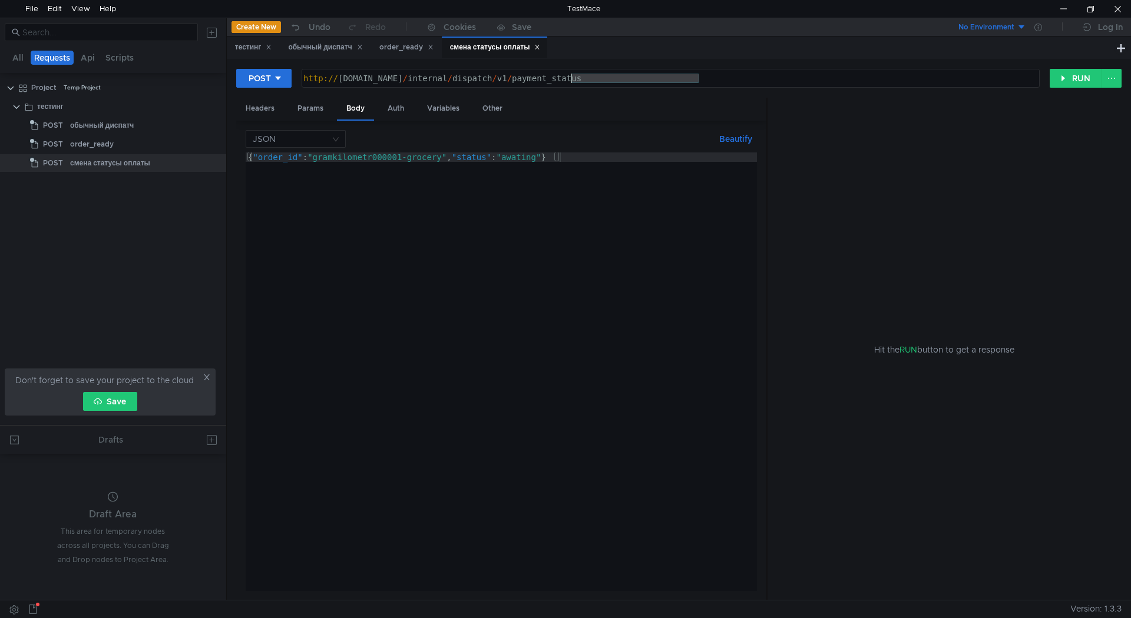
drag, startPoint x: 708, startPoint y: 79, endPoint x: 573, endPoint y: 81, distance: 135.5
click at [573, 81] on div "http:// [DOMAIN_NAME] / internal / dispatch / v1 / payment_status" at bounding box center [669, 88] width 737 height 28
click at [542, 154] on div "{ "order_id" : "gramkilometr000001-grocery" , "status" : "awating" }" at bounding box center [501, 382] width 511 height 458
